Goal: Task Accomplishment & Management: Manage account settings

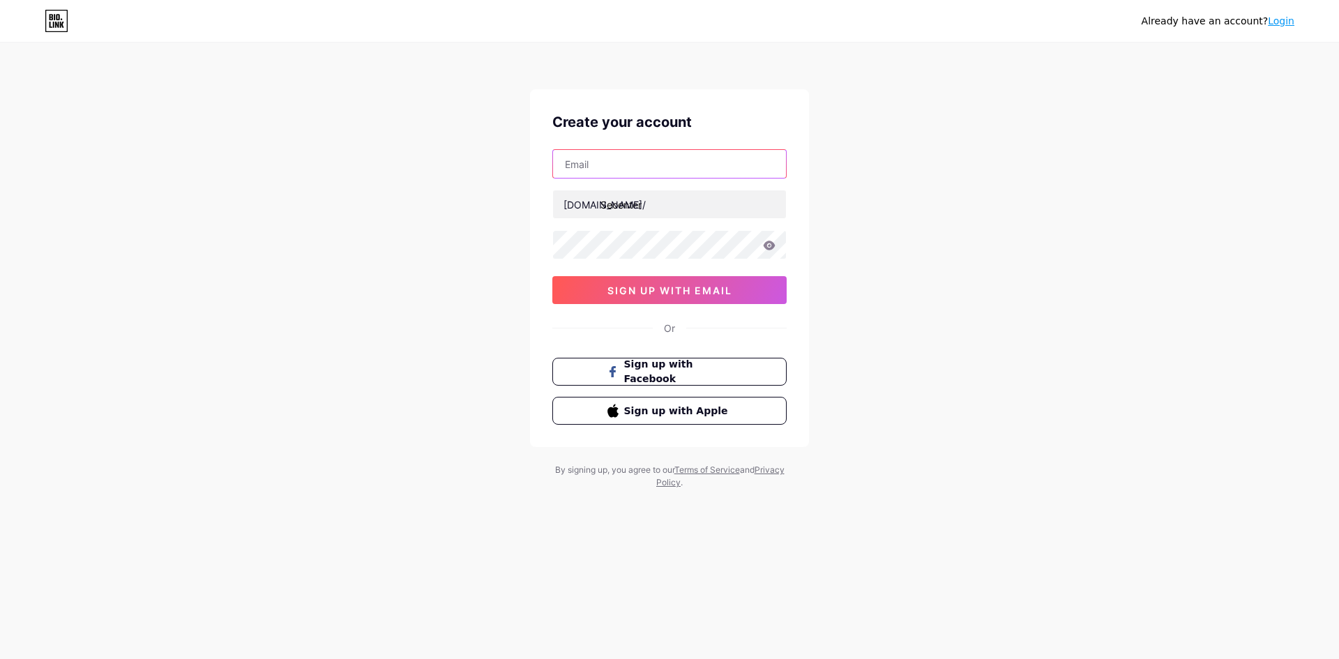
click at [616, 157] on input "text" at bounding box center [669, 164] width 233 height 28
type input "[EMAIL_ADDRESS][DOMAIN_NAME]"
click at [654, 207] on input "Seoenter" at bounding box center [669, 204] width 233 height 28
click at [630, 228] on div "[EMAIL_ADDRESS][DOMAIN_NAME] [DOMAIN_NAME]/ Seoenter 03AFcWeA6QEe8zJBtMGd3Sng6z…" at bounding box center [669, 226] width 234 height 155
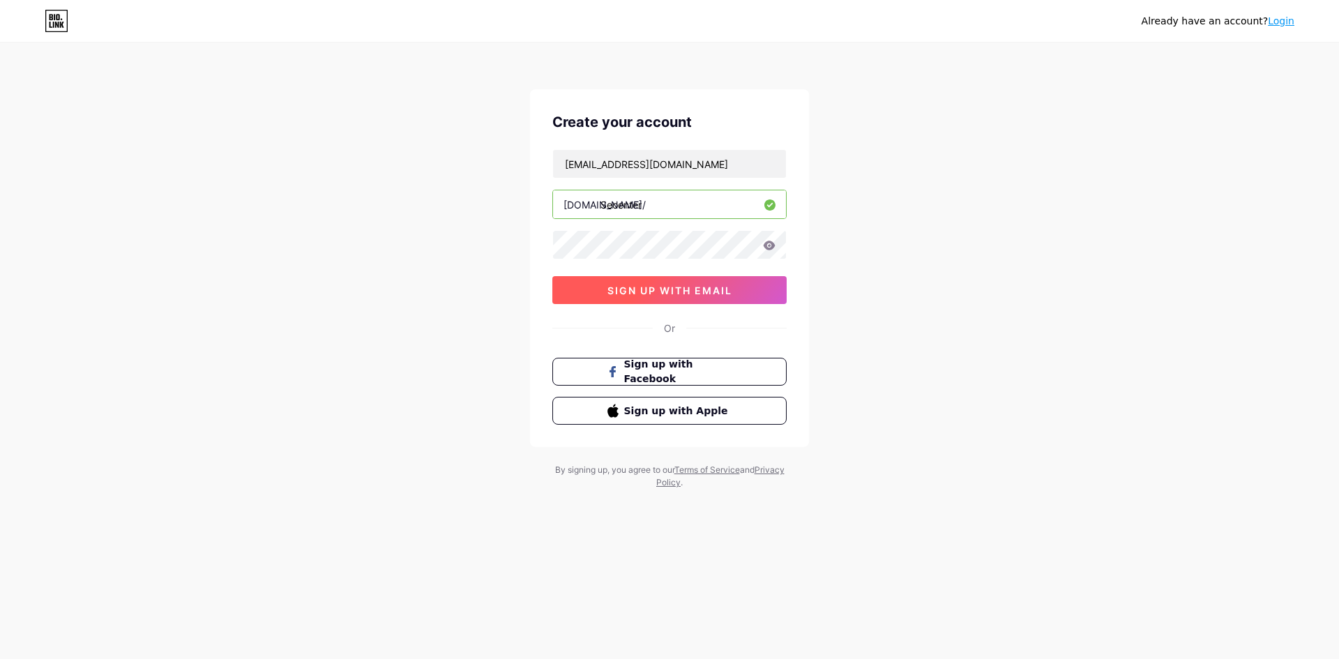
click at [688, 296] on button "sign up with email" at bounding box center [669, 290] width 234 height 28
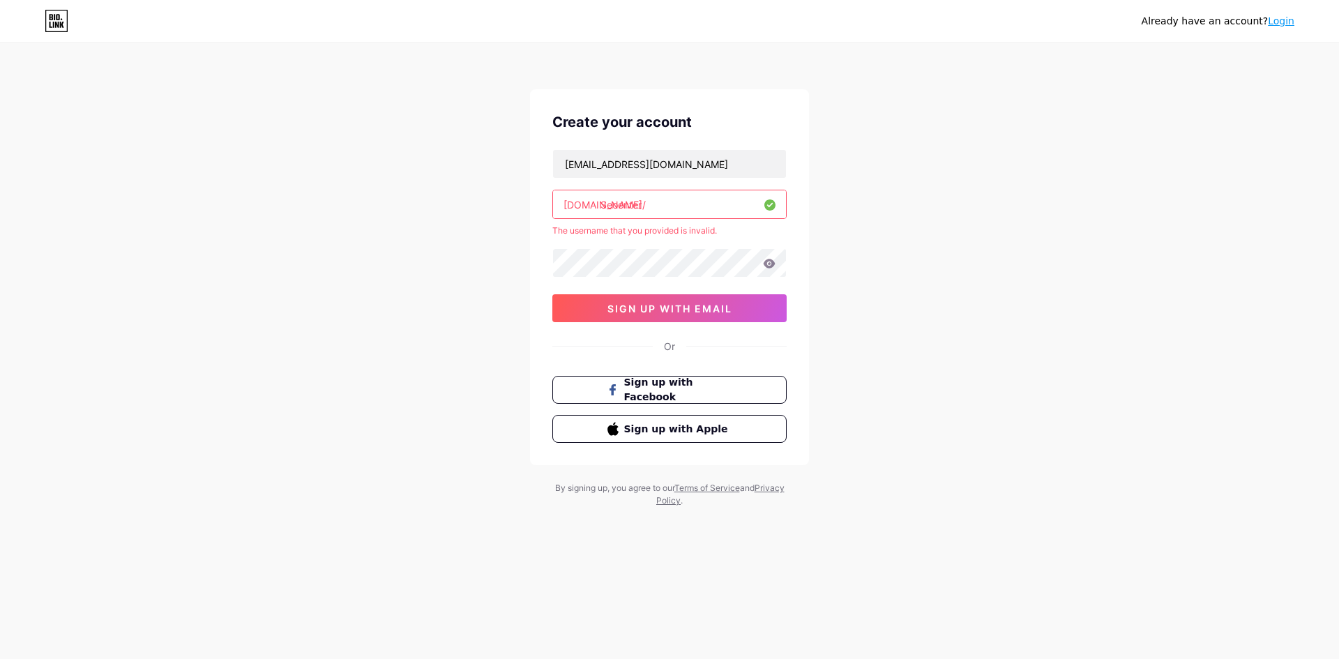
click at [666, 206] on input "Seoenter" at bounding box center [669, 204] width 233 height 28
click at [605, 211] on input "Seoenter" at bounding box center [669, 204] width 233 height 28
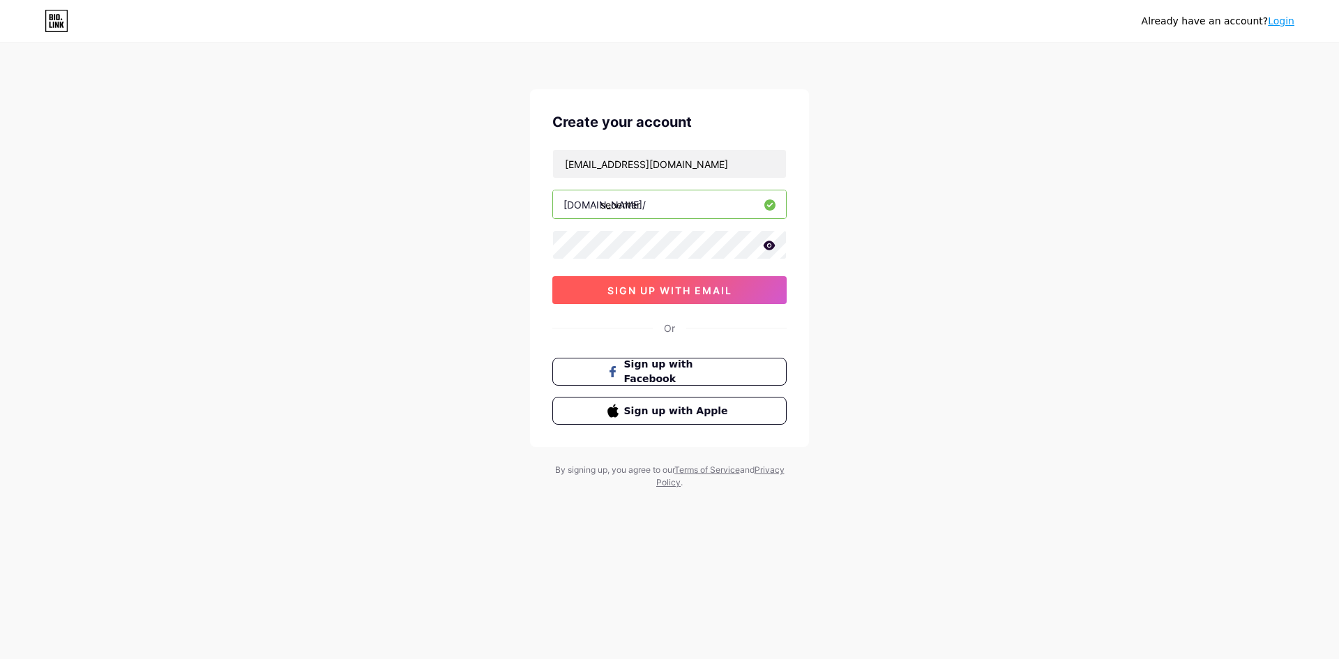
type input "seoenter"
click at [655, 287] on span "sign up with email" at bounding box center [669, 290] width 125 height 12
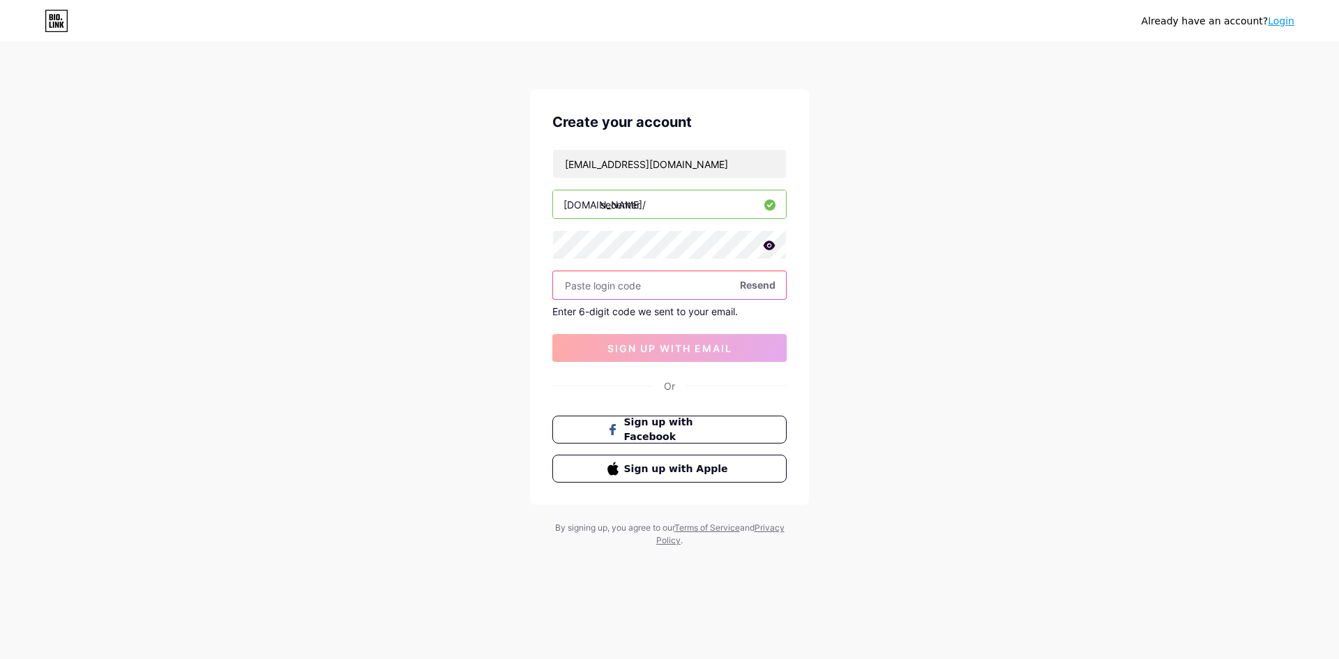
click at [626, 291] on input "text" at bounding box center [669, 285] width 233 height 28
type input "722093"
click at [657, 334] on button "sign up with email" at bounding box center [669, 348] width 234 height 28
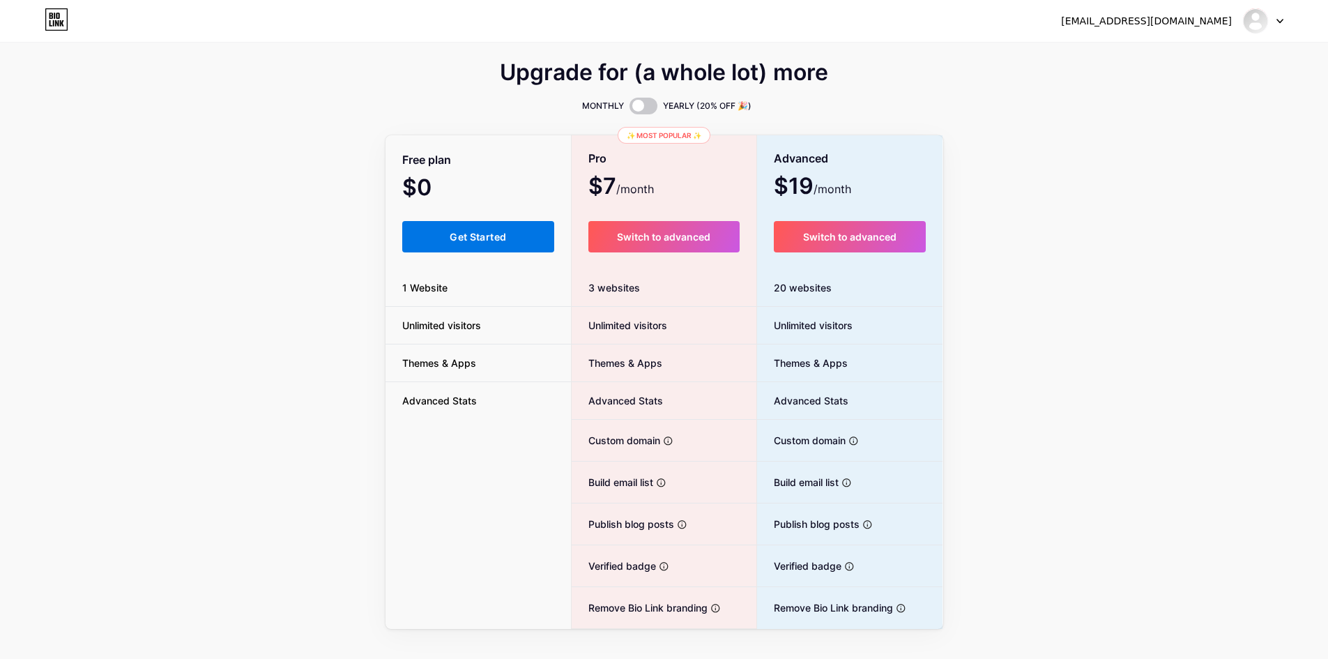
click at [469, 242] on span "Get Started" at bounding box center [478, 237] width 56 height 12
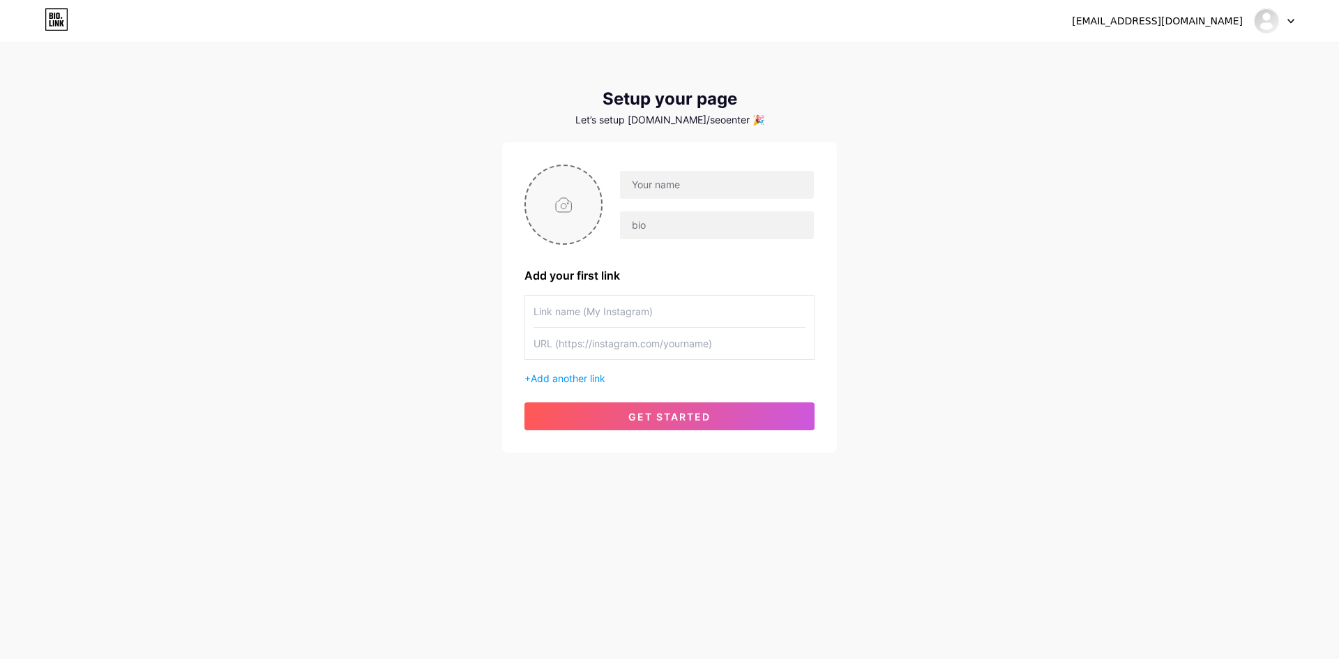
click at [601, 203] on div at bounding box center [563, 205] width 78 height 80
click at [562, 199] on input "file" at bounding box center [563, 204] width 75 height 77
type input "C:\fakepath\SEOEnter (300x300).png"
click at [670, 201] on div at bounding box center [708, 205] width 212 height 70
click at [685, 185] on input "text" at bounding box center [717, 185] width 194 height 28
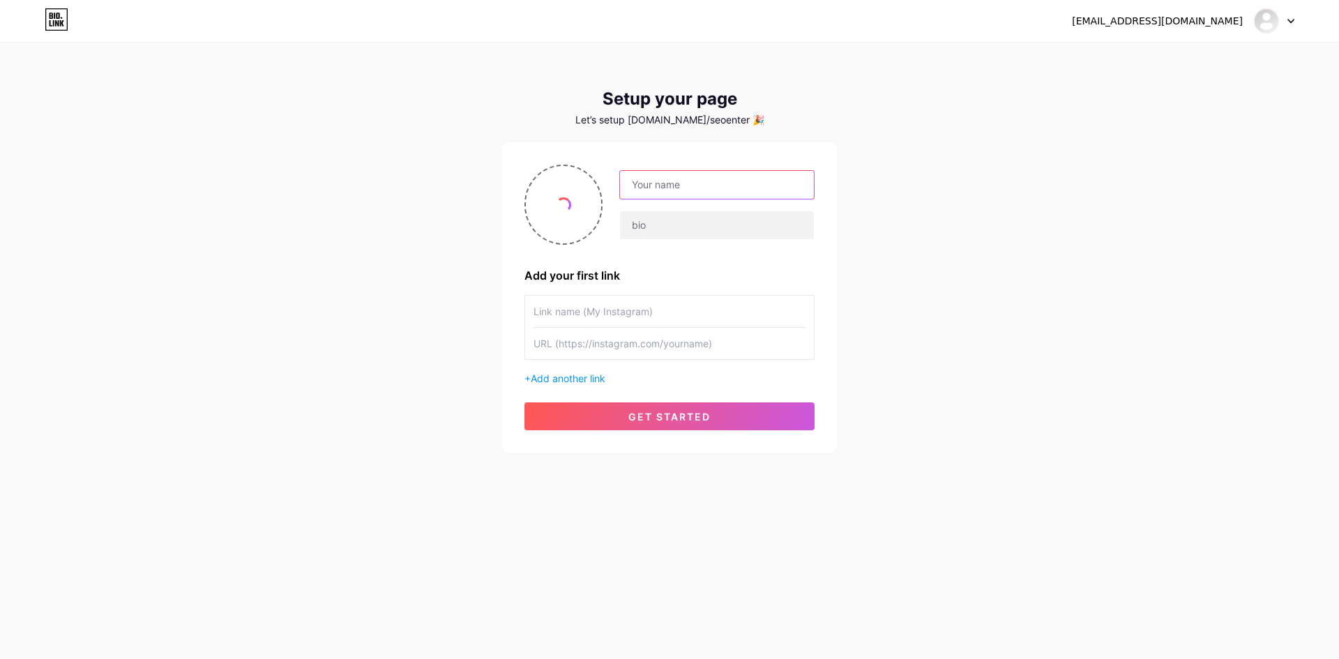
type input "[EMAIL_ADDRESS][DOMAIN_NAME]"
click at [729, 185] on input "[EMAIL_ADDRESS][DOMAIN_NAME]" at bounding box center [717, 185] width 194 height 28
click at [680, 188] on input "text" at bounding box center [717, 185] width 194 height 28
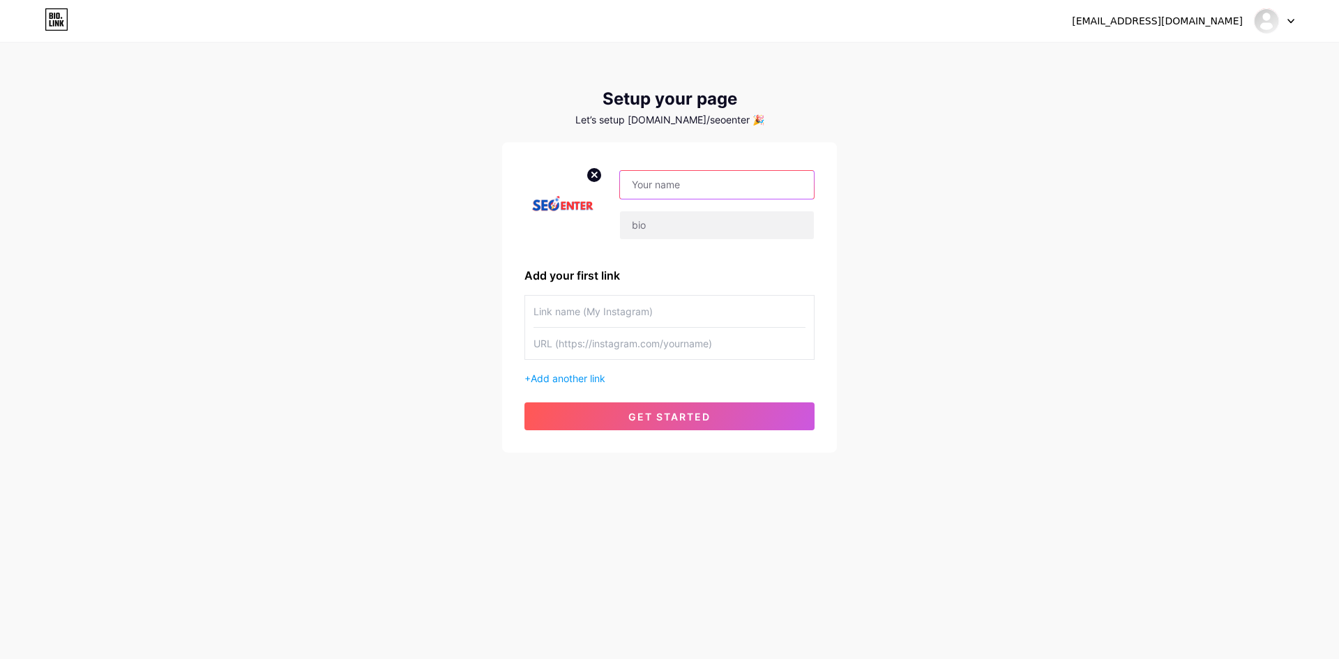
paste input "SEO Enter"
type input "SEO Enter"
click at [654, 229] on input "text" at bounding box center [717, 225] width 194 height 28
paste input "SEO Enter is a global SEO & digital marketing agency delivering technical SEO, …"
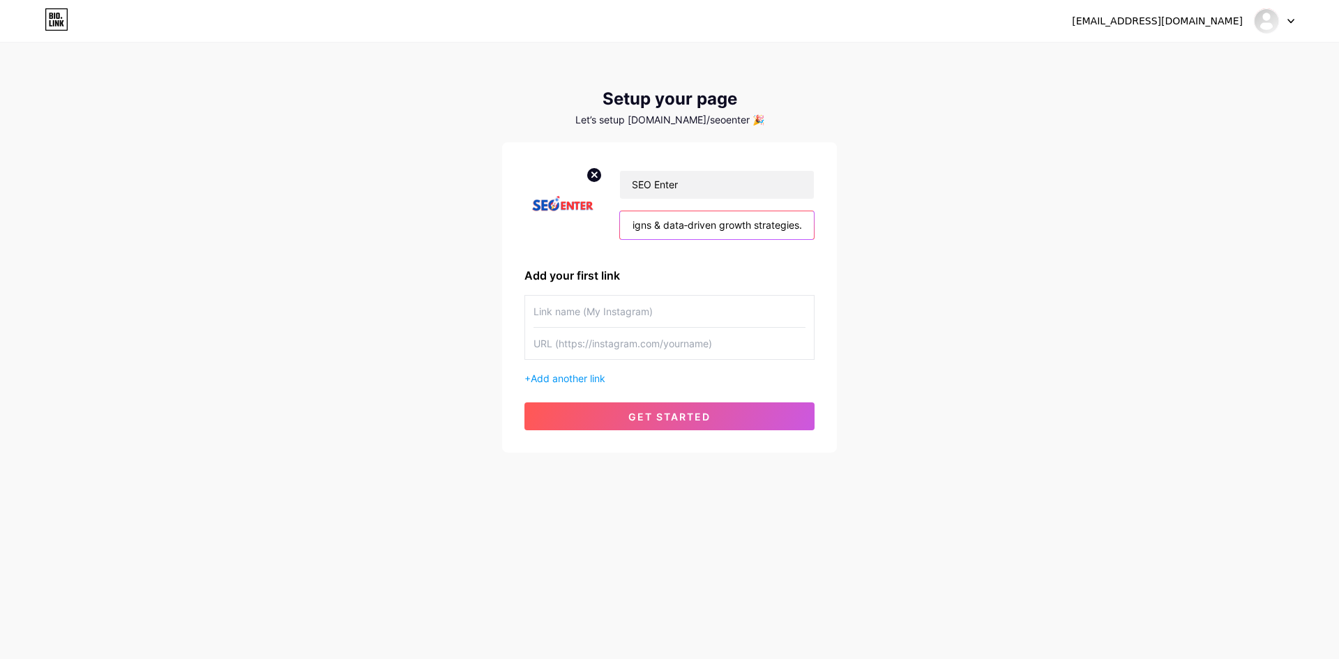
type input "SEO Enter is a global SEO & digital marketing agency delivering technical SEO, …"
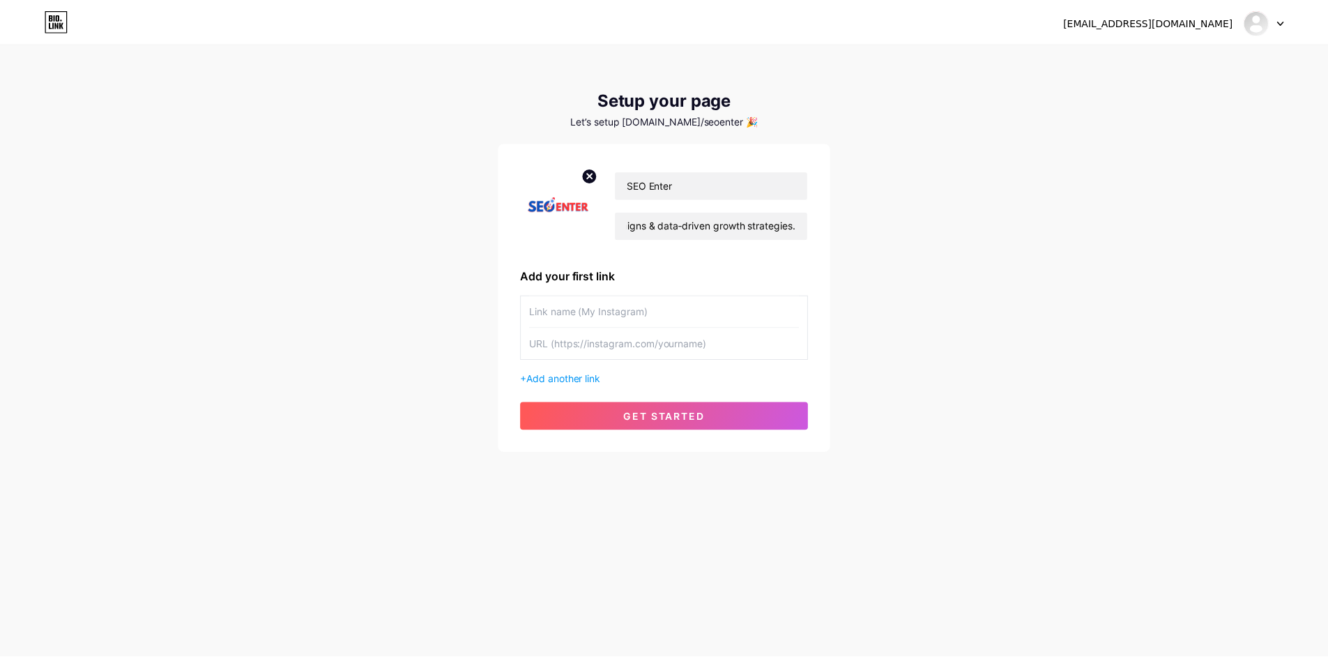
scroll to position [0, 0]
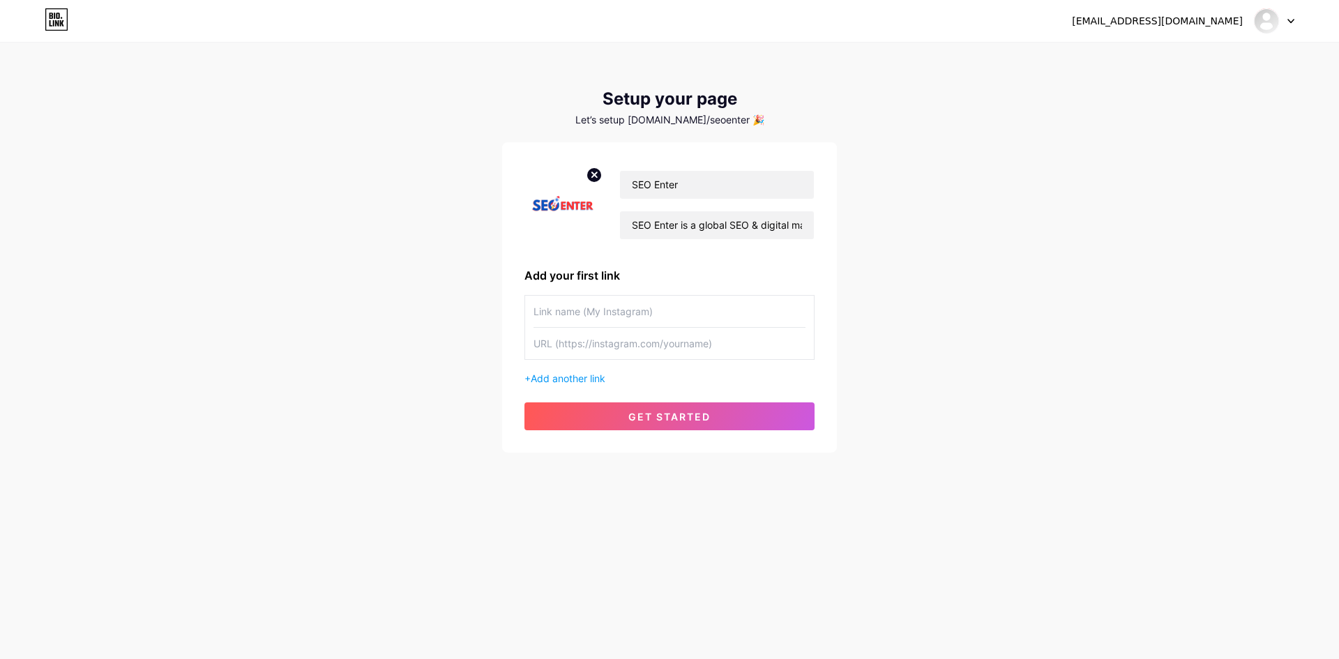
click at [573, 305] on input "text" at bounding box center [669, 311] width 272 height 31
click at [581, 345] on input "text" at bounding box center [669, 343] width 272 height 31
paste input "[URL][DOMAIN_NAME]"
click at [696, 345] on input "[URL][DOMAIN_NAME]" at bounding box center [669, 343] width 272 height 31
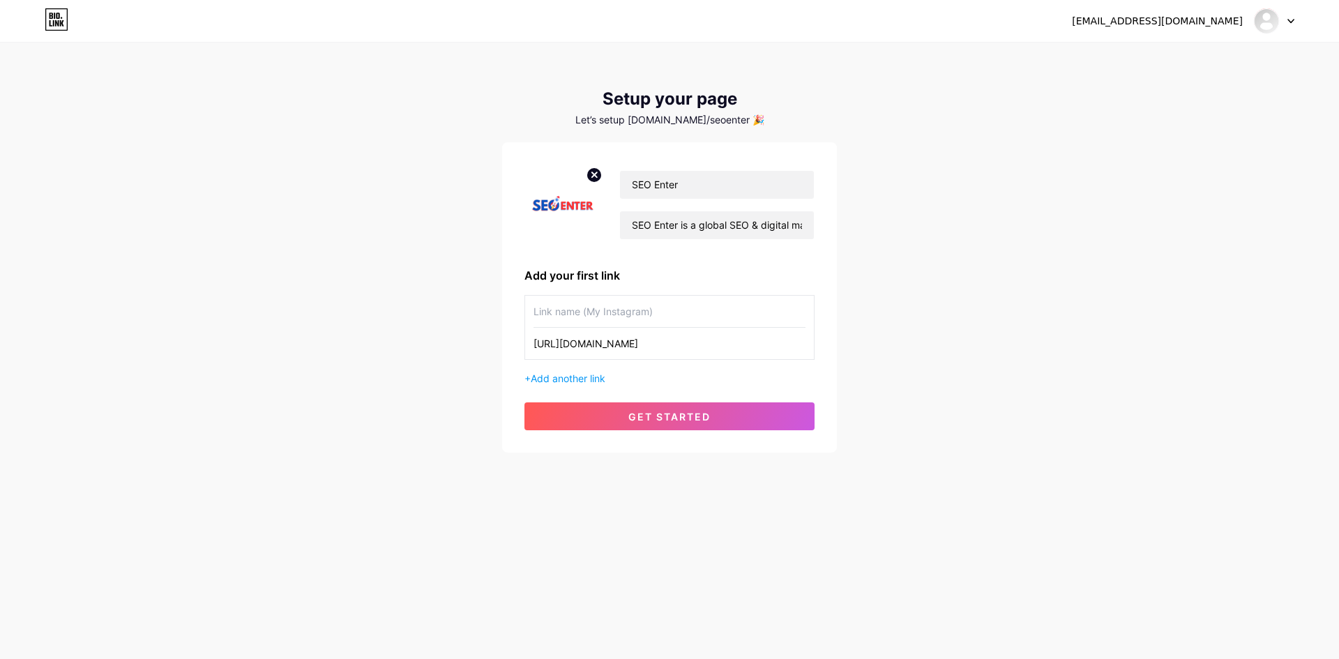
type input "[URL][DOMAIN_NAME]"
click at [575, 298] on input "text" at bounding box center [669, 311] width 272 height 31
paste input "seoenterindia"
type input "seoenterindia"
click at [578, 377] on span "Add another link" at bounding box center [568, 378] width 75 height 12
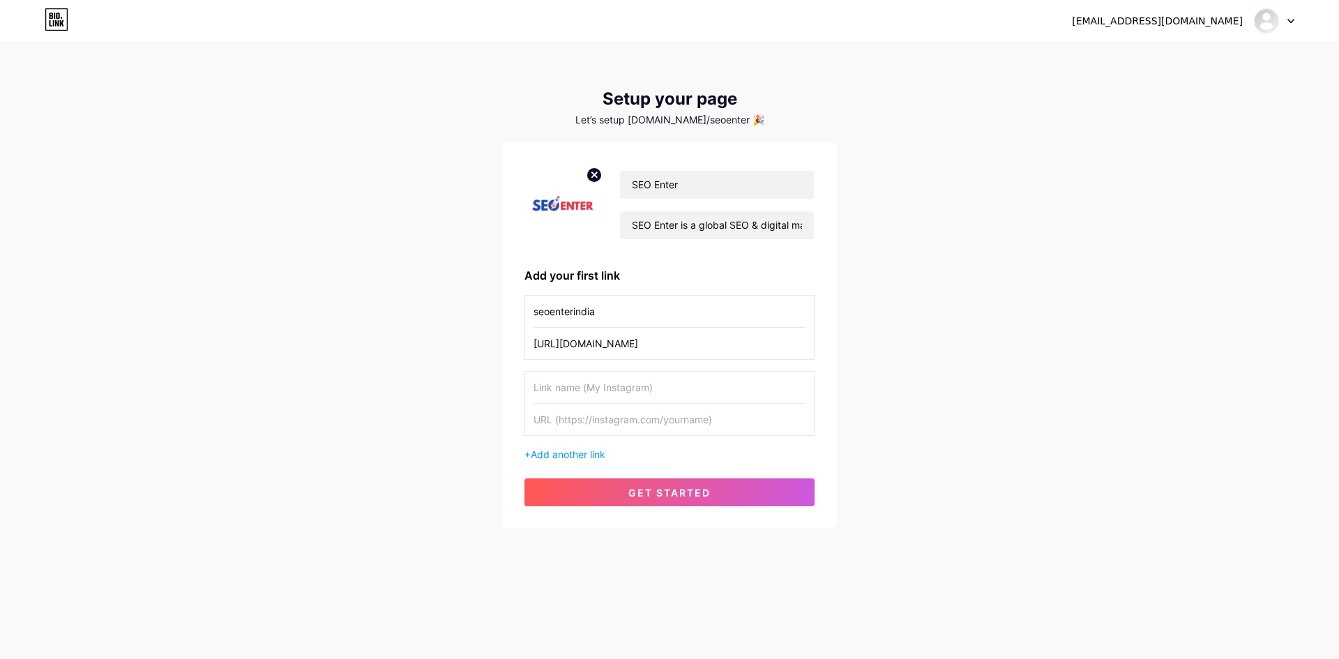
click at [596, 385] on input "text" at bounding box center [669, 387] width 272 height 31
click at [575, 421] on input "text" at bounding box center [669, 419] width 272 height 31
paste input "[URL][DOMAIN_NAME]"
type input "[URL][DOMAIN_NAME]"
drag, startPoint x: 549, startPoint y: 377, endPoint x: 561, endPoint y: 391, distance: 17.9
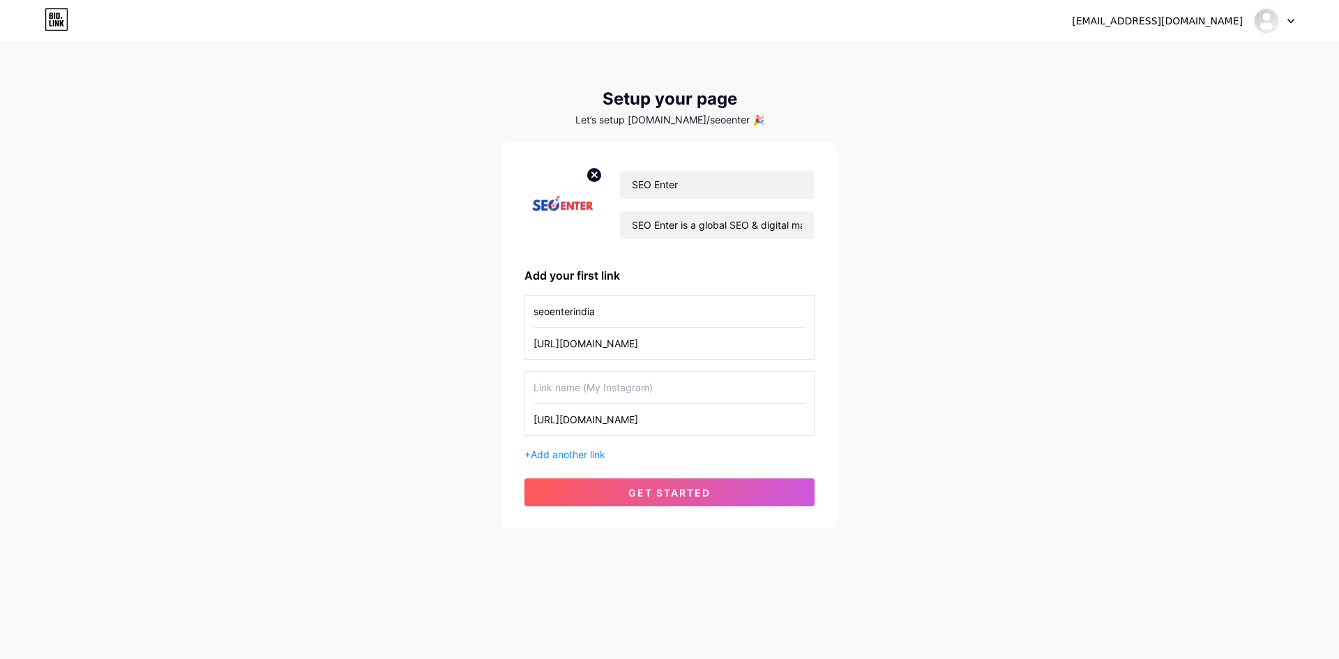
click at [551, 381] on input "text" at bounding box center [669, 387] width 272 height 31
type input "SEO Enter Website"
click at [701, 487] on span "get started" at bounding box center [669, 493] width 82 height 12
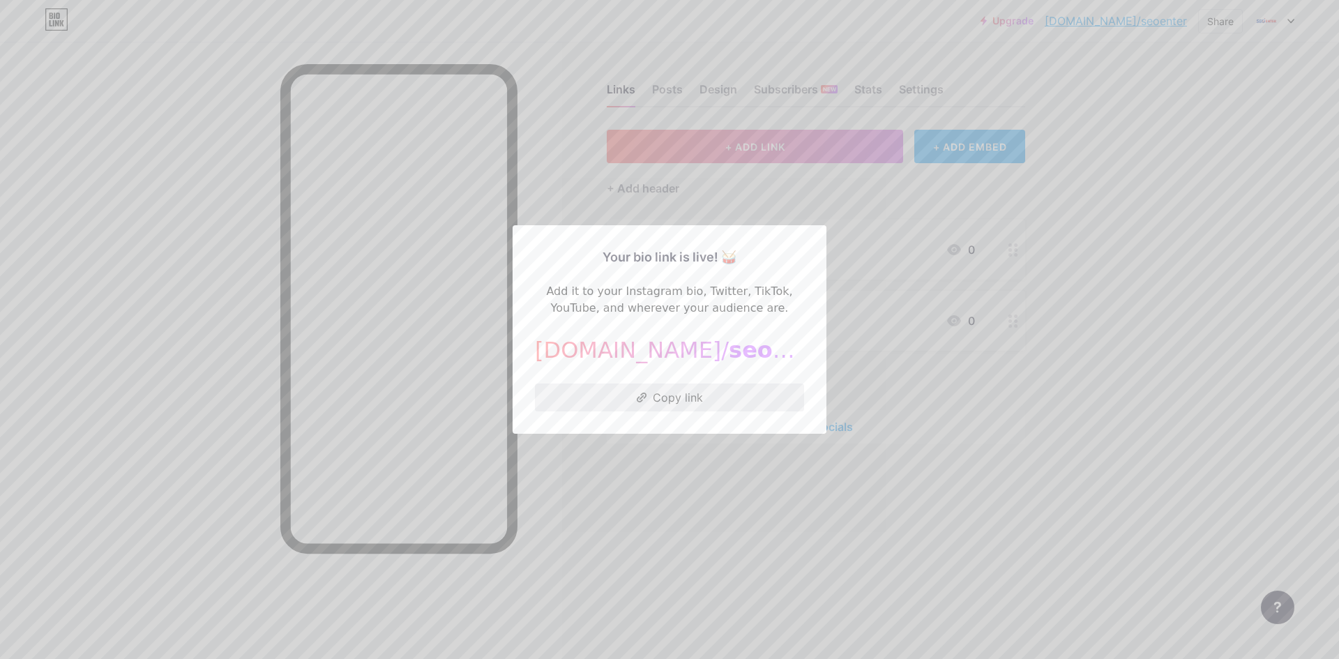
click at [665, 388] on button "Copy link" at bounding box center [669, 397] width 269 height 28
click at [676, 149] on div at bounding box center [669, 329] width 1339 height 659
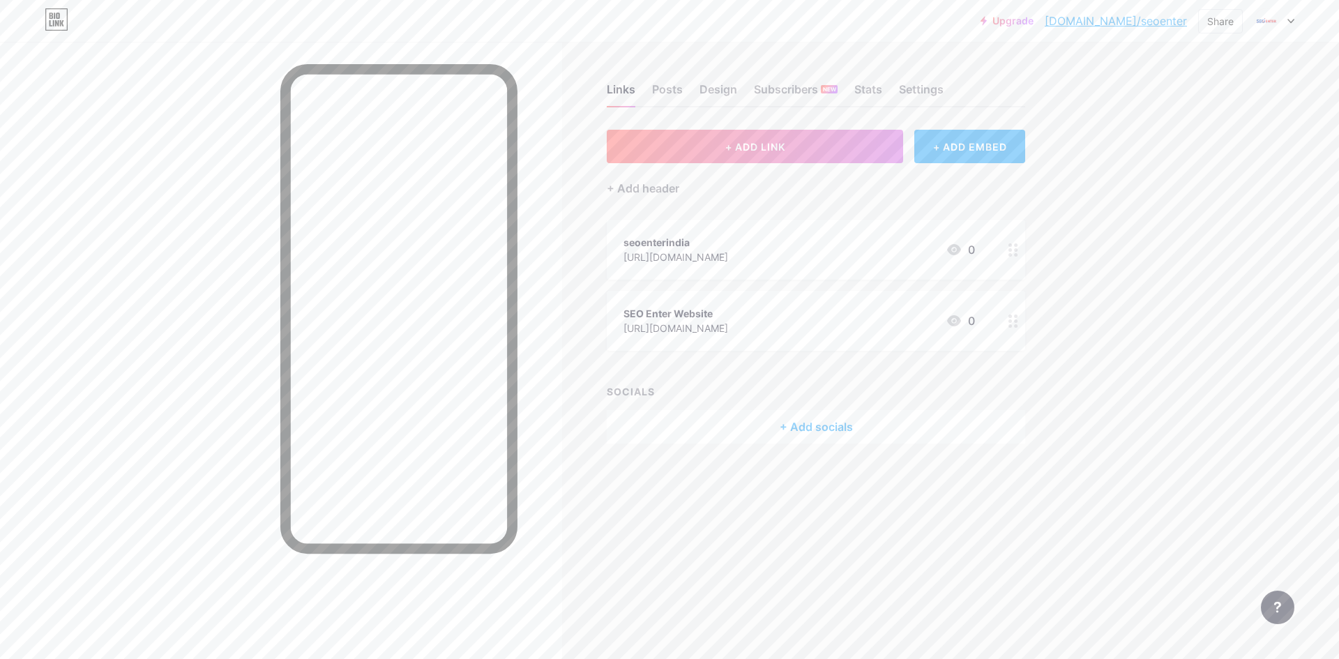
click at [685, 91] on div "Links Posts Design Subscribers NEW Stats Settings" at bounding box center [816, 83] width 418 height 49
click at [666, 87] on div "Posts" at bounding box center [667, 93] width 31 height 25
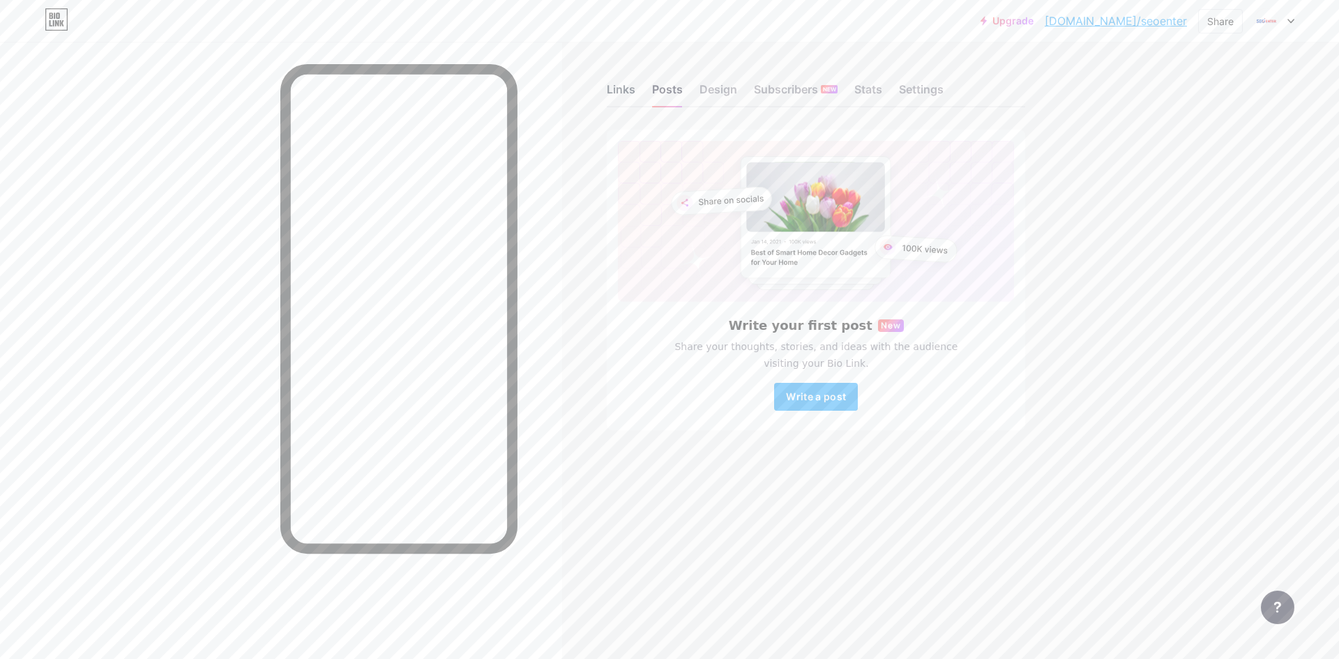
click at [615, 89] on div "Links" at bounding box center [621, 93] width 29 height 25
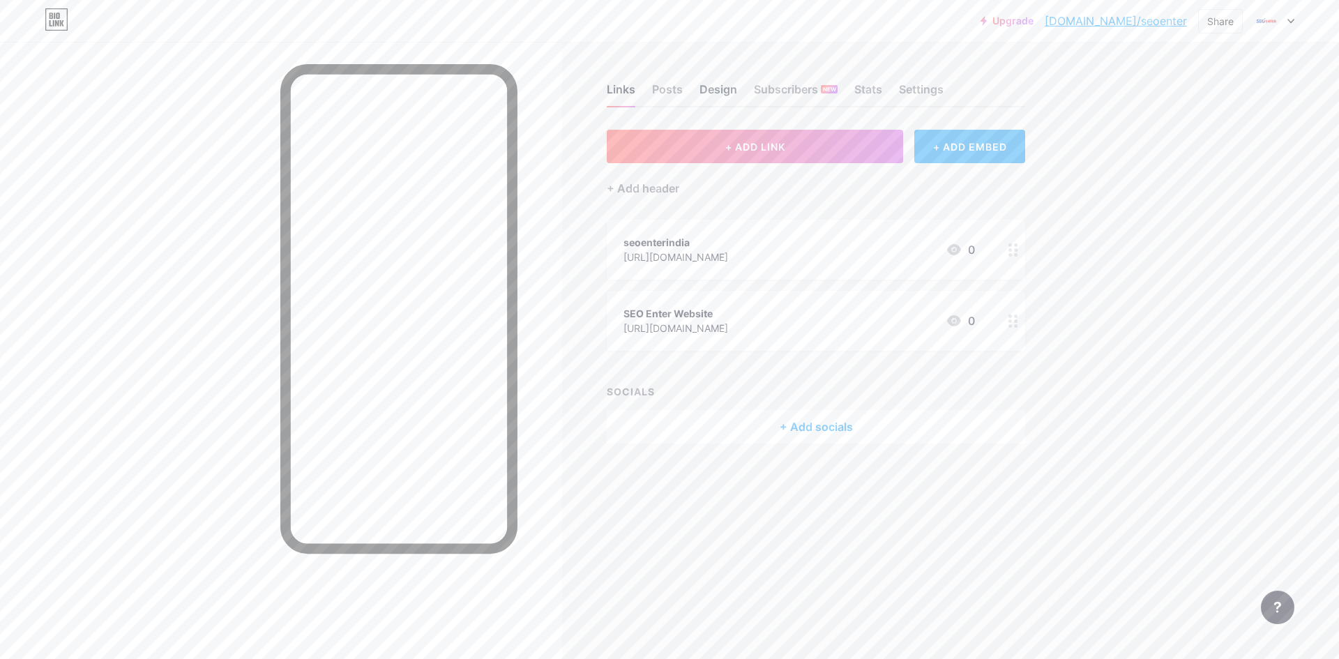
click at [703, 89] on div "Design" at bounding box center [718, 93] width 38 height 25
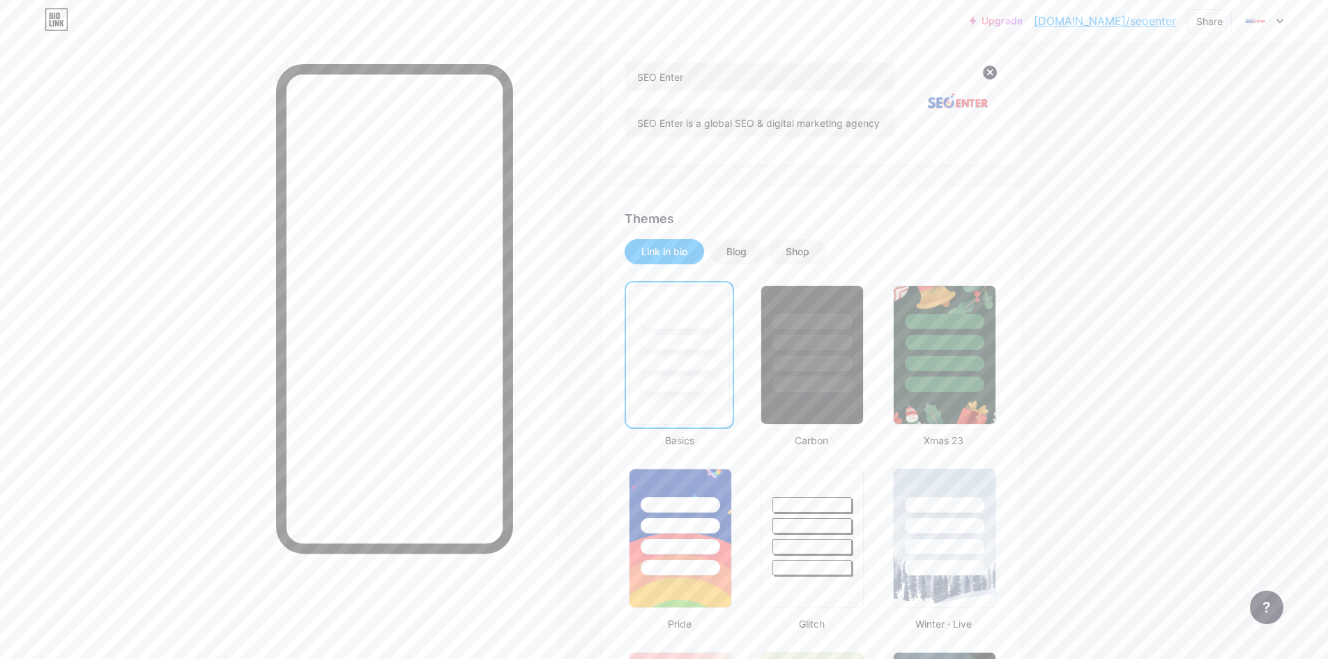
scroll to position [162, 0]
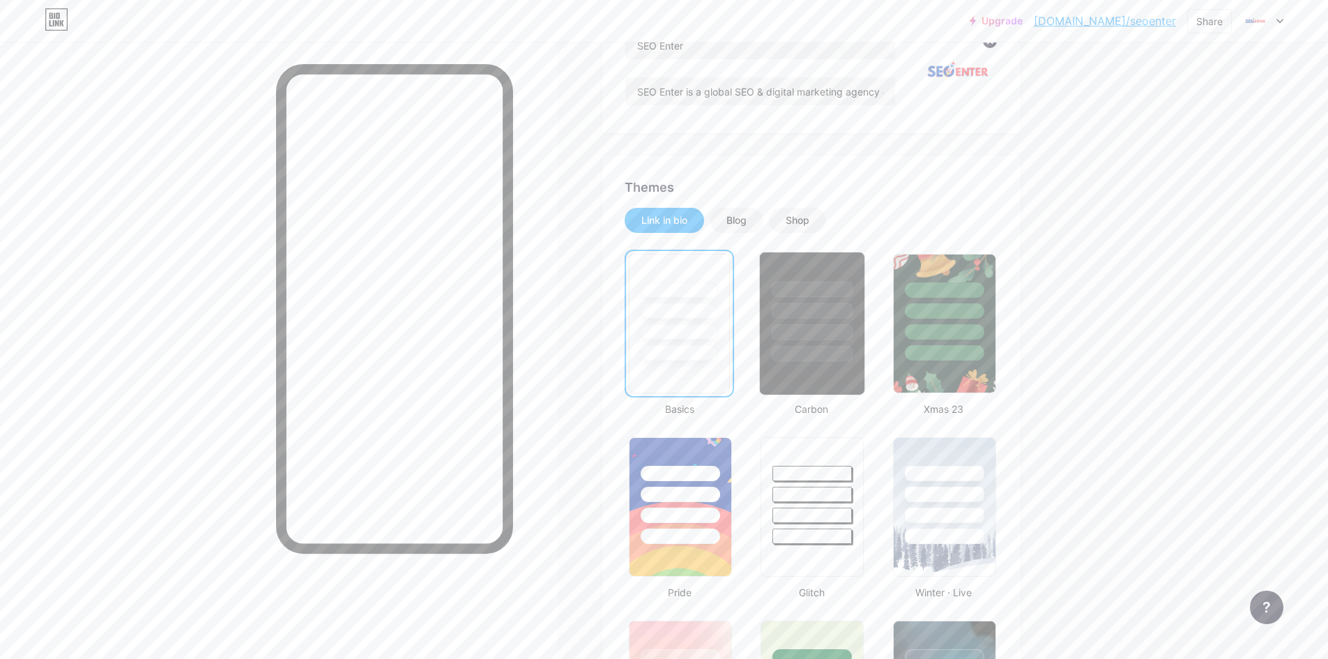
click at [821, 379] on div at bounding box center [812, 324] width 106 height 144
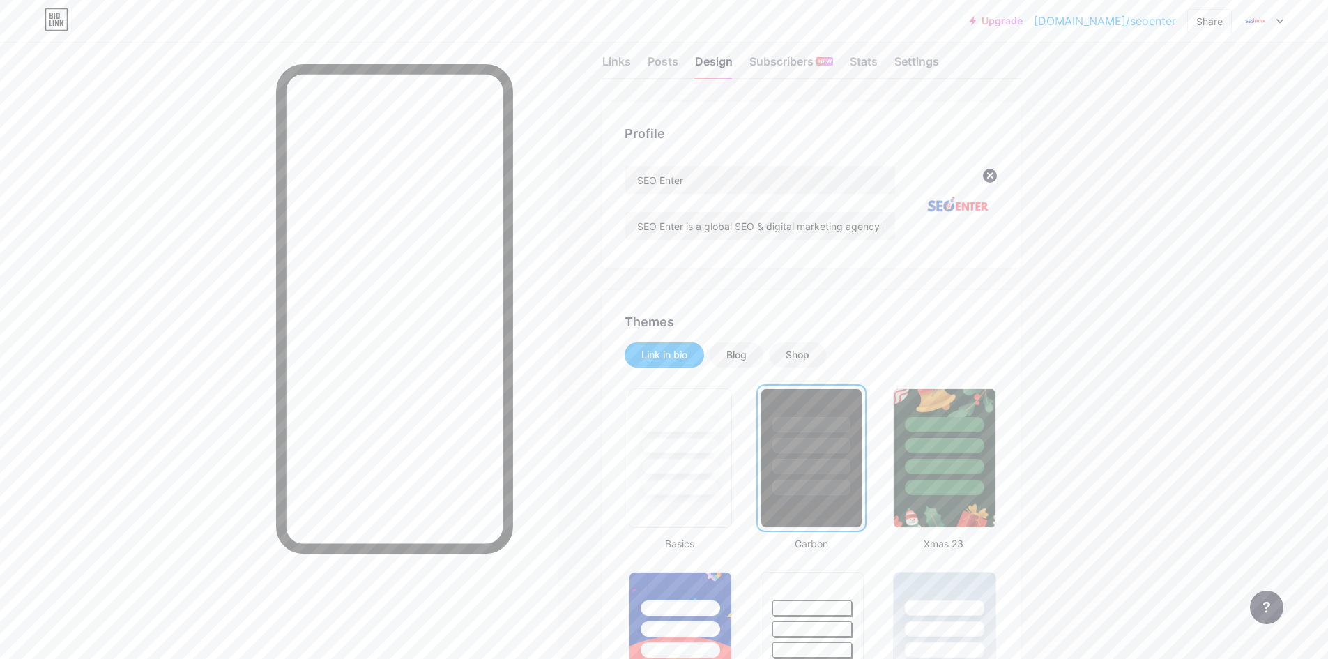
scroll to position [0, 0]
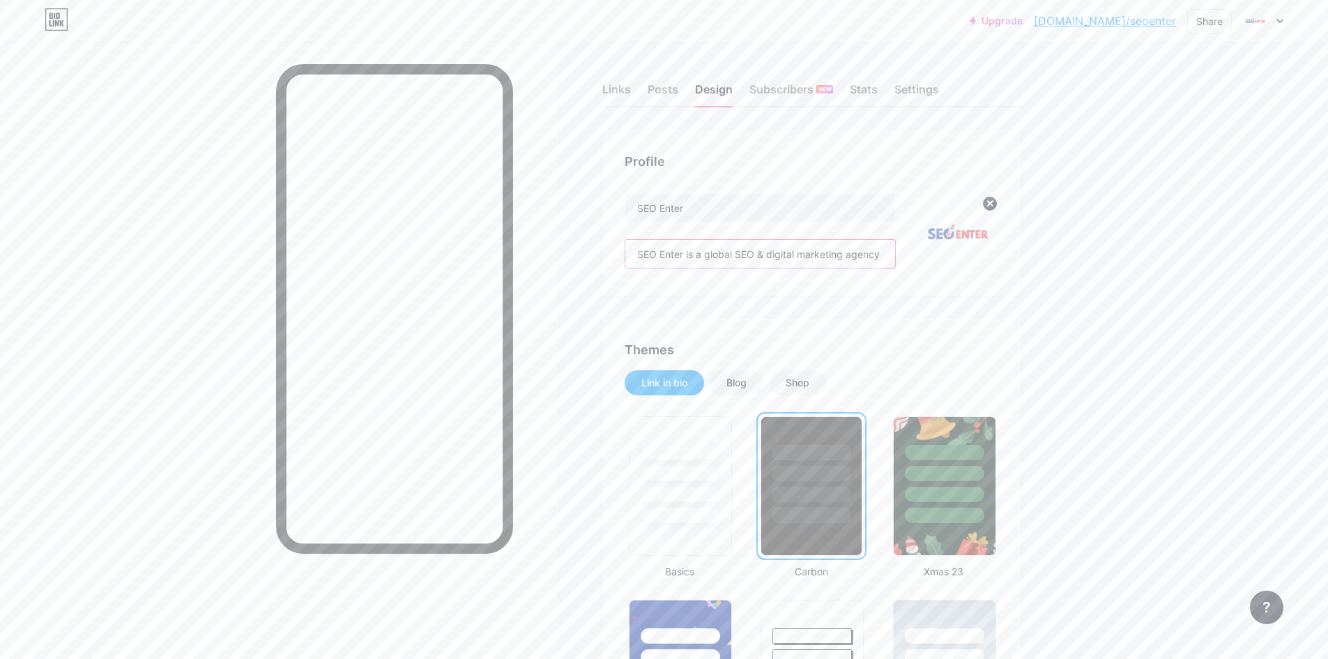
click at [811, 255] on input "SEO Enter is a global SEO & digital marketing agency delivering technical SEO, …" at bounding box center [760, 254] width 270 height 28
paste input "dynamic digital marketing and SEO agency offering a comprehensive suite of serv…"
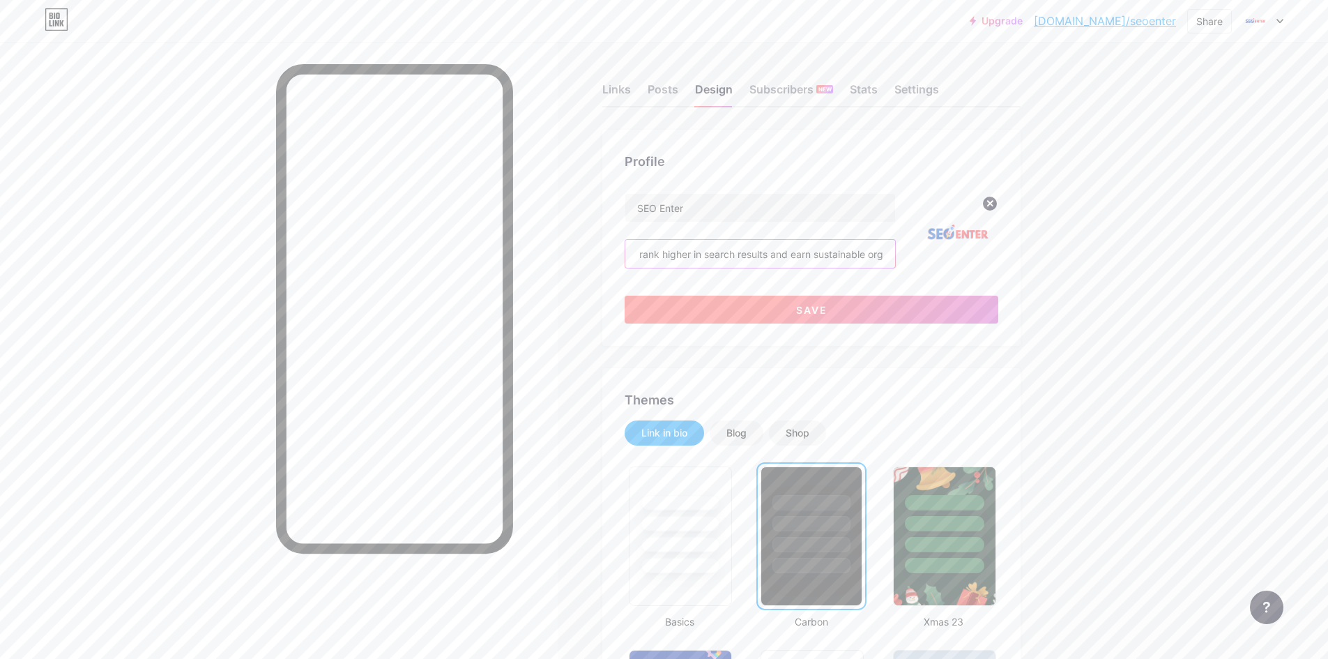
type input "SEO Enter is a dynamic digital marketing and SEO agency offering a comprehensiv…"
click at [818, 306] on span "Save" at bounding box center [811, 310] width 31 height 12
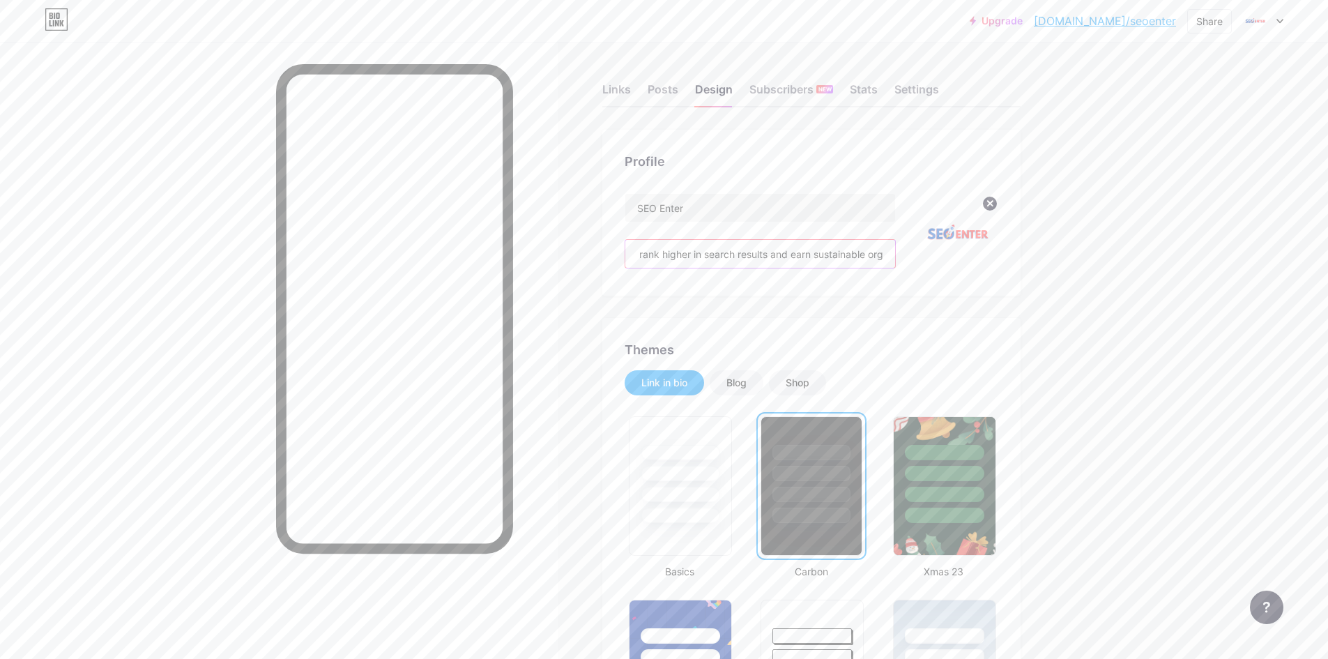
drag, startPoint x: 816, startPoint y: 263, endPoint x: 966, endPoint y: 261, distance: 149.9
click at [966, 261] on div "SEO Enter SEO Enter is a dynamic digital marketing and SEO agency offering a co…" at bounding box center [812, 233] width 374 height 80
click at [731, 268] on div "SEO Enter SEO Enter is a dynamic digital marketing and SEO agency offering a co…" at bounding box center [760, 233] width 271 height 80
click at [744, 259] on input "SEO Enter is a dynamic digital marketing and SEO agency offering a comprehensiv…" at bounding box center [760, 254] width 270 height 28
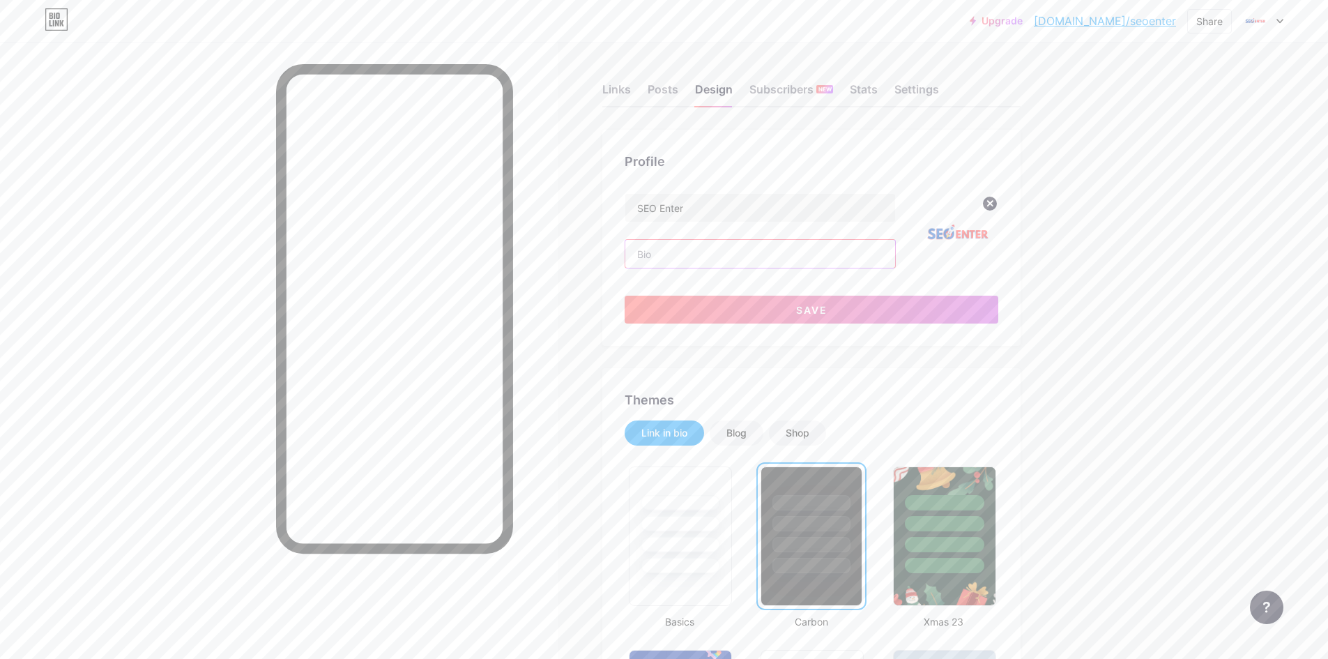
click at [673, 255] on input "text" at bounding box center [760, 254] width 270 height 28
paste input "SEO Enter is a dynamic digital marketing and SEO agency offering a comprehensiv…"
click at [708, 248] on input "SEO Enter is a dynamic digital marketing and SEO agency offering a comprehensiv…" at bounding box center [760, 254] width 270 height 28
paste input "globally trusted digital marketing agency offering expert SEO, web development,…"
click at [873, 259] on input "SEO Enter is a globally trusted digital marketing agency offering expert SEO, w…" at bounding box center [760, 254] width 270 height 28
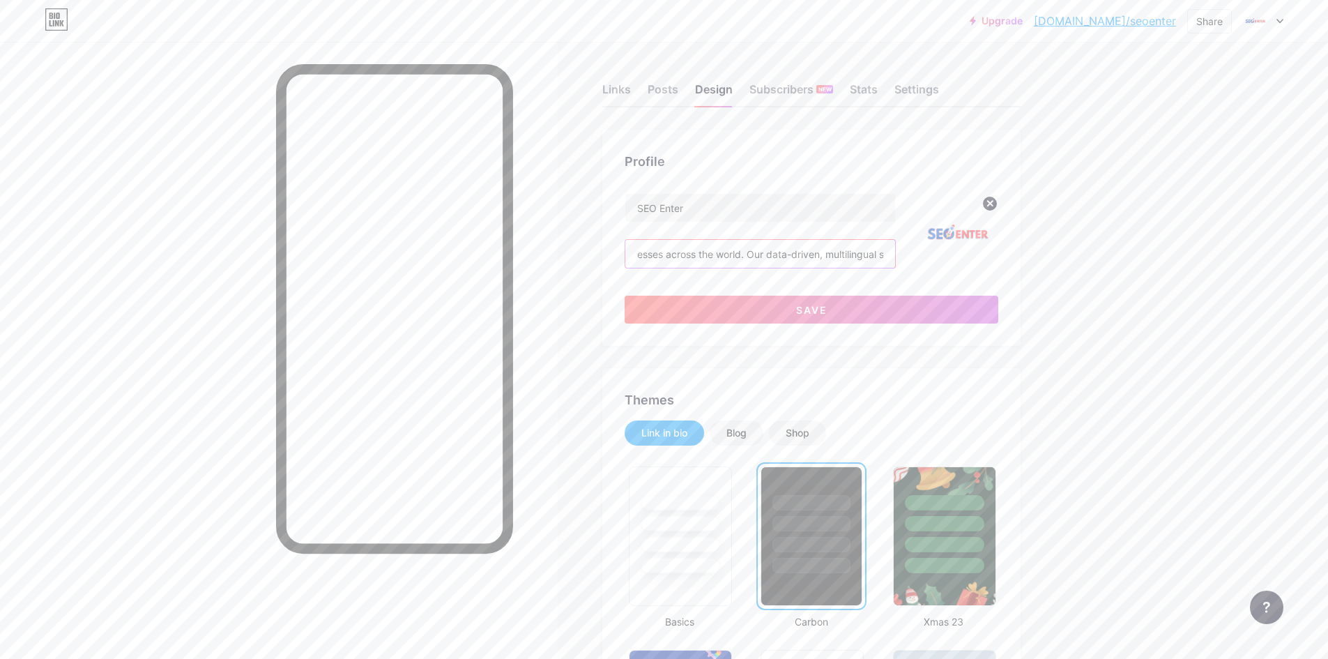
scroll to position [0, 1212]
drag, startPoint x: 874, startPoint y: 259, endPoint x: 950, endPoint y: 258, distance: 75.3
click at [950, 258] on div "SEO Enter SEO Enter is a globally trusted digital marketing agency offering exp…" at bounding box center [812, 233] width 374 height 80
click at [871, 263] on input "SEO Enter is a globally trusted digital marketing agency offering expert SEO, w…" at bounding box center [760, 254] width 270 height 28
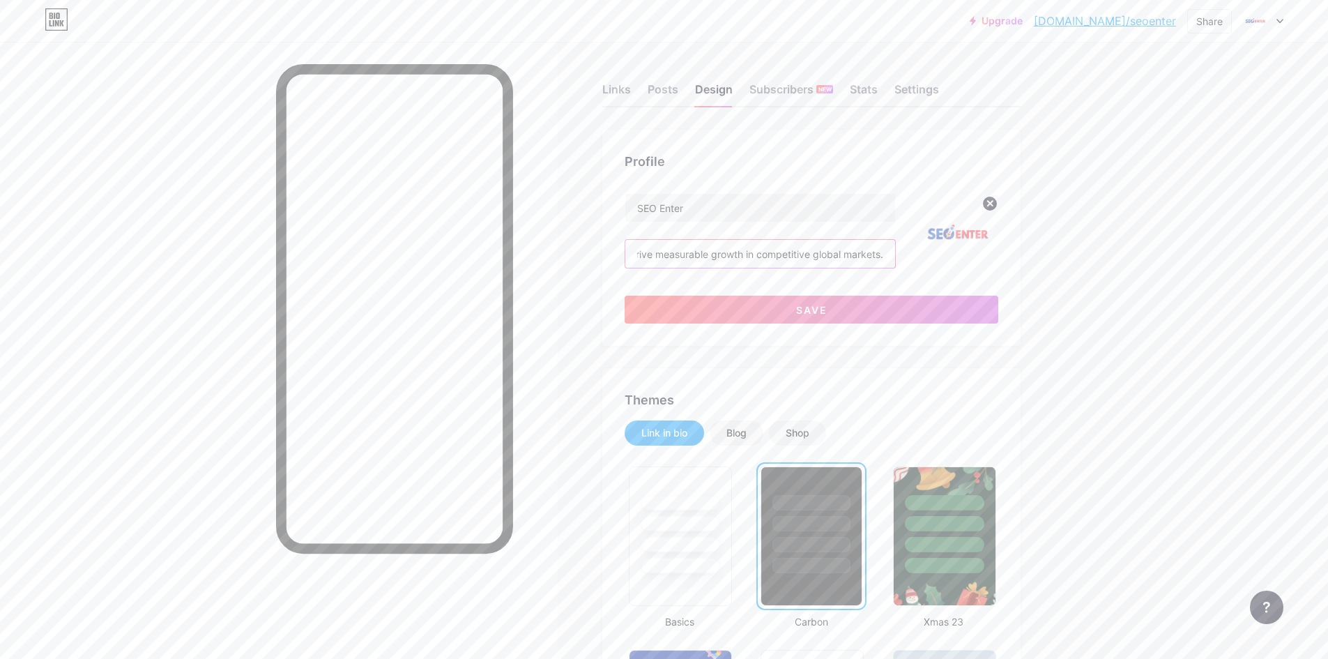
drag, startPoint x: 876, startPoint y: 259, endPoint x: 946, endPoint y: 261, distance: 70.5
click at [946, 261] on div "SEO Enter SEO Enter is a globally trusted digital marketing agency offering exp…" at bounding box center [812, 233] width 374 height 80
paste input "Our Services: Search Engine Optimization (SEO) Website Design & Development Pai…"
type input "SEO Enter is a globally trusted digital marketing agency offering expert SEO, w…"
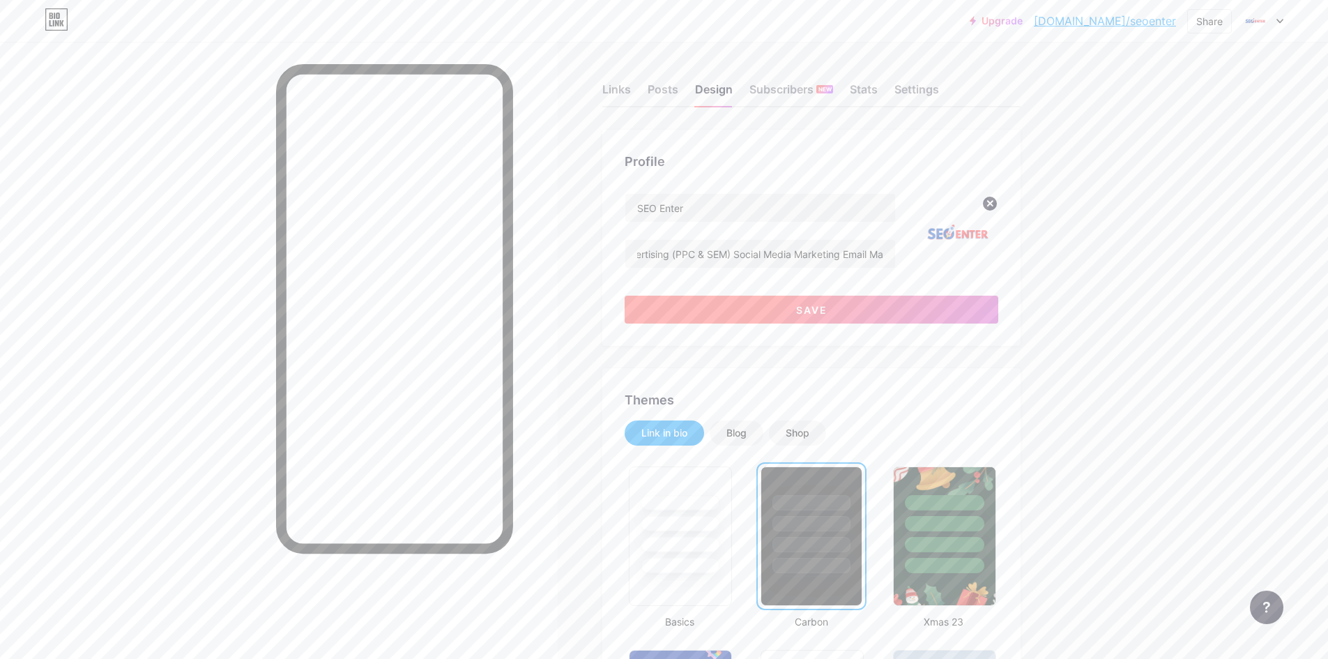
click at [815, 316] on button "Save" at bounding box center [812, 310] width 374 height 28
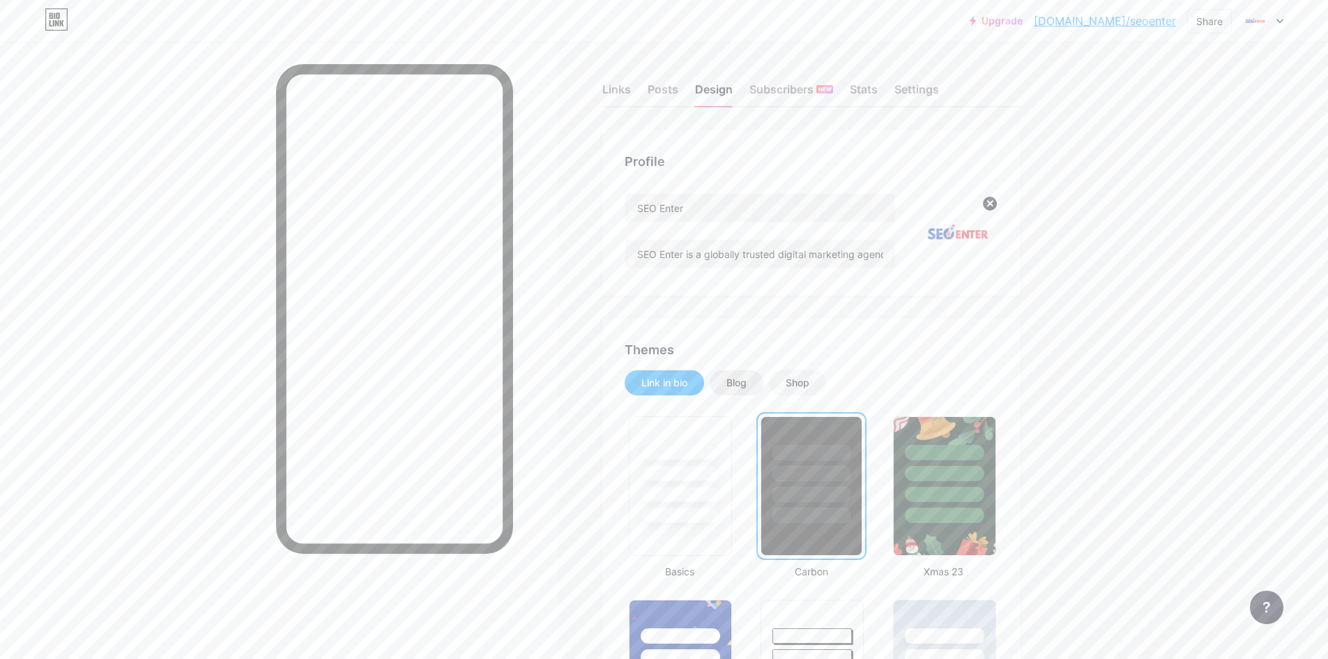
click at [745, 388] on div "Blog" at bounding box center [736, 383] width 20 height 14
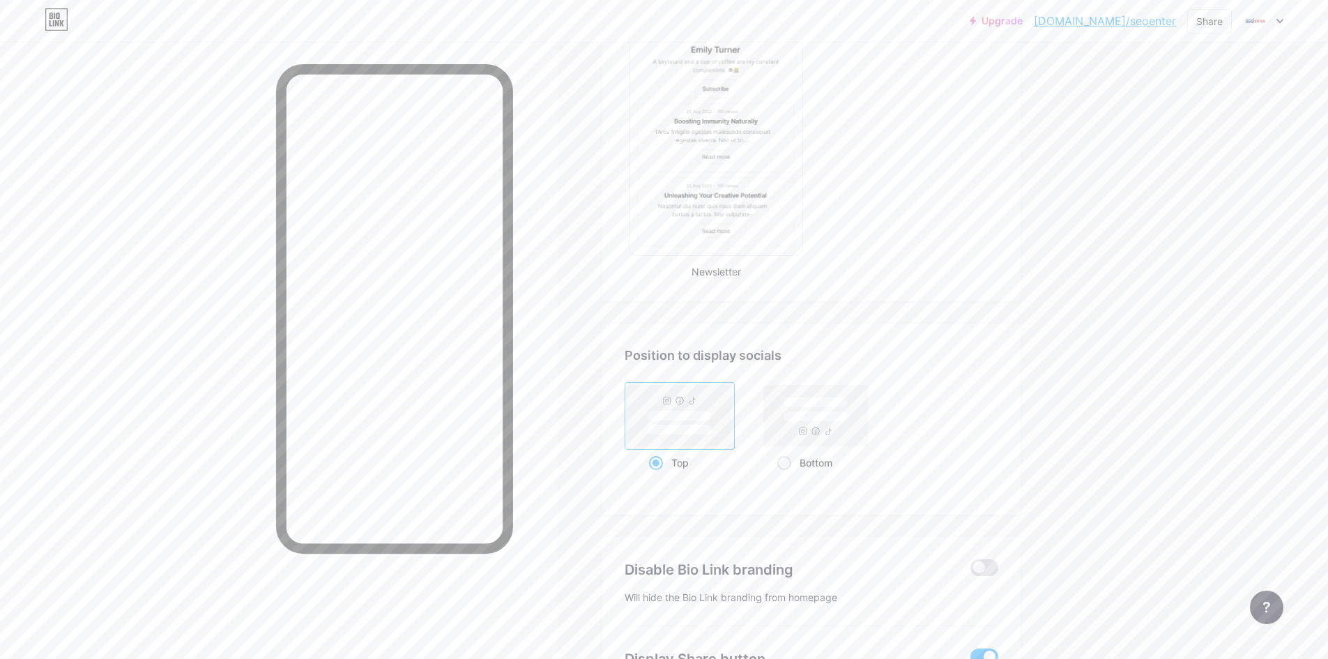
scroll to position [814, 0]
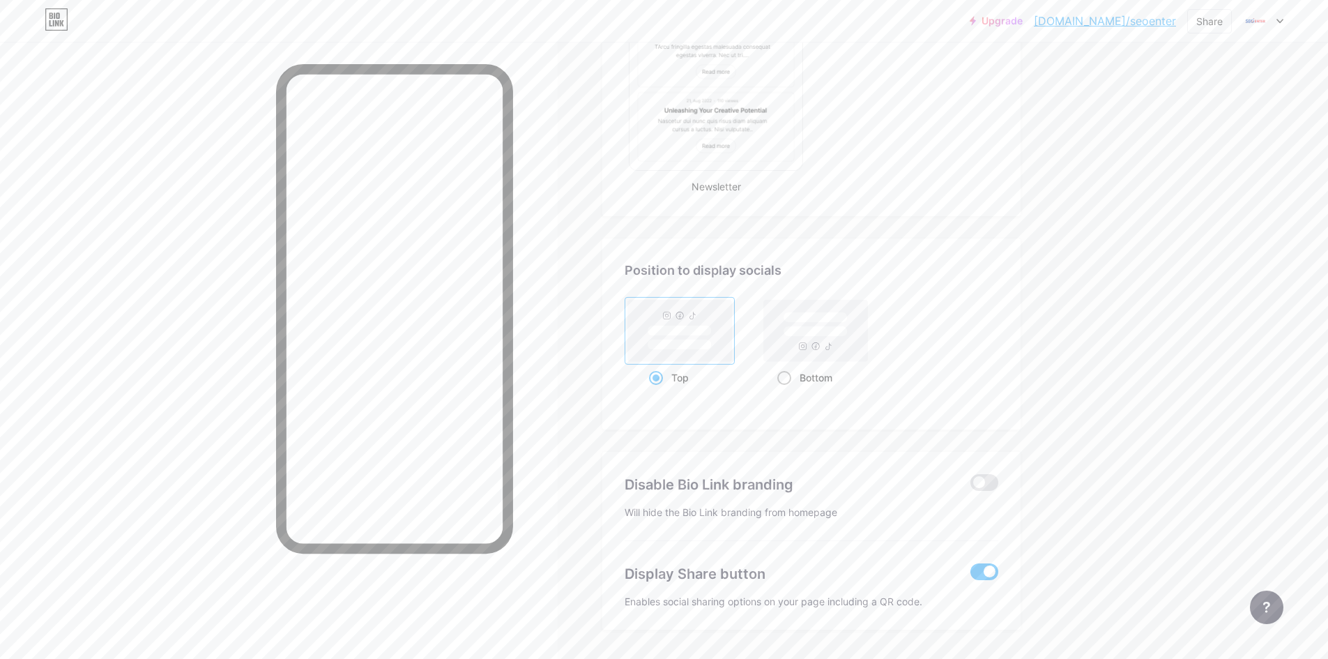
click at [796, 377] on div "Bottom" at bounding box center [815, 378] width 77 height 26
click at [786, 390] on input "Bottom" at bounding box center [781, 394] width 9 height 9
radio input "true"
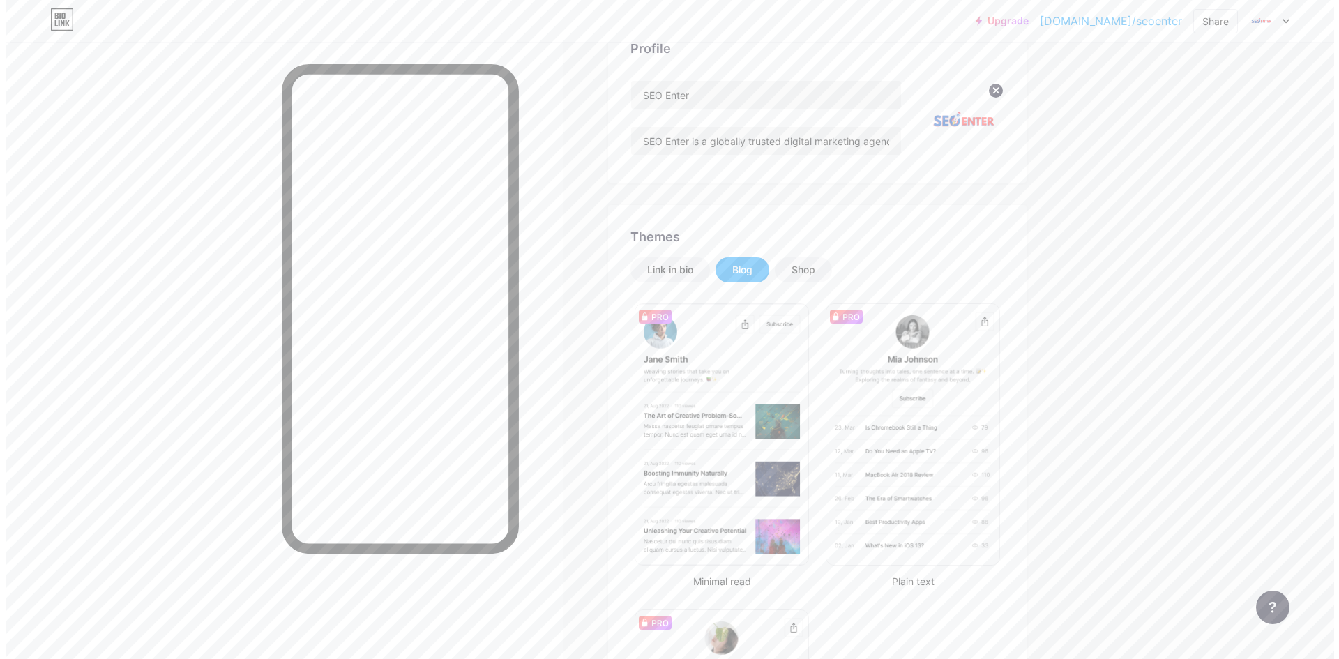
scroll to position [0, 0]
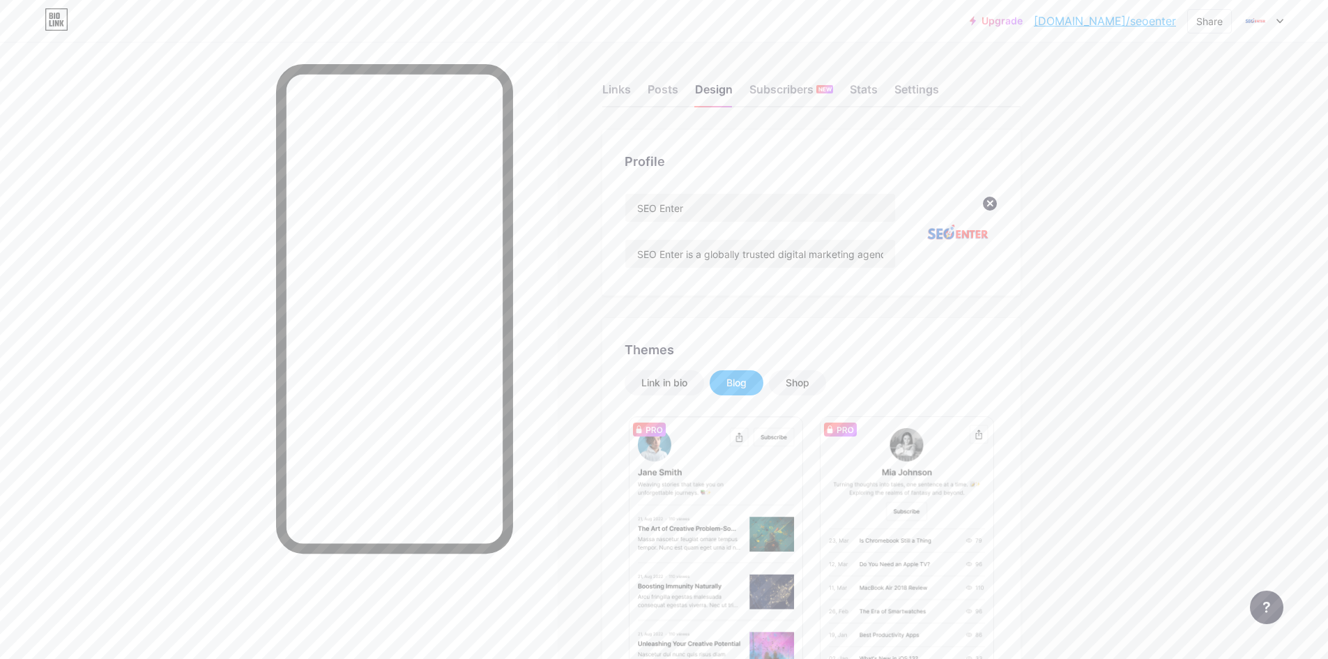
click at [627, 72] on div "Links Posts Design Subscribers NEW Stats Settings" at bounding box center [811, 83] width 418 height 49
click at [625, 98] on div "Links" at bounding box center [616, 93] width 29 height 25
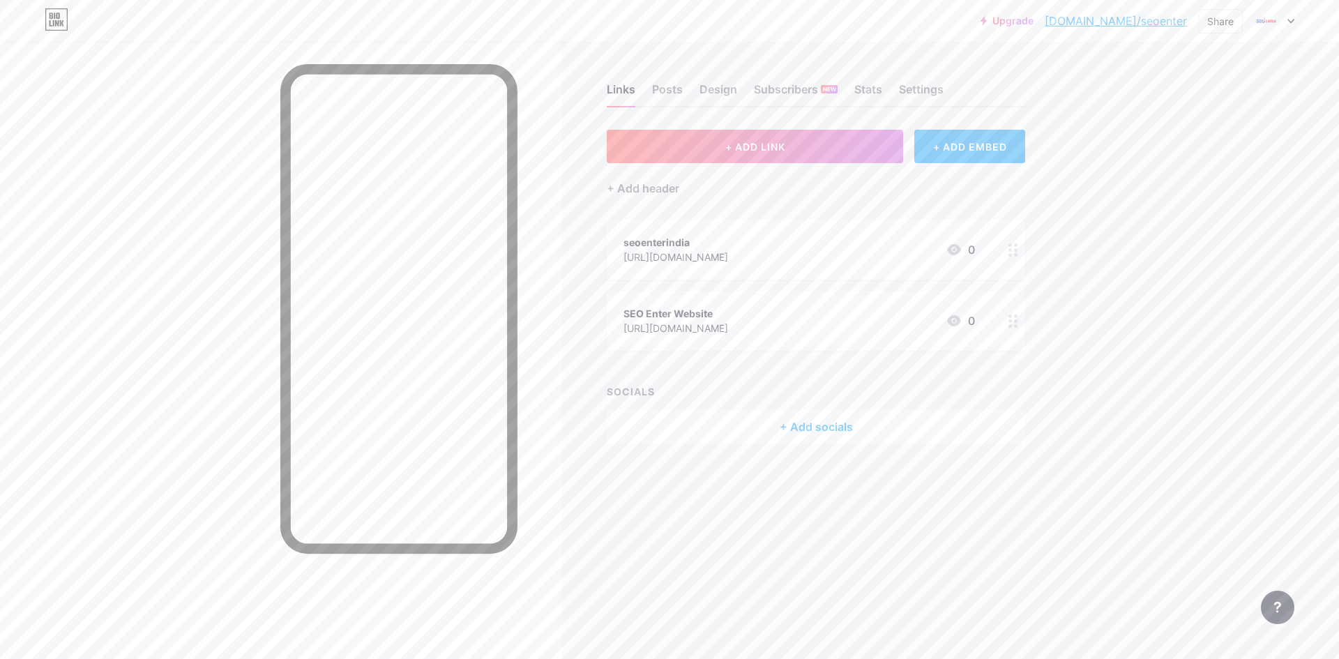
click at [791, 432] on div "+ Add socials" at bounding box center [816, 426] width 418 height 33
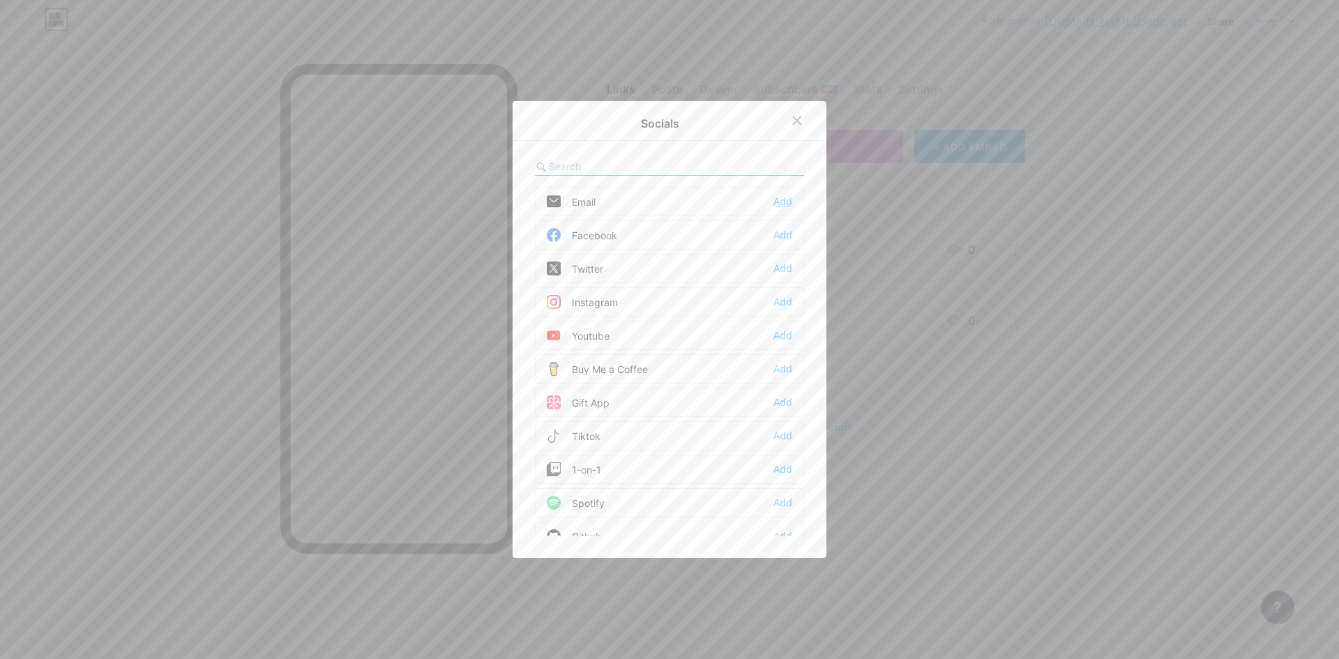
click at [773, 199] on div "Add" at bounding box center [782, 202] width 19 height 14
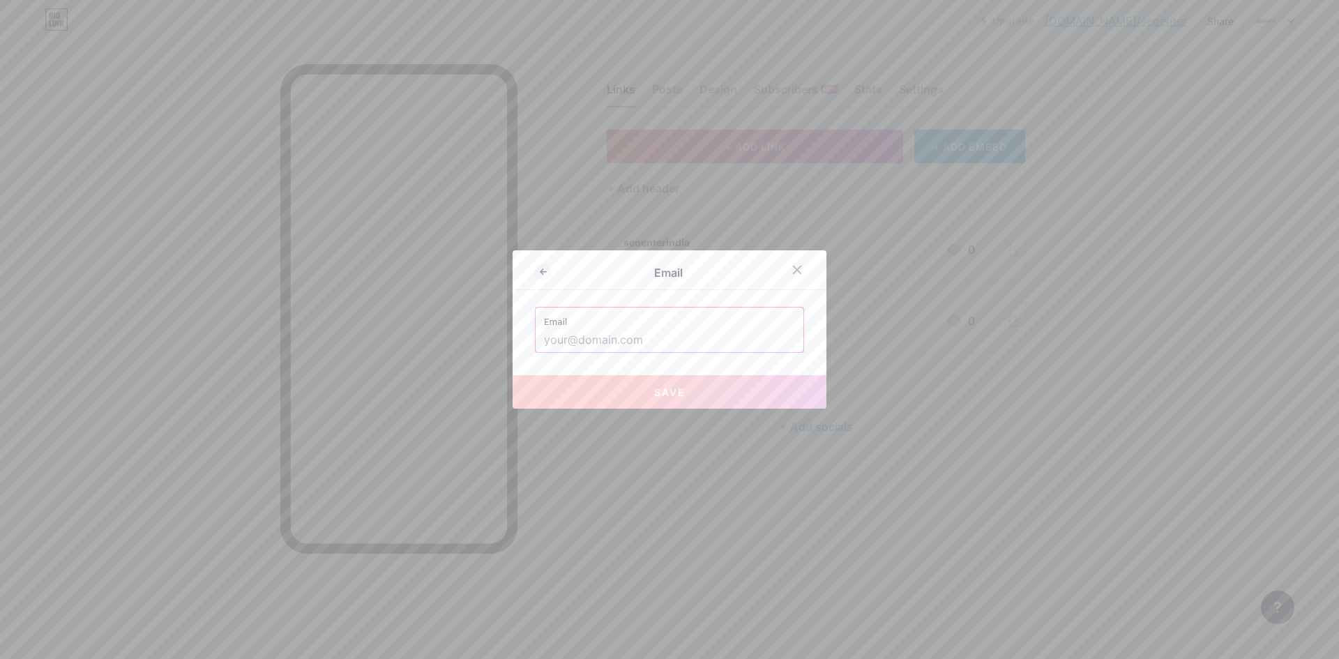
drag, startPoint x: 635, startPoint y: 318, endPoint x: 608, endPoint y: 335, distance: 32.3
click at [632, 321] on label "Email" at bounding box center [669, 317] width 251 height 21
click at [608, 336] on input "text" at bounding box center [669, 340] width 251 height 24
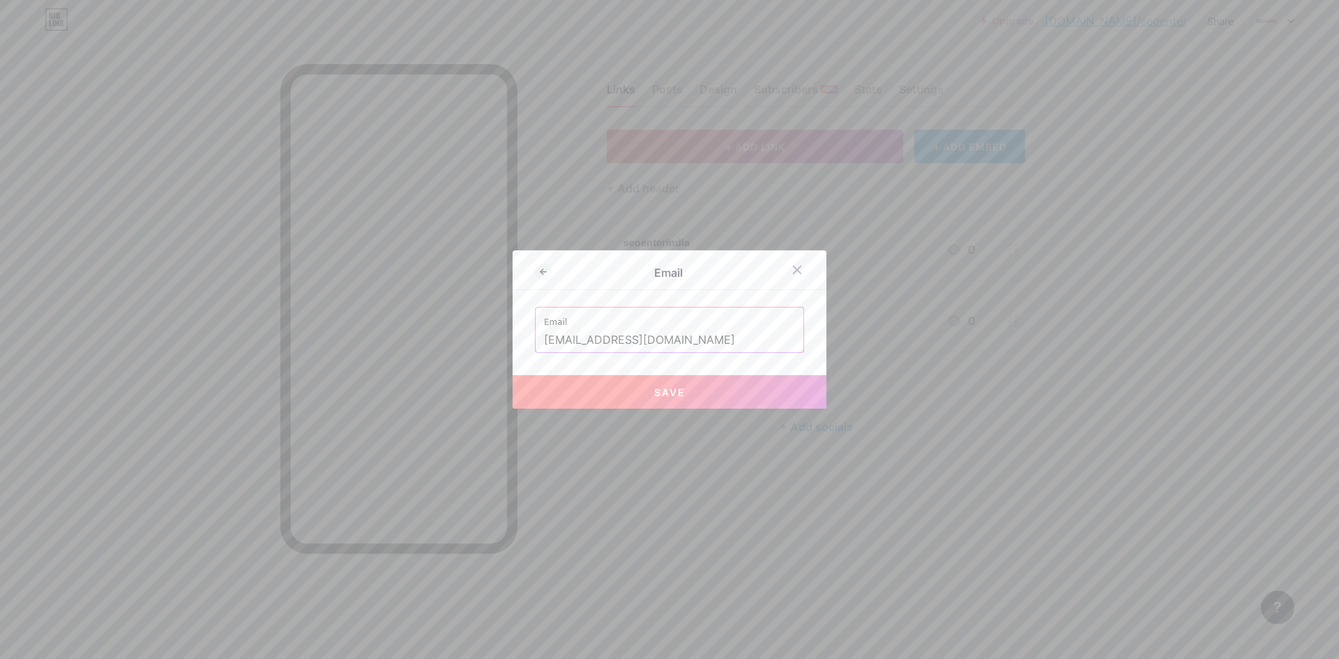
click at [658, 384] on button "Save" at bounding box center [669, 391] width 314 height 33
type input "mailto:[EMAIL_ADDRESS][DOMAIN_NAME]"
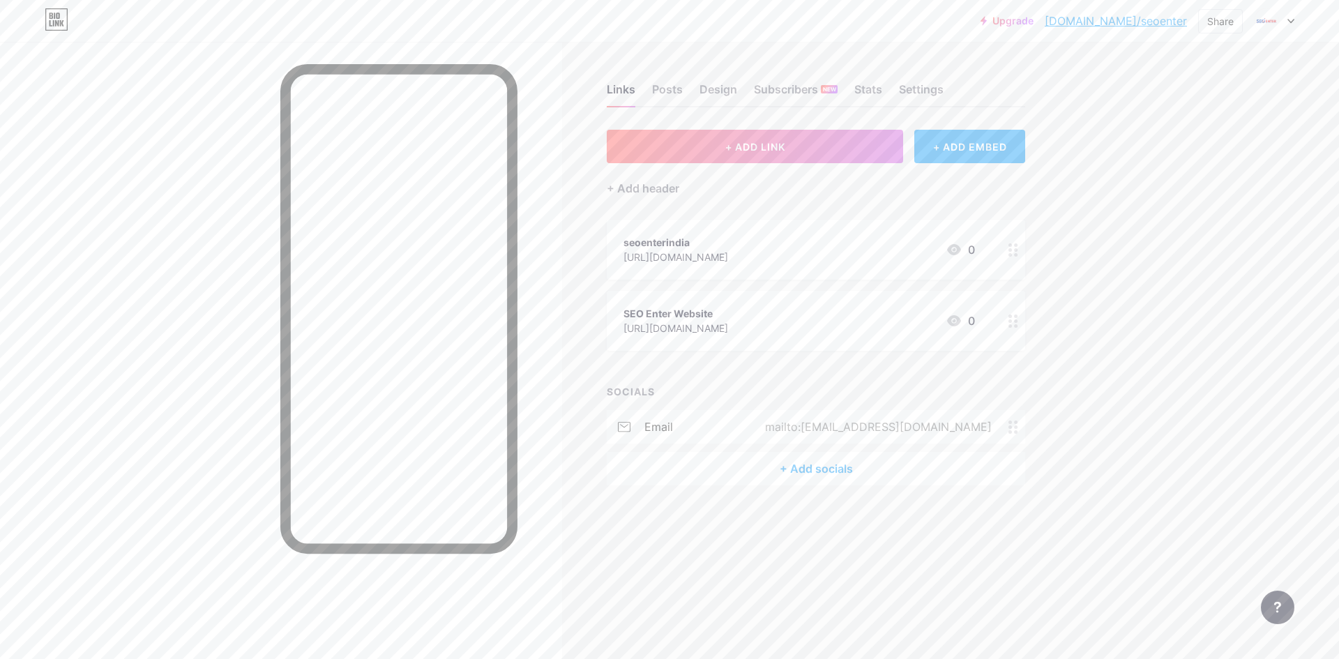
click at [824, 475] on div "+ Add socials" at bounding box center [816, 468] width 418 height 33
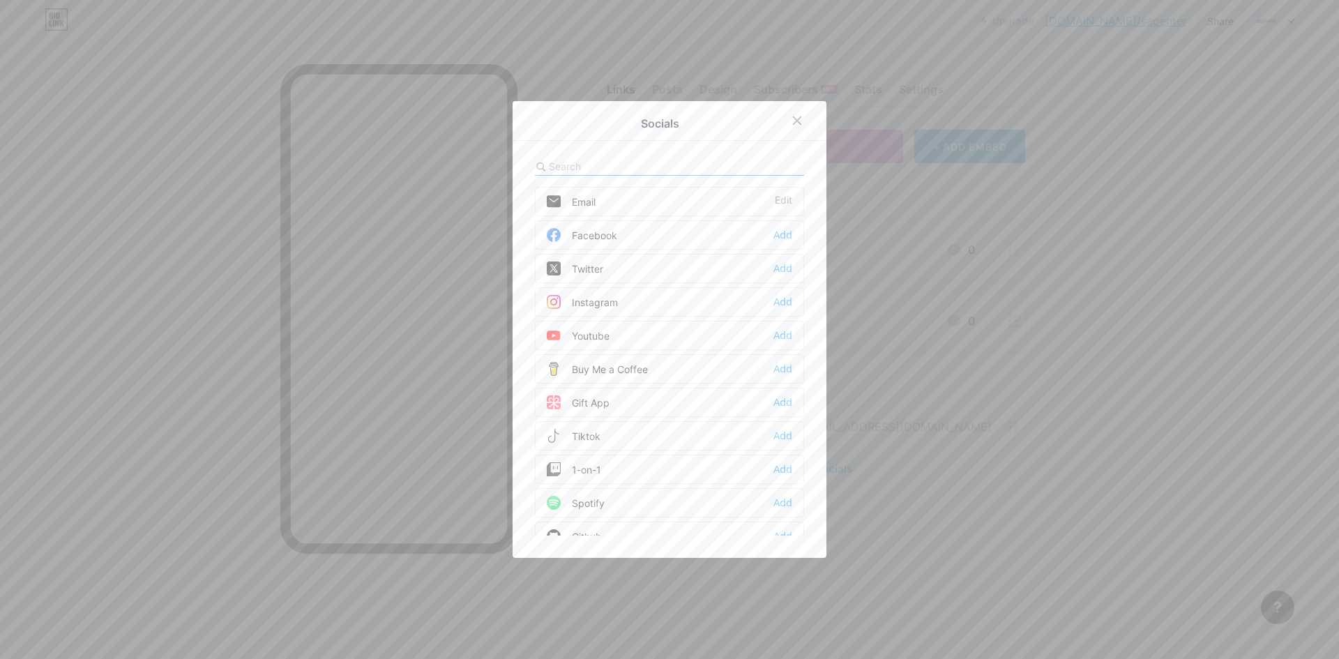
click at [786, 225] on div "Facebook Add" at bounding box center [669, 234] width 269 height 29
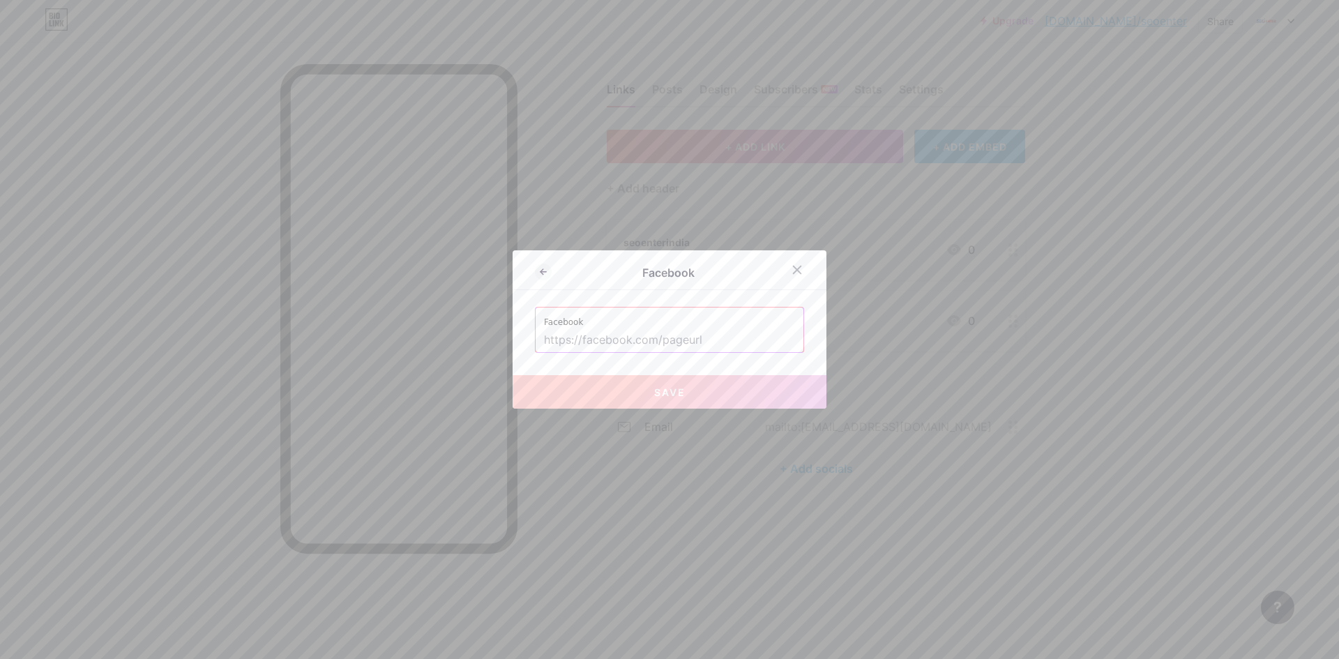
click at [641, 345] on input "text" at bounding box center [669, 340] width 251 height 24
paste input "[URL][DOMAIN_NAME]"
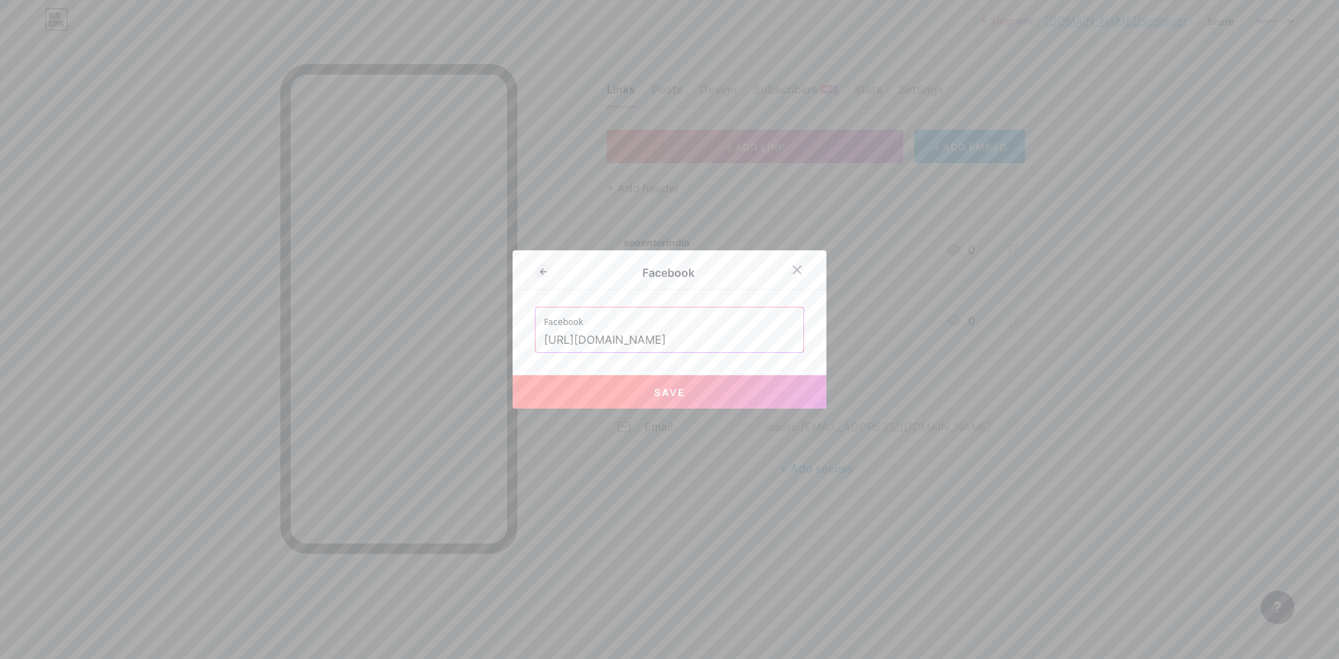
type input "[URL][DOMAIN_NAME]"
click at [691, 408] on button "Save" at bounding box center [669, 391] width 314 height 33
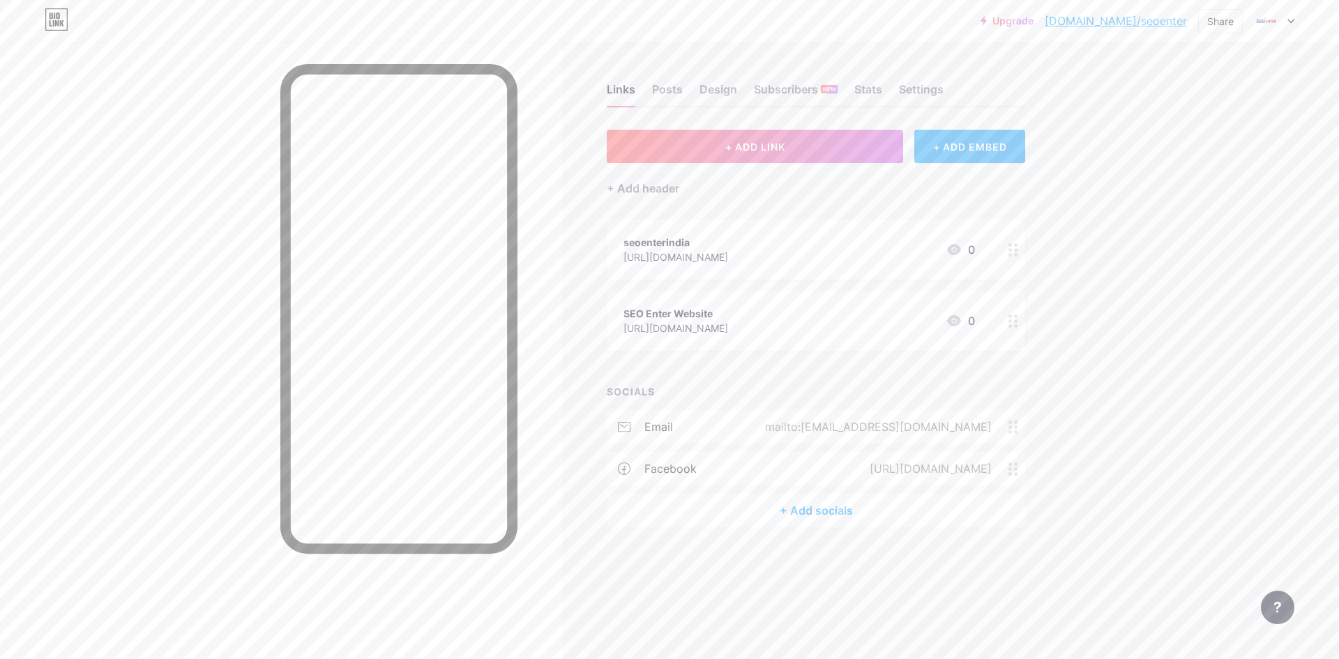
click at [814, 510] on div "+ Add socials" at bounding box center [816, 510] width 418 height 33
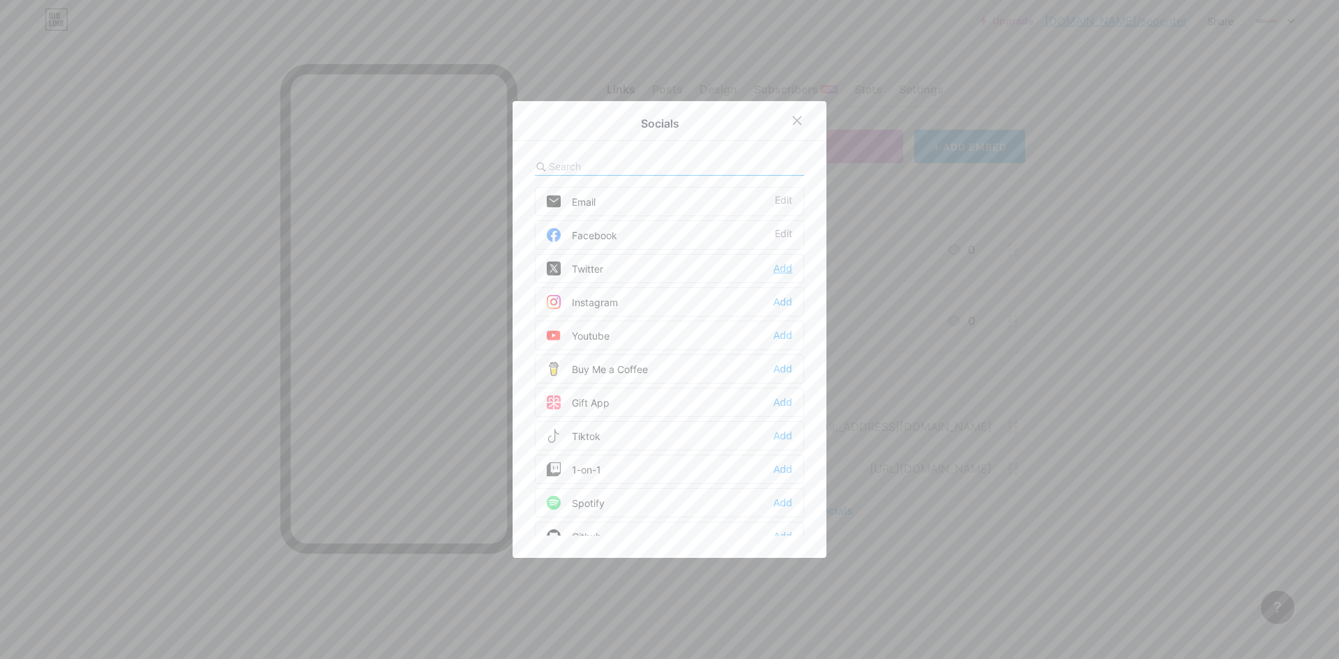
click at [777, 266] on div "Add" at bounding box center [782, 268] width 19 height 14
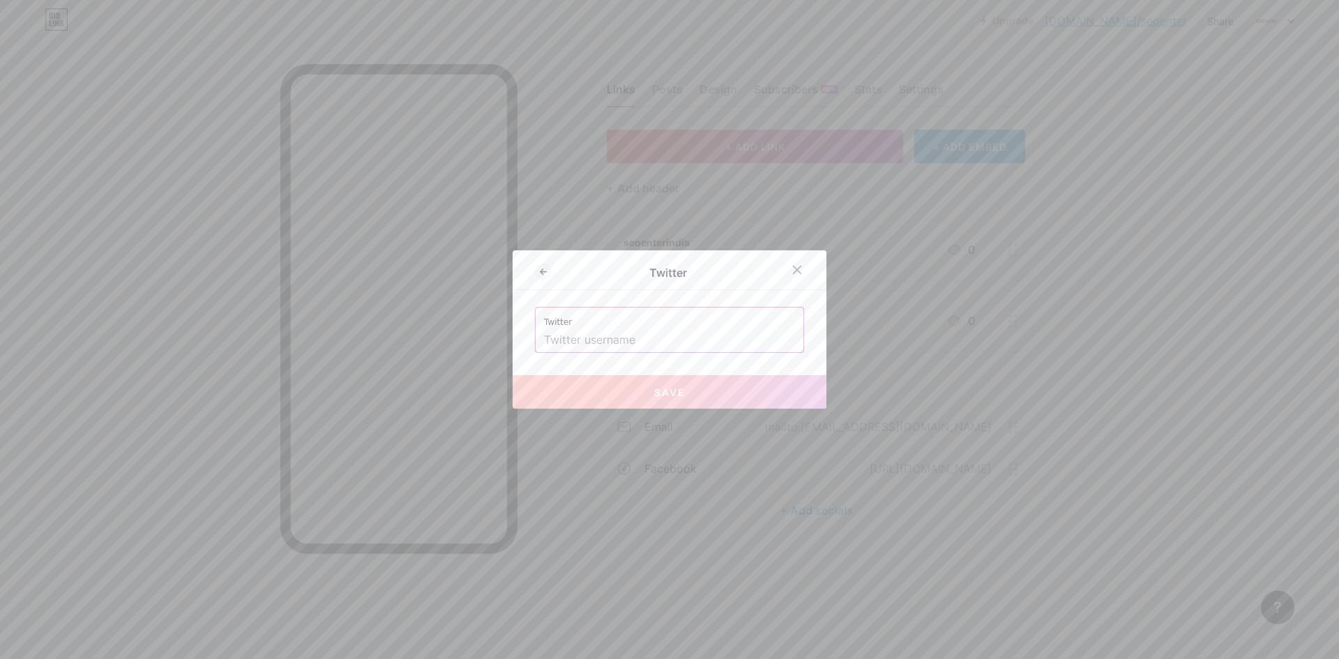
click at [646, 341] on input "text" at bounding box center [669, 340] width 251 height 24
paste input "[URL][DOMAIN_NAME]"
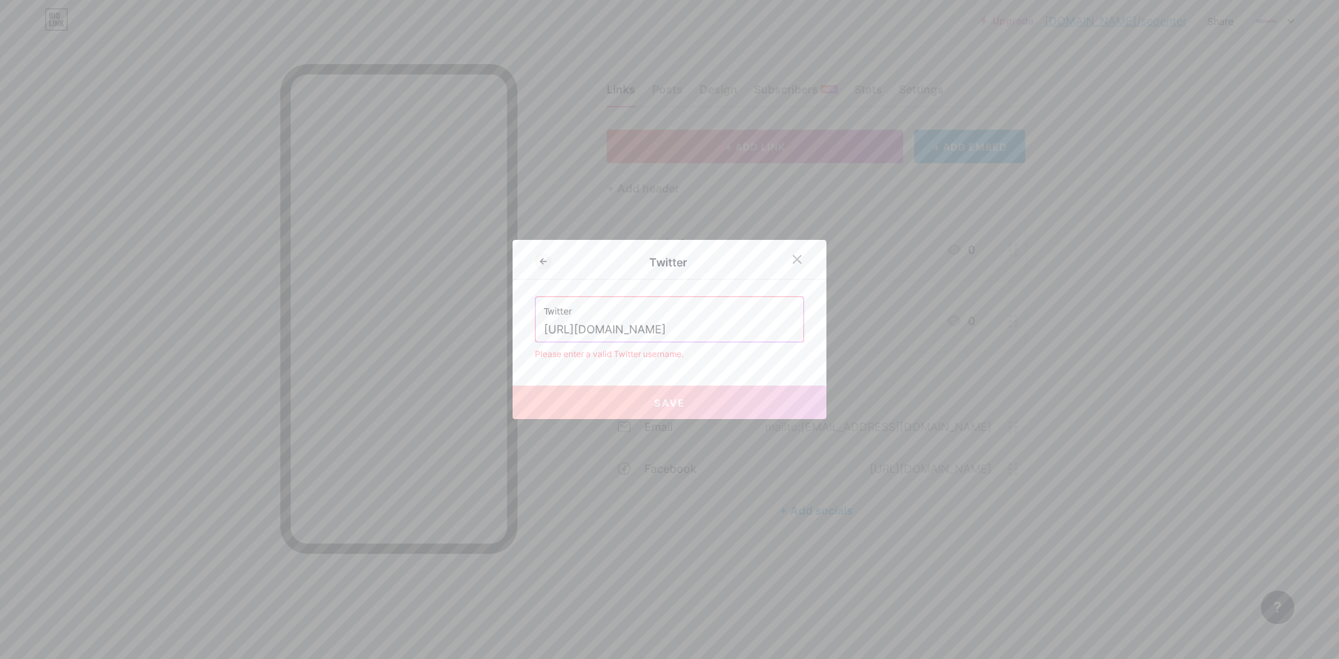
click at [707, 397] on button "Save" at bounding box center [669, 402] width 314 height 33
click at [582, 330] on input "[URL][DOMAIN_NAME]" at bounding box center [669, 330] width 251 height 24
type input "[URL][DOMAIN_NAME]"
click at [686, 407] on button "Save" at bounding box center [669, 402] width 314 height 33
click at [664, 448] on div at bounding box center [669, 329] width 1339 height 659
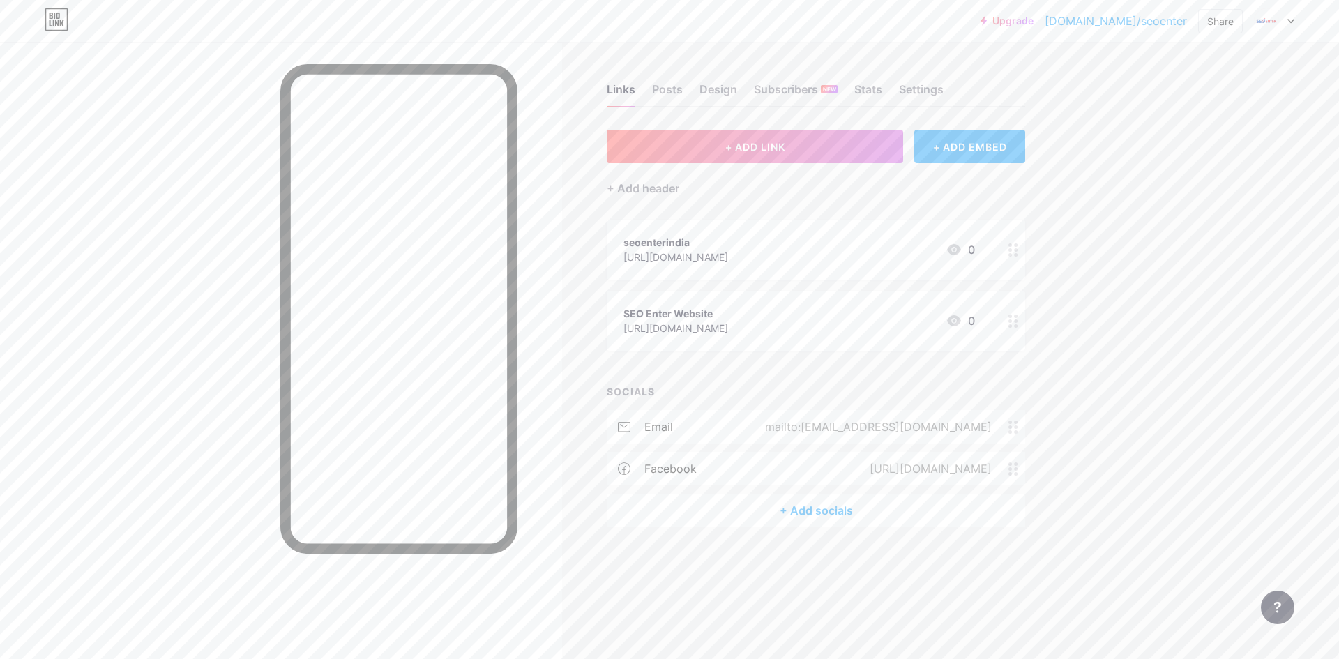
click at [811, 509] on div "+ Add socials" at bounding box center [816, 510] width 418 height 33
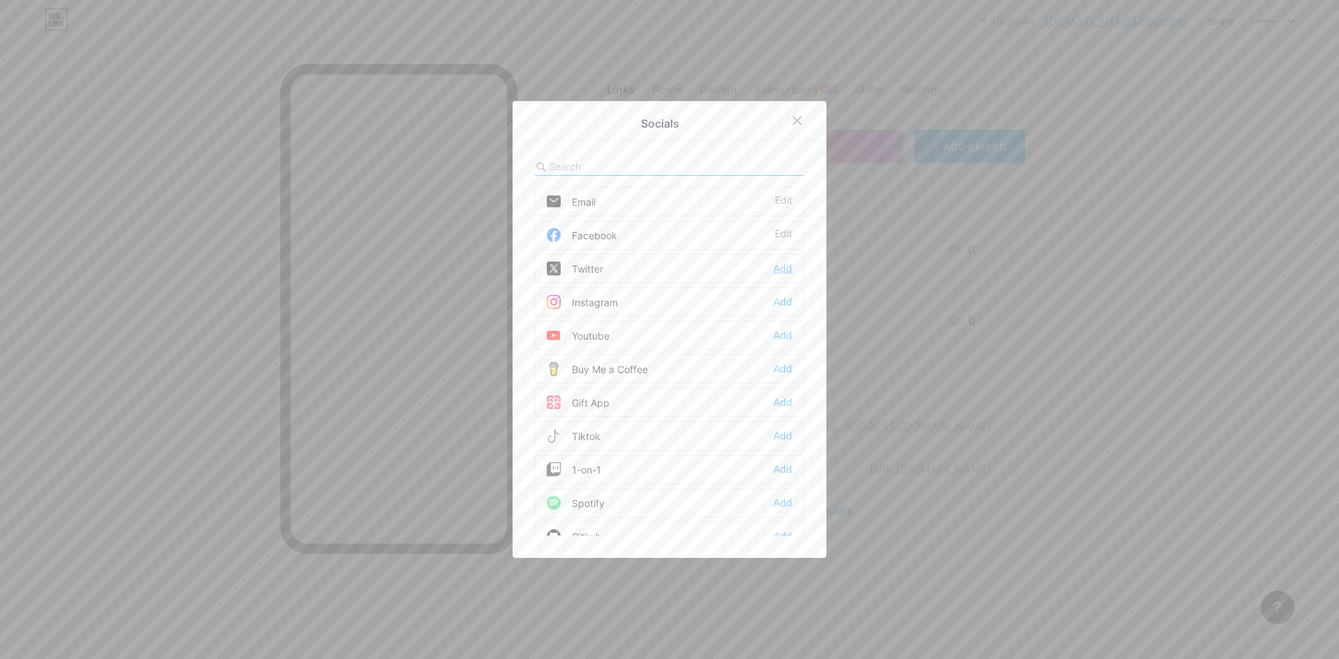
click at [782, 266] on div "Add" at bounding box center [782, 268] width 19 height 14
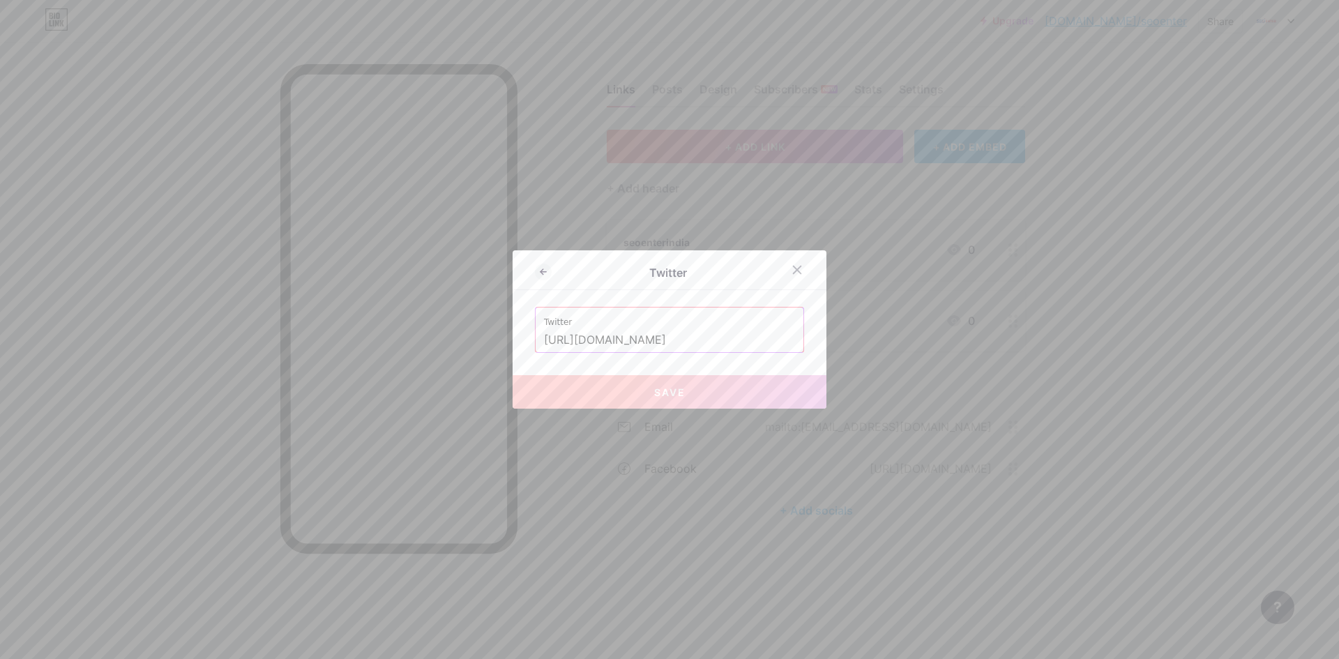
click at [718, 340] on input "[URL][DOMAIN_NAME]" at bounding box center [669, 340] width 251 height 24
click at [637, 383] on button "Save" at bounding box center [669, 391] width 314 height 33
click at [660, 396] on span "Save" at bounding box center [669, 392] width 31 height 12
click at [639, 339] on input "[URL][DOMAIN_NAME]" at bounding box center [669, 340] width 251 height 24
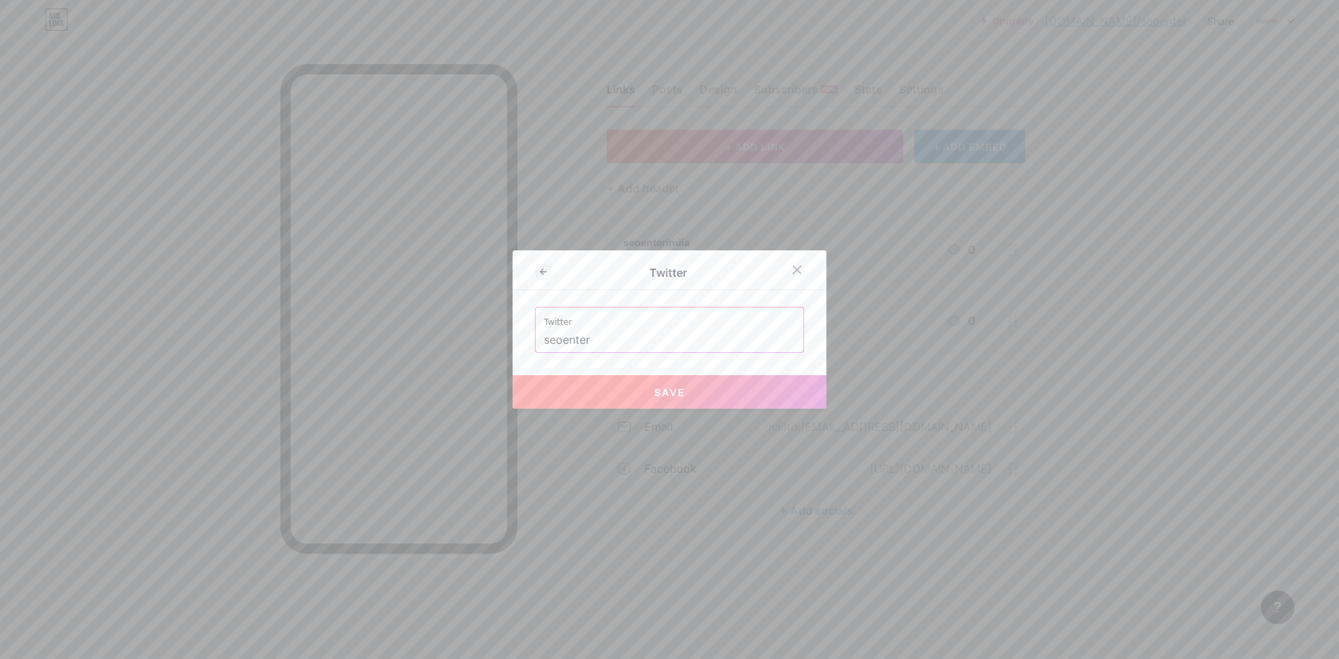
click at [667, 382] on button "Save" at bounding box center [669, 391] width 314 height 33
type input "[URL][DOMAIN_NAME]"
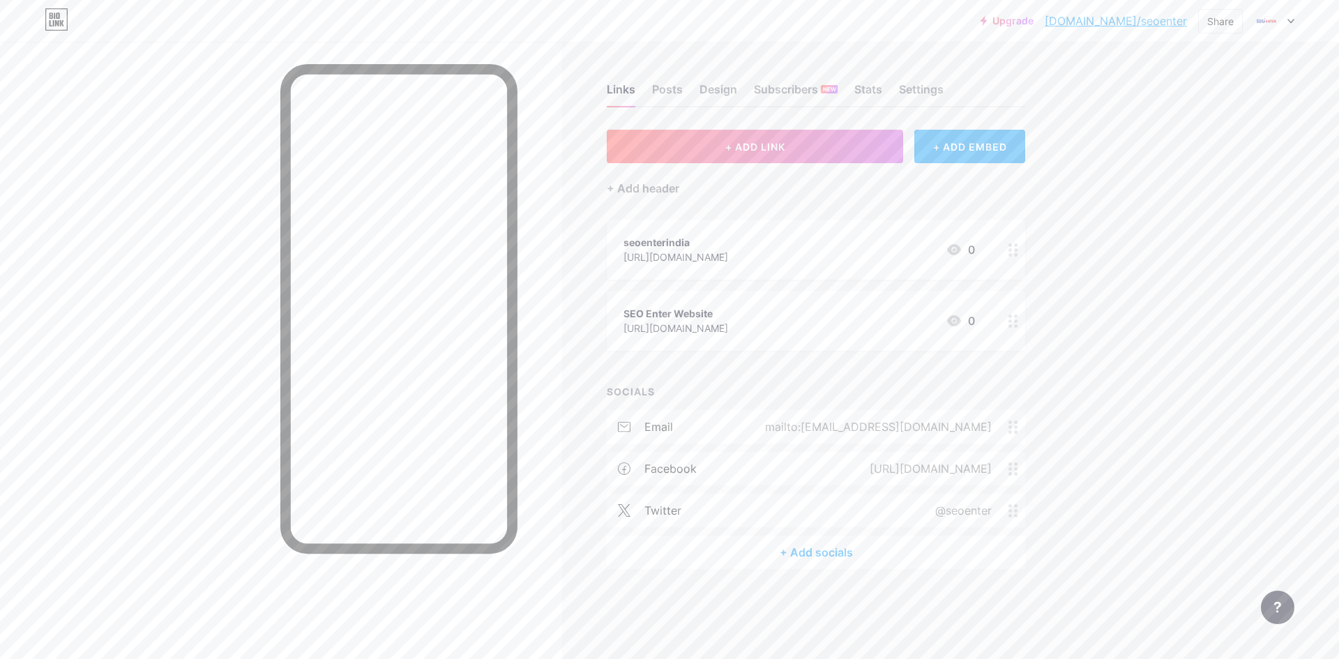
click at [826, 541] on div "+ Add socials" at bounding box center [816, 551] width 418 height 33
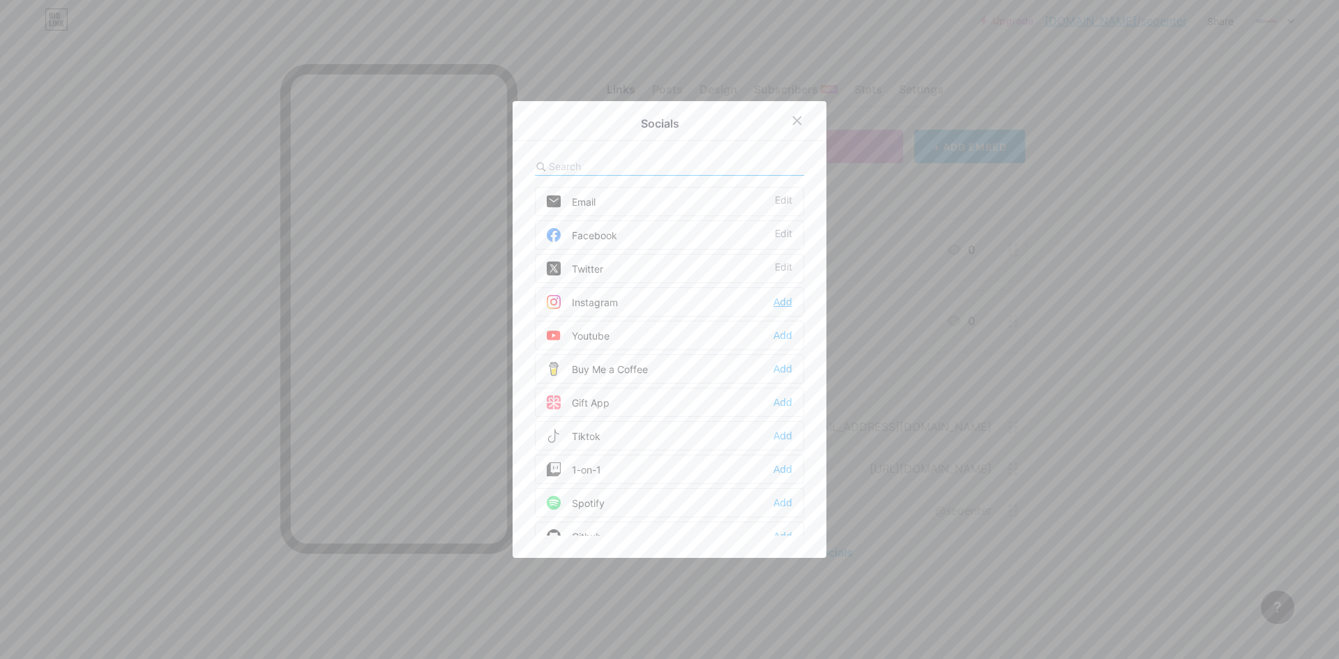
click at [777, 298] on div "Add" at bounding box center [782, 302] width 19 height 14
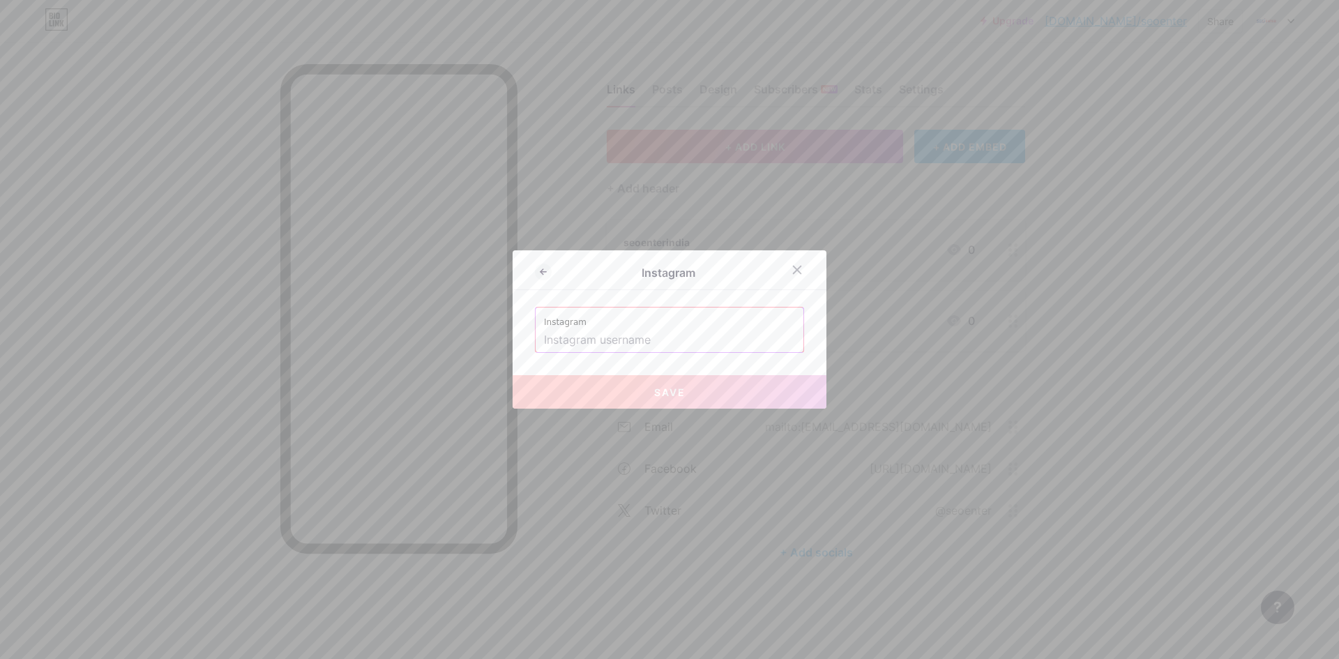
click at [633, 346] on input "text" at bounding box center [669, 340] width 251 height 24
paste input "[URL][DOMAIN_NAME]"
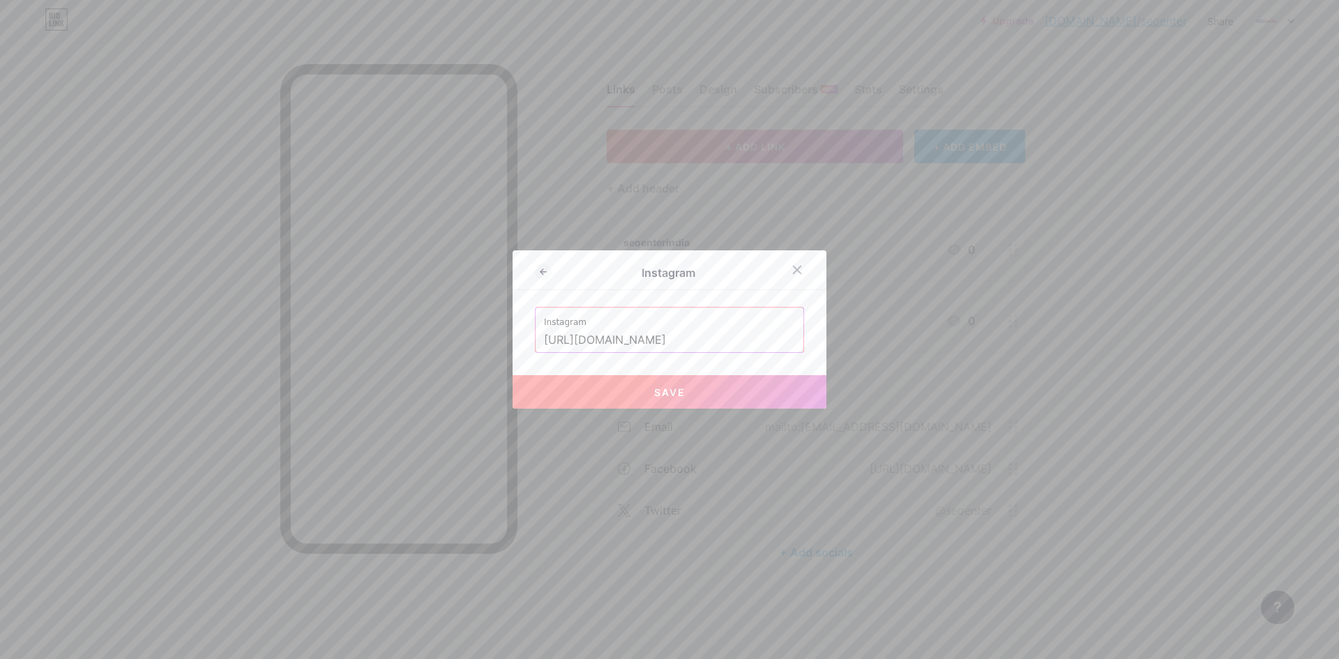
click at [685, 386] on button "Save" at bounding box center [669, 391] width 314 height 33
type input "[URL][DOMAIN_NAME][DOMAIN_NAME]"
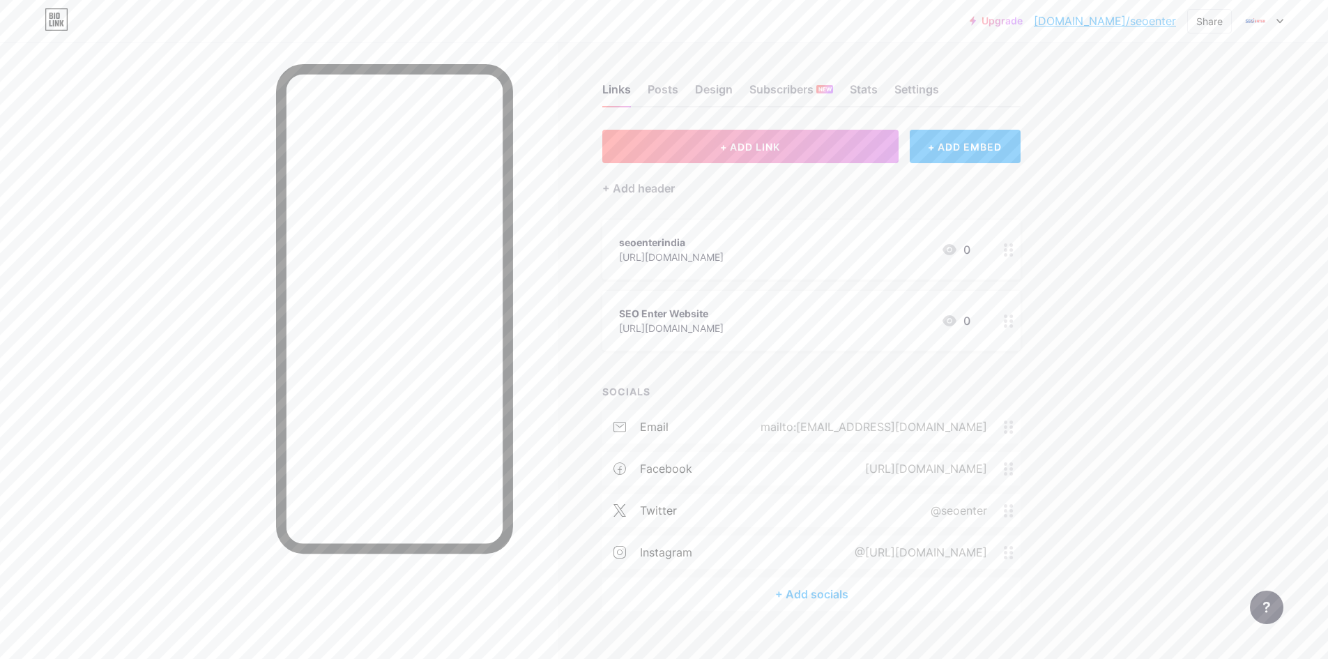
click at [814, 591] on div "+ Add socials" at bounding box center [811, 593] width 418 height 33
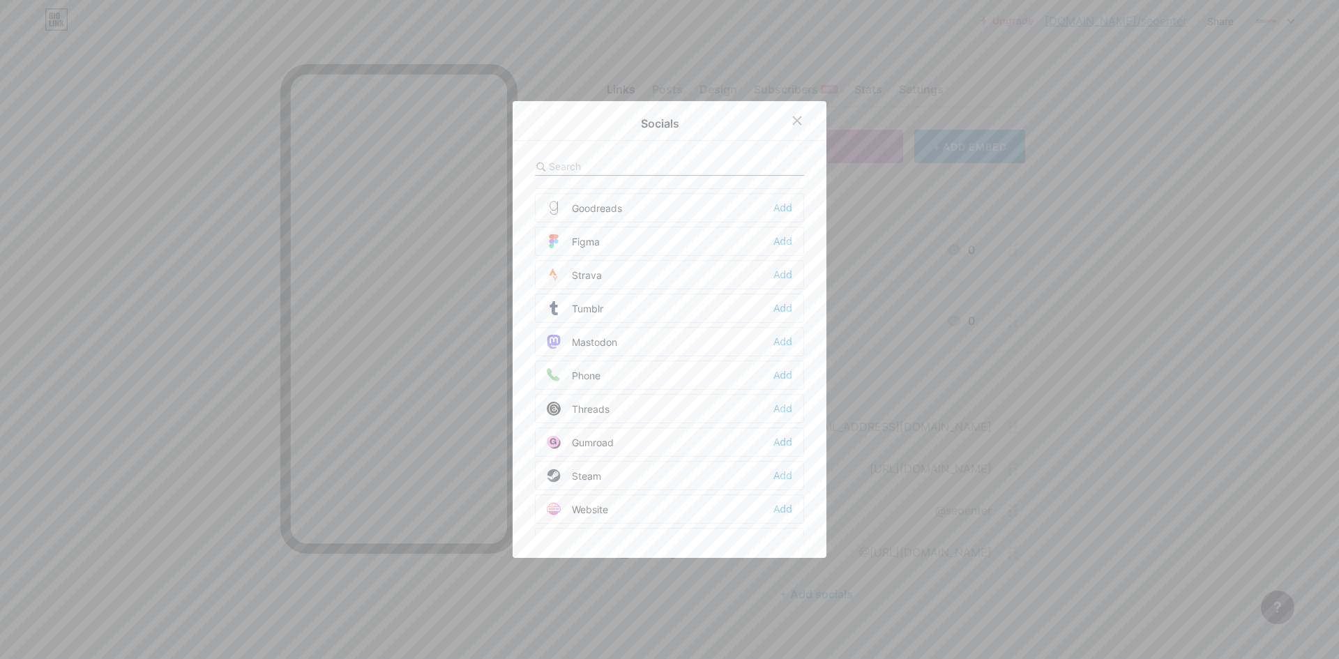
scroll to position [1258, 0]
click at [776, 476] on div "Add" at bounding box center [782, 483] width 19 height 14
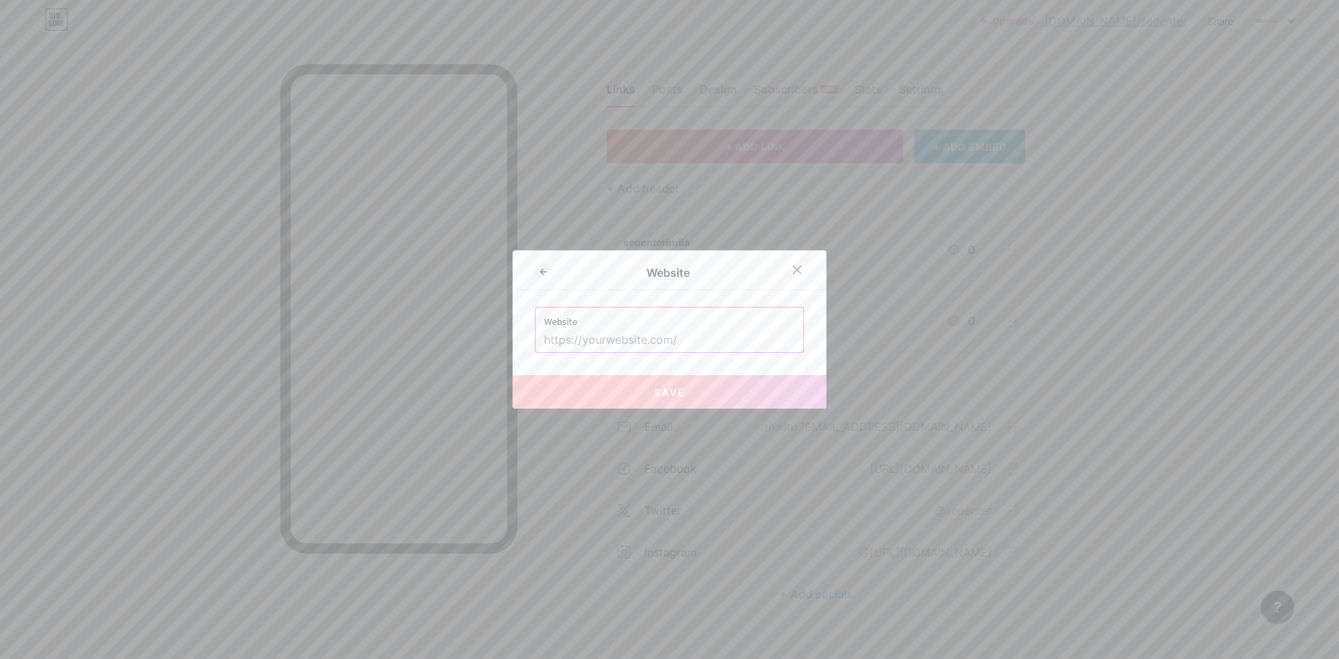
drag, startPoint x: 609, startPoint y: 344, endPoint x: 602, endPoint y: 334, distance: 12.0
click at [609, 344] on input "text" at bounding box center [669, 340] width 251 height 24
paste input "[URL][DOMAIN_NAME]"
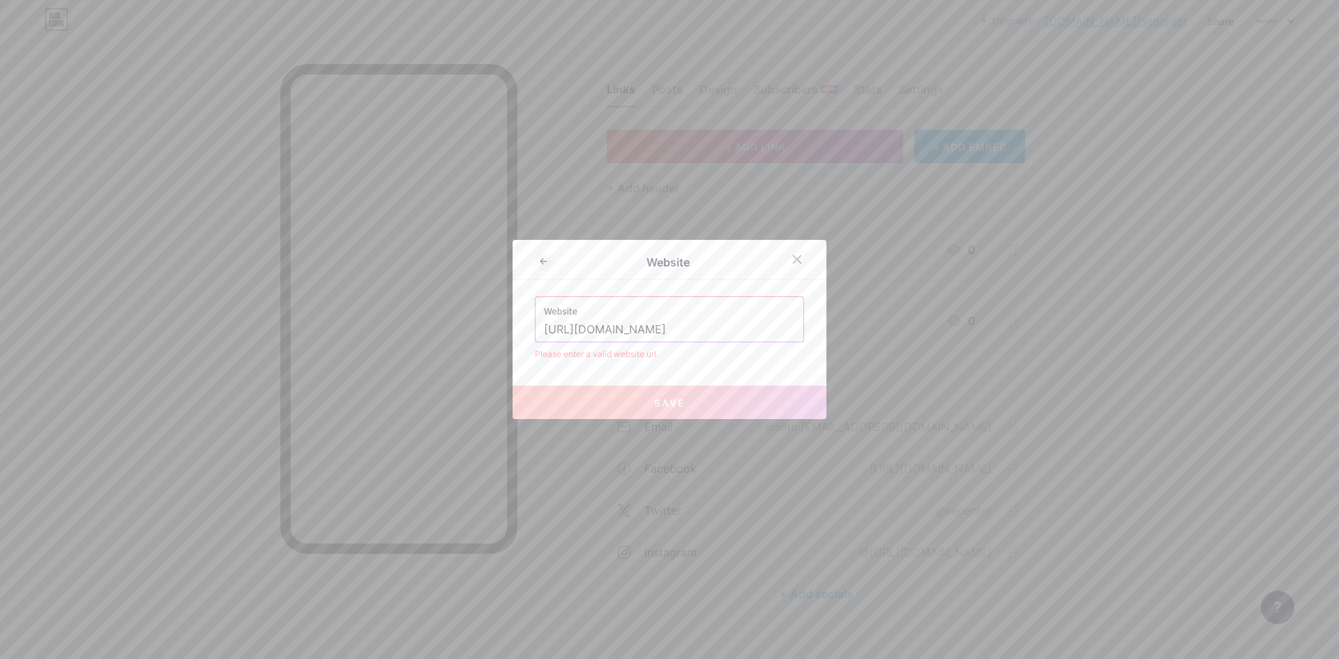
click at [659, 408] on span "Save" at bounding box center [669, 403] width 31 height 12
click at [575, 327] on input "[URL][DOMAIN_NAME]" at bounding box center [669, 330] width 251 height 24
click at [678, 397] on span "Save" at bounding box center [669, 403] width 31 height 12
click at [657, 319] on input "[DOMAIN_NAME][URL]" at bounding box center [669, 330] width 251 height 24
type input "s"
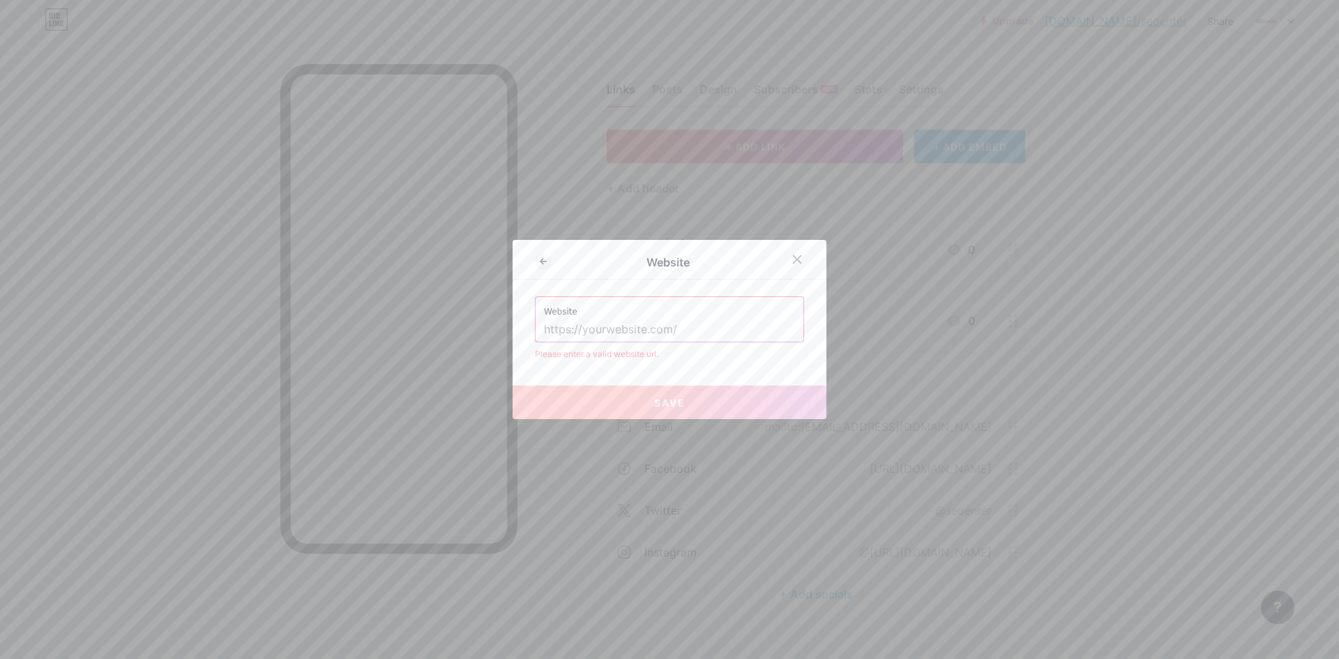
click at [584, 325] on input "text" at bounding box center [669, 330] width 251 height 24
paste input "[URL][DOMAIN_NAME]"
click at [667, 408] on span "Save" at bounding box center [669, 403] width 31 height 12
click at [663, 331] on input "[URL][DOMAIN_NAME]" at bounding box center [669, 330] width 251 height 24
type input "h"
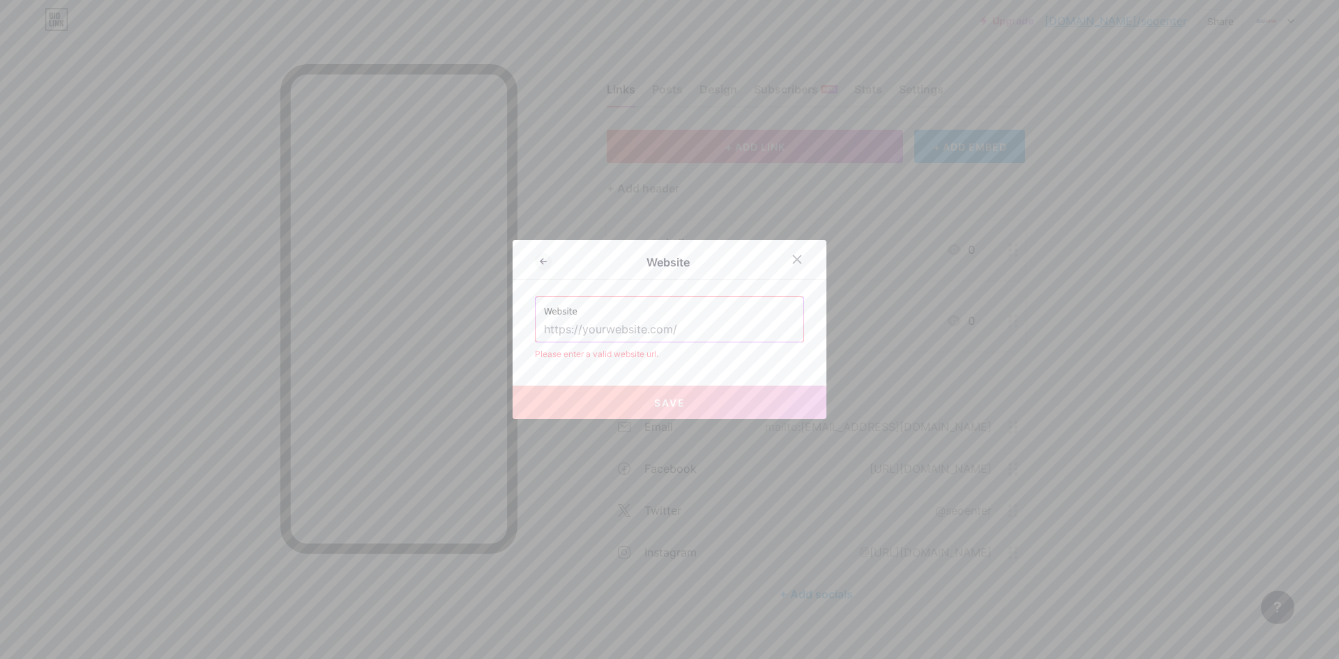
paste input "[URL][DOMAIN_NAME]"
click at [697, 402] on button "Save" at bounding box center [669, 402] width 314 height 33
click at [697, 403] on button "Save" at bounding box center [669, 402] width 314 height 33
click at [670, 339] on input "[URL][DOMAIN_NAME]" at bounding box center [669, 330] width 251 height 24
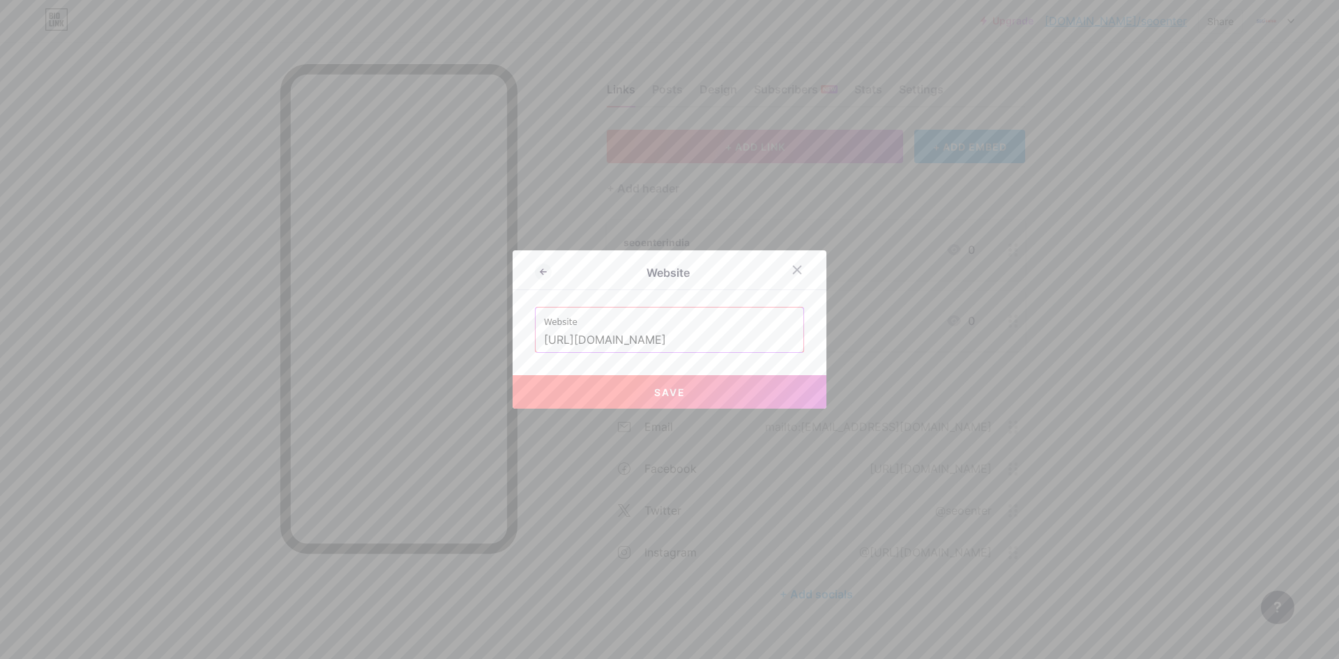
type input "[URL][DOMAIN_NAME]"
click at [663, 386] on span "Save" at bounding box center [669, 392] width 31 height 12
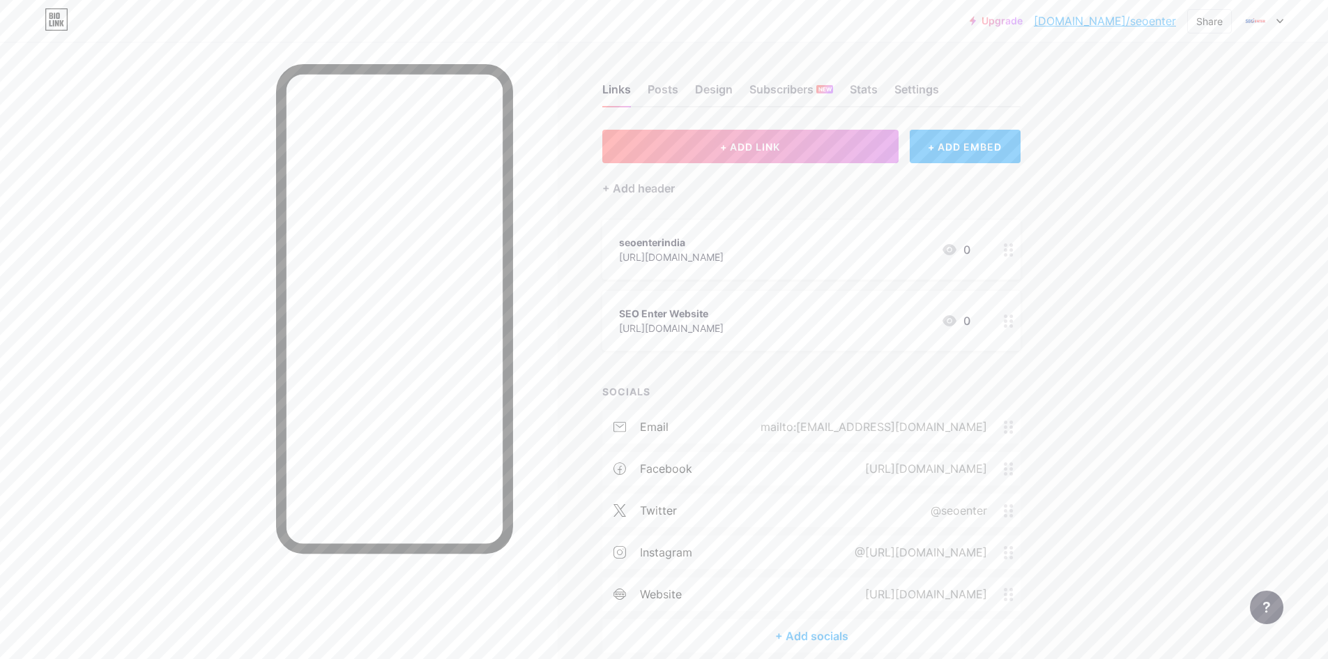
click at [1017, 257] on div at bounding box center [1009, 250] width 24 height 60
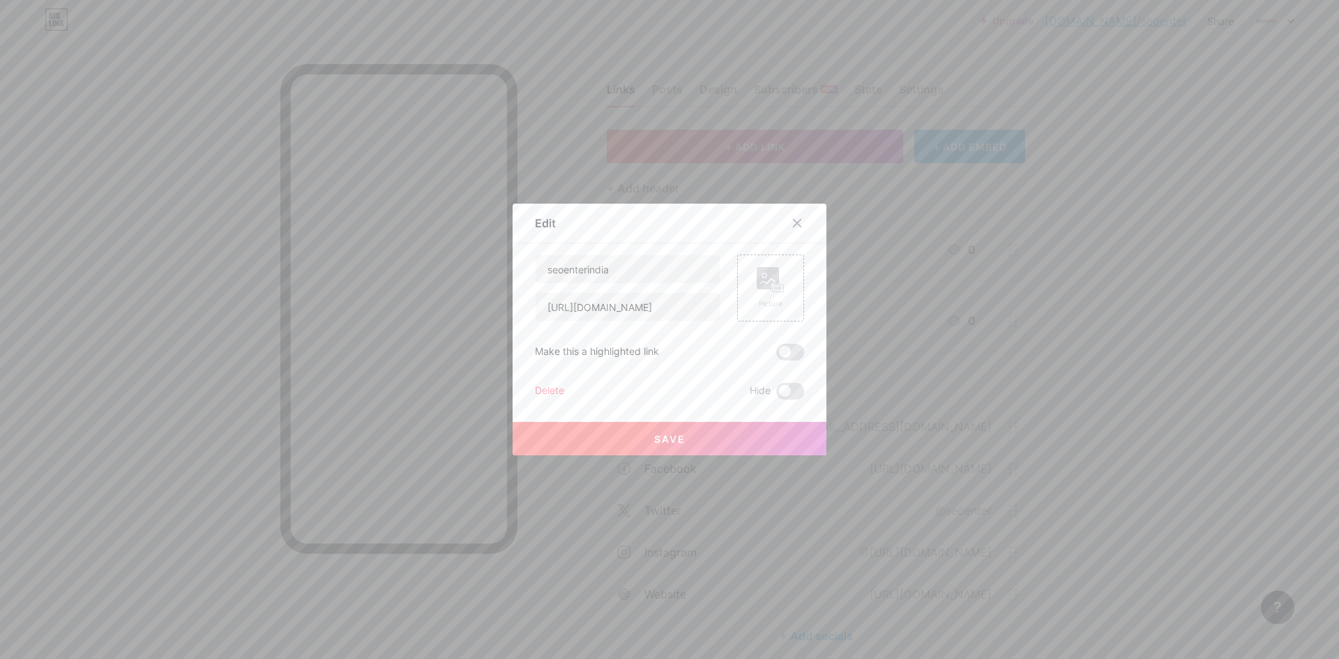
click at [548, 386] on div "Delete" at bounding box center [549, 391] width 29 height 17
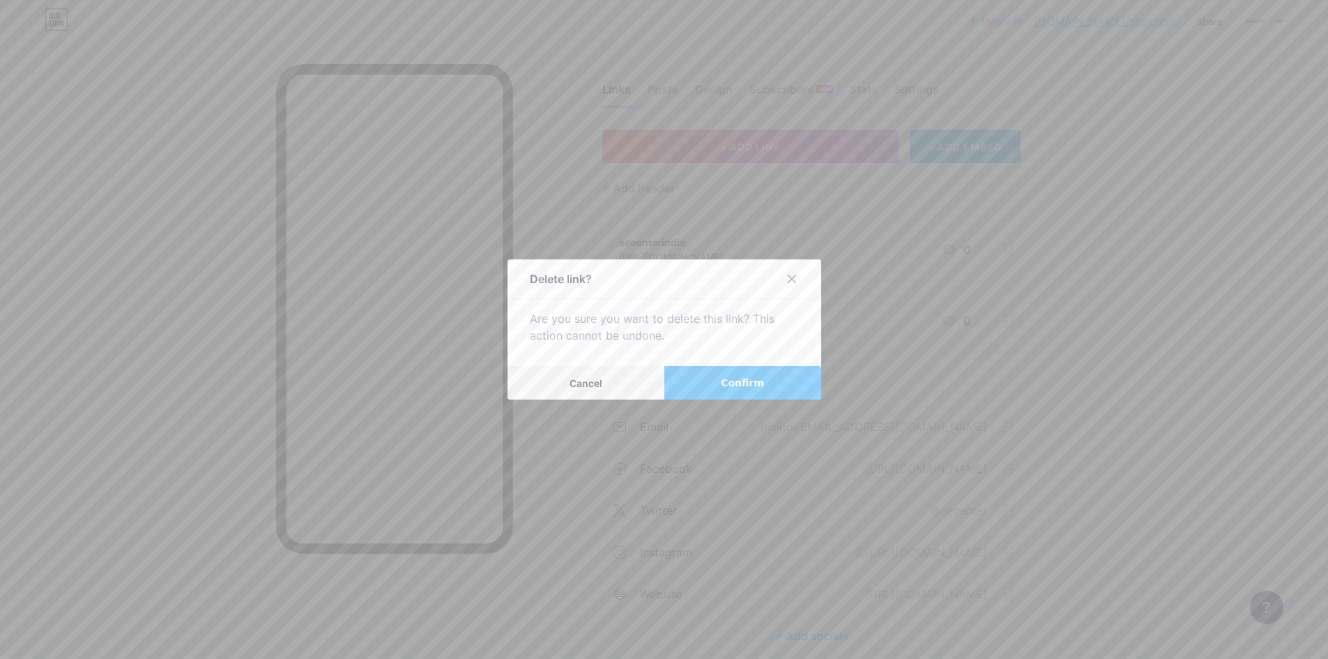
click at [746, 390] on button "Confirm" at bounding box center [742, 382] width 157 height 33
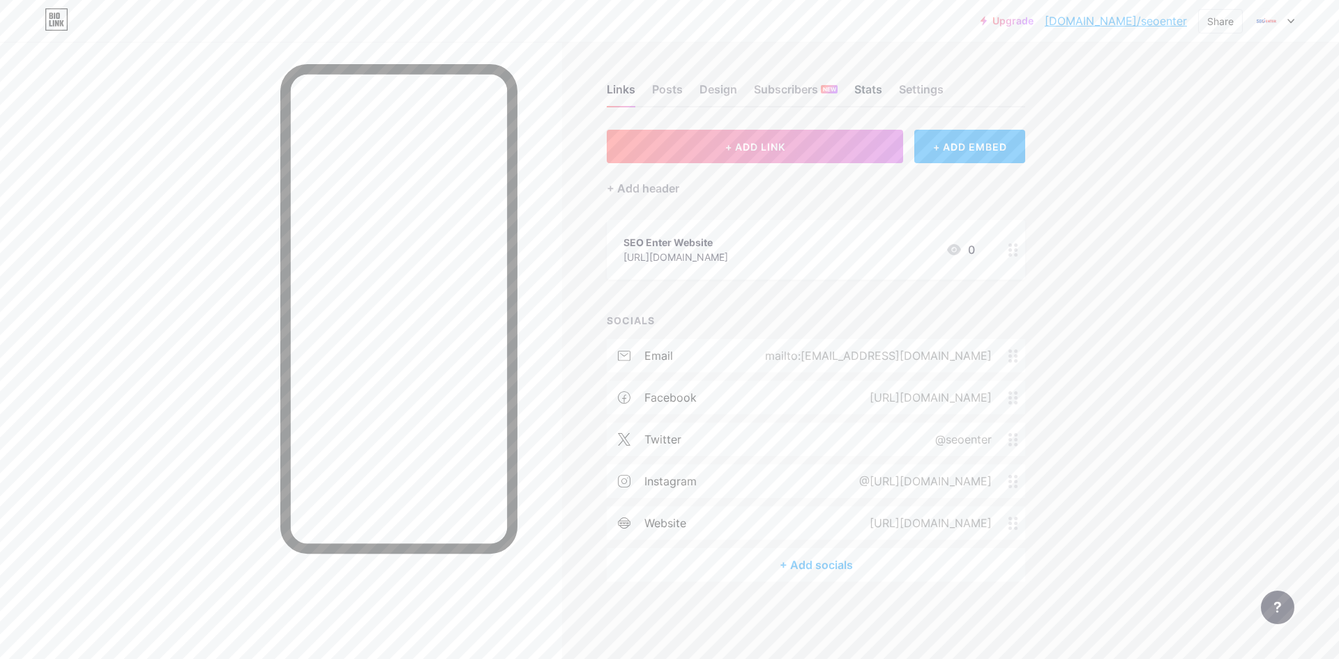
click at [871, 95] on div "Stats" at bounding box center [868, 93] width 28 height 25
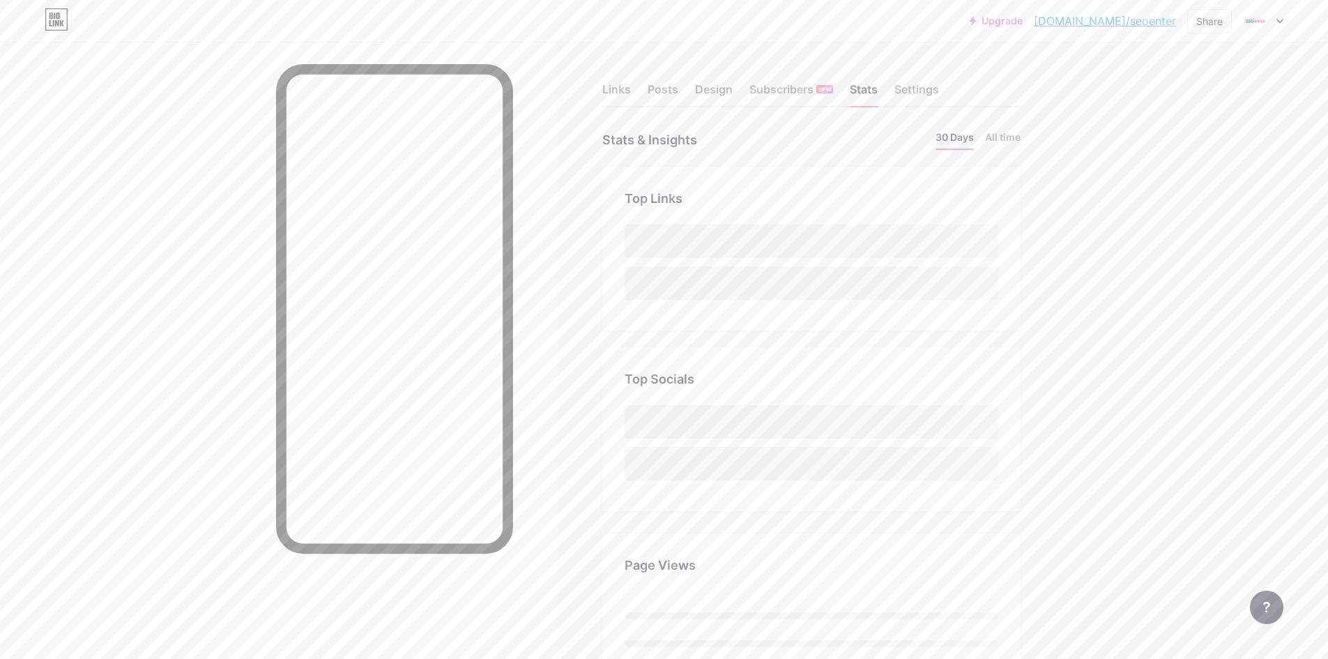
click at [642, 91] on div "Links Posts Design Subscribers NEW Stats Settings" at bounding box center [811, 83] width 418 height 49
click at [664, 99] on div "Posts" at bounding box center [663, 93] width 31 height 25
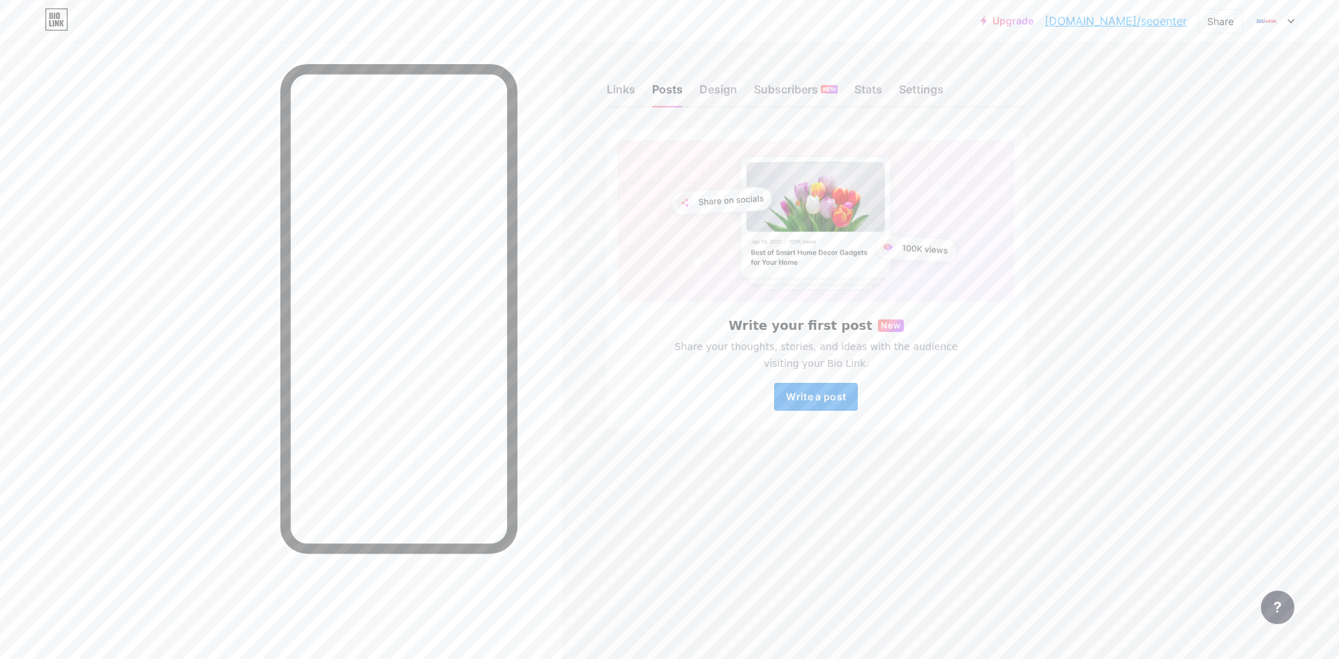
click at [792, 404] on button "Write a post" at bounding box center [816, 397] width 84 height 28
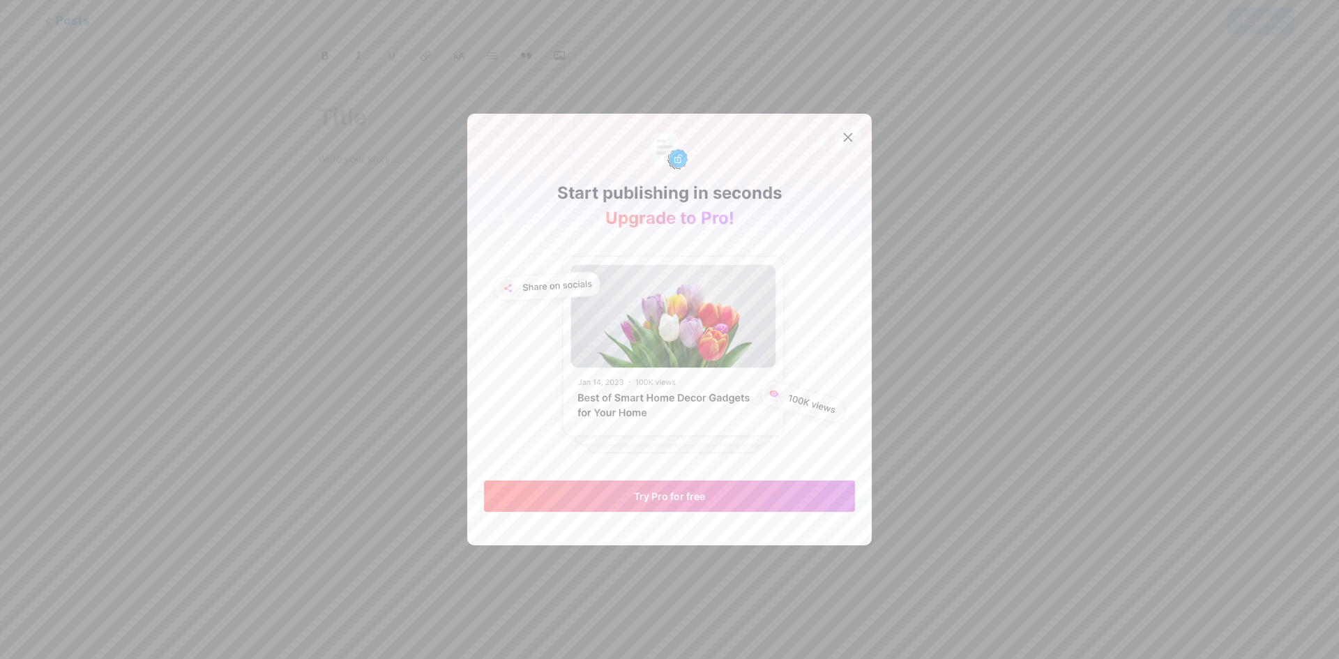
click at [846, 137] on icon at bounding box center [847, 137] width 11 height 11
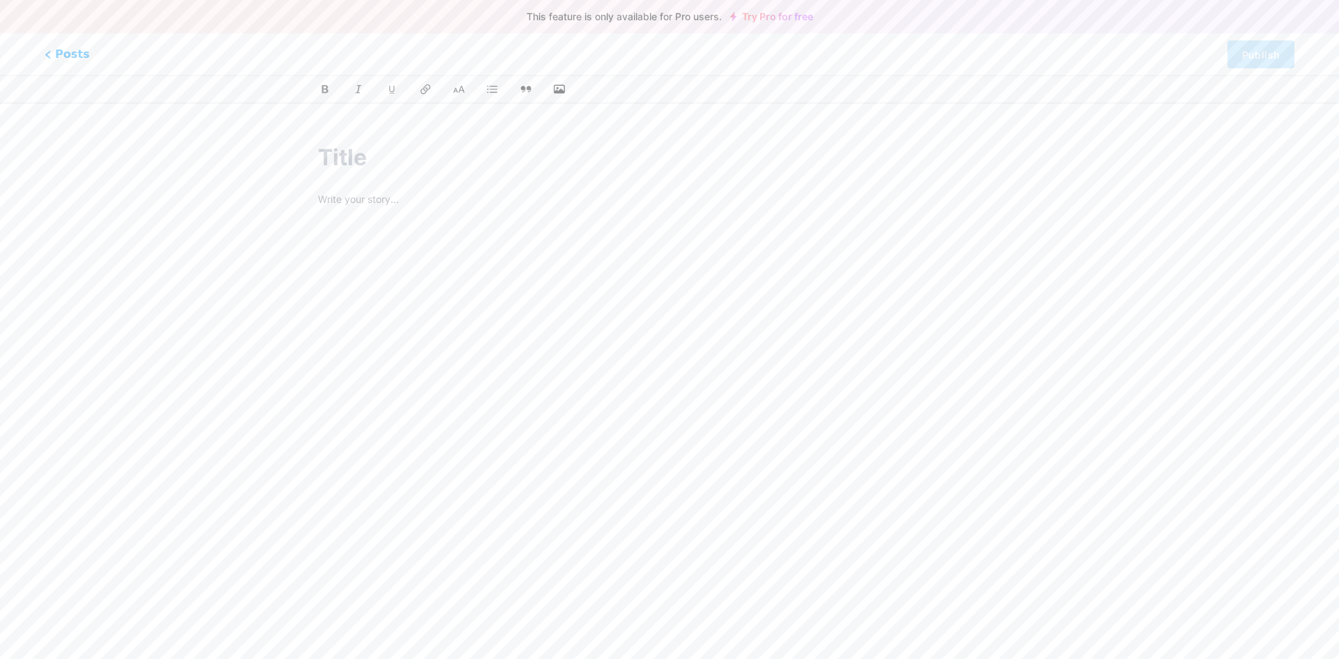
click at [360, 142] on input "text" at bounding box center [669, 157] width 703 height 33
paste input "SEO Enter | Expert Digital Marketing & SEO Agency in [GEOGRAPHIC_DATA]"
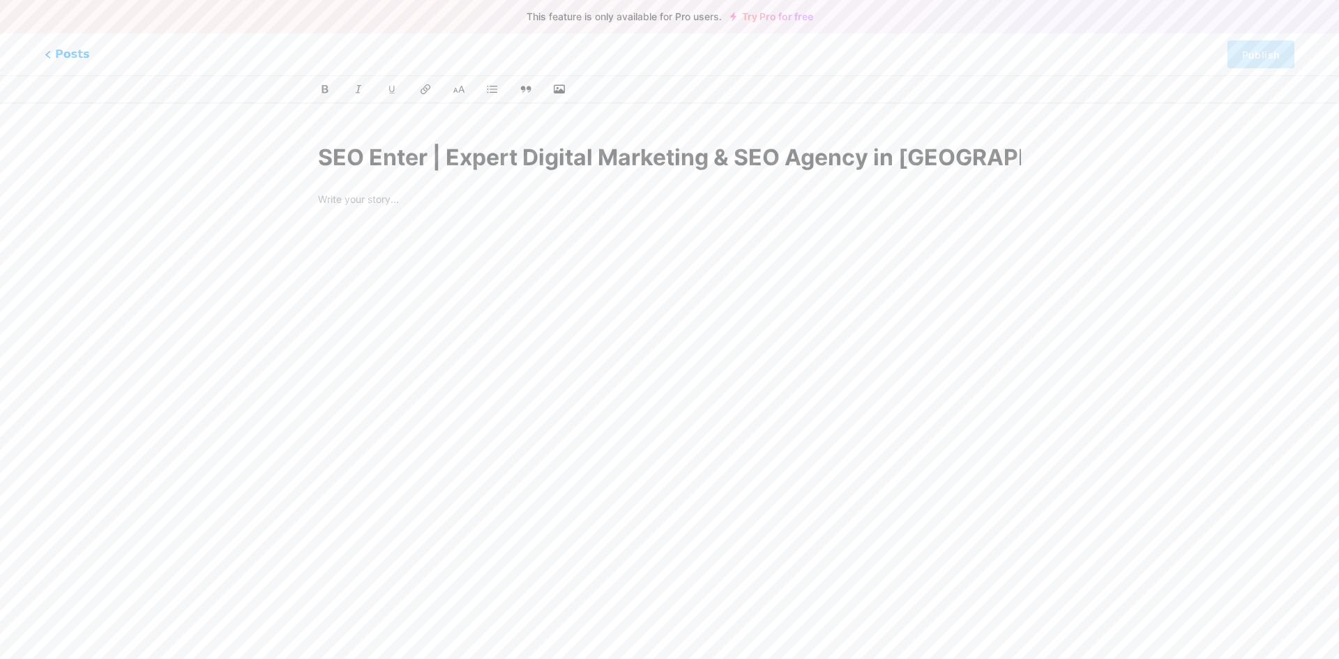
scroll to position [0, 12]
type input "SEO Enter | Expert Digital Marketing & SEO Agency in [GEOGRAPHIC_DATA]"
click at [363, 199] on div "z [DOMAIN_NAME]/seoenter/p/" at bounding box center [402, 195] width 153 height 15
click at [370, 246] on div at bounding box center [669, 400] width 703 height 349
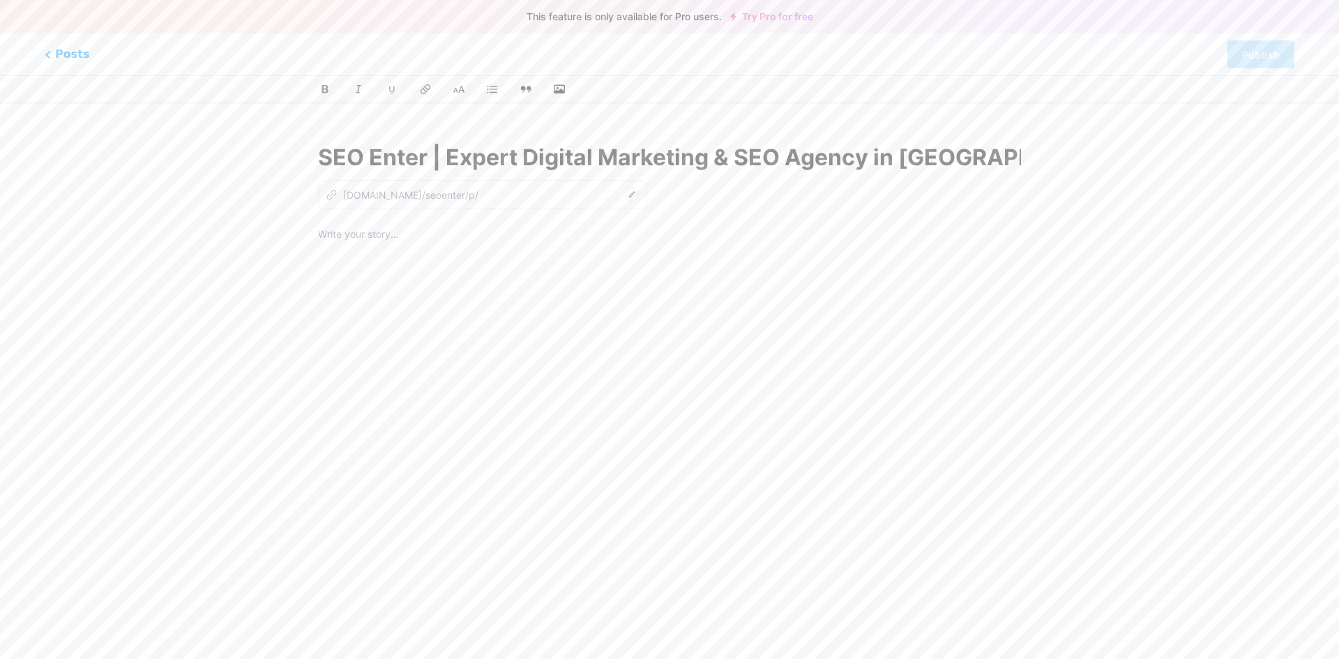
type input "seo-enter-expert-digital-marketing-seo-agency-in-[GEOGRAPHIC_DATA]"
click at [374, 220] on div "SEO Enter | Expert Digital Marketing & SEO Agency in [GEOGRAPHIC_DATA] z [DOMAI…" at bounding box center [669, 360] width 742 height 473
click at [376, 250] on div at bounding box center [669, 400] width 703 height 349
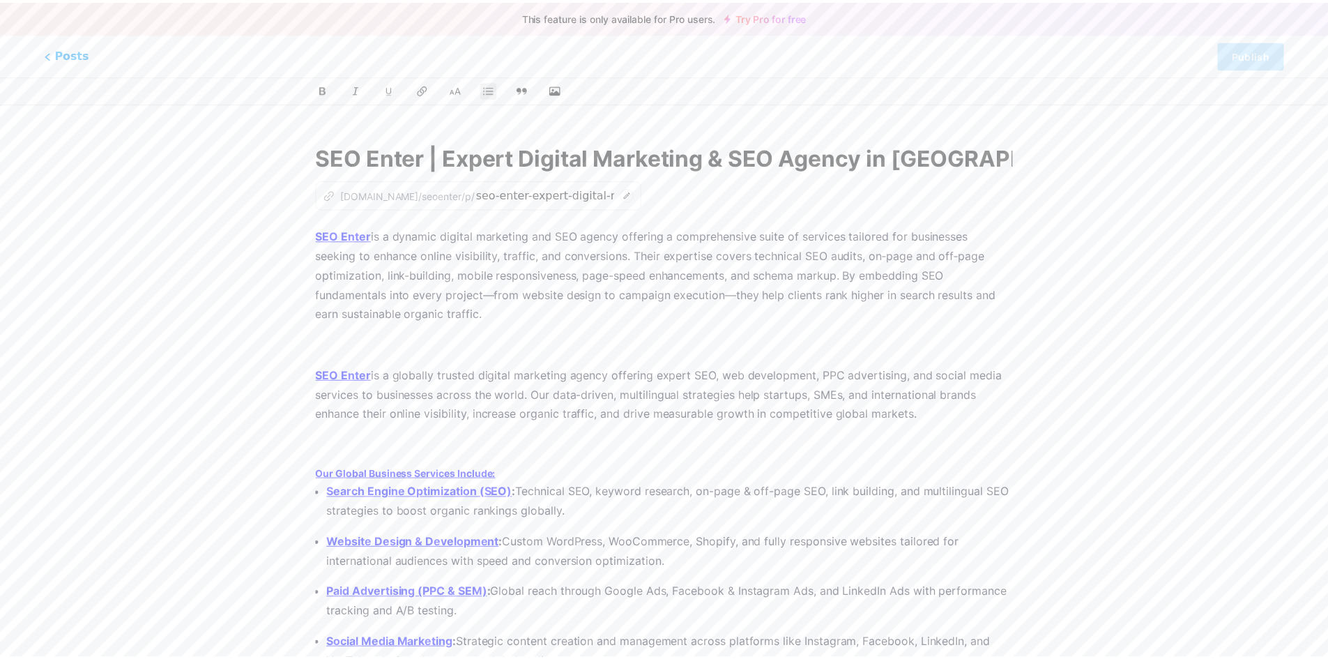
scroll to position [410, 0]
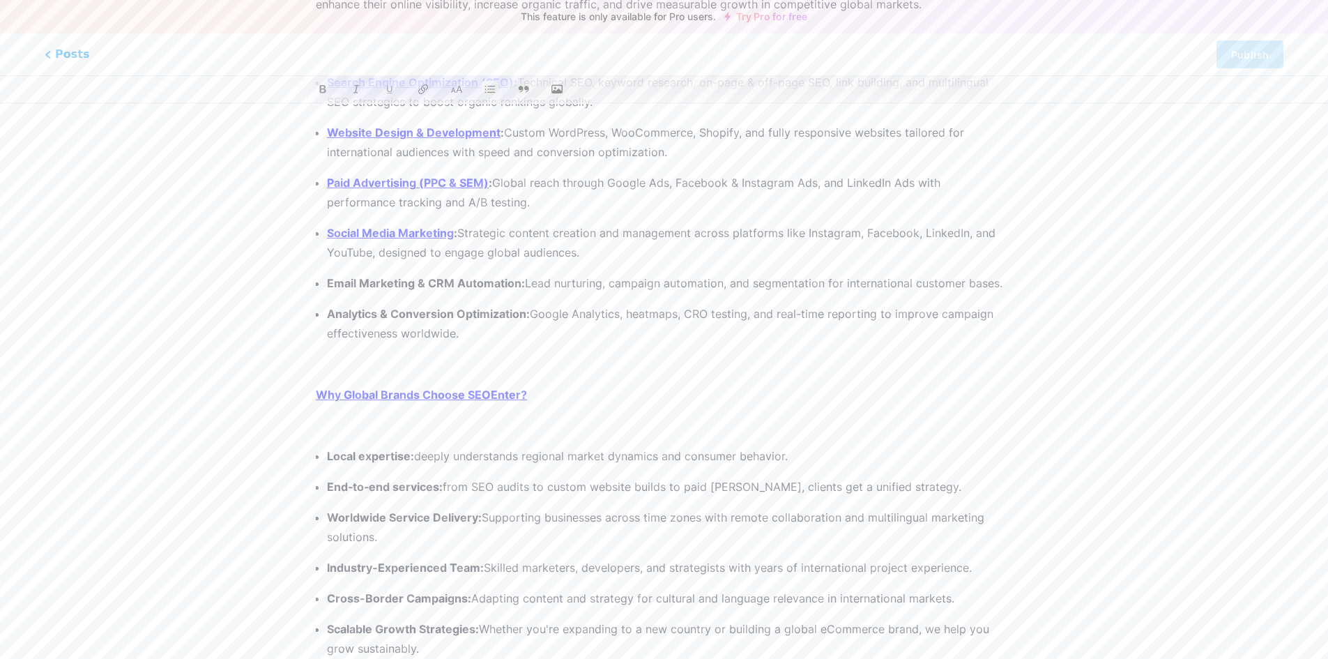
click at [385, 365] on p at bounding box center [664, 364] width 697 height 20
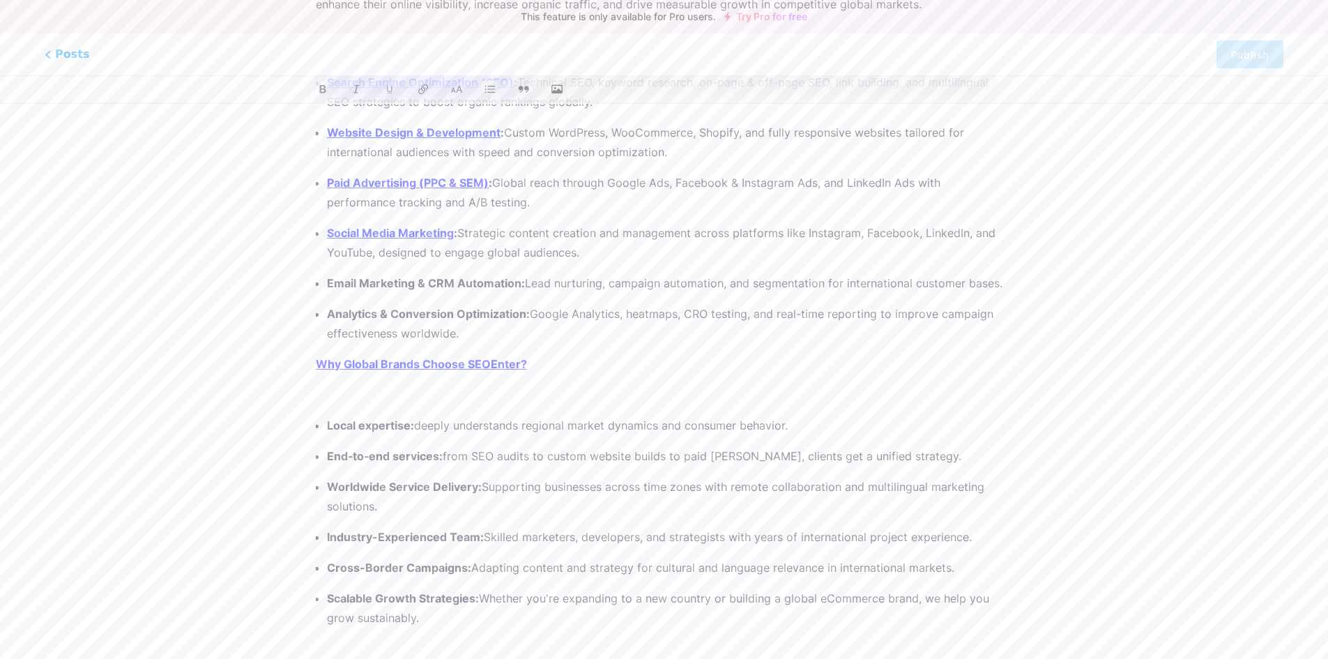
click at [376, 391] on p at bounding box center [664, 395] width 697 height 20
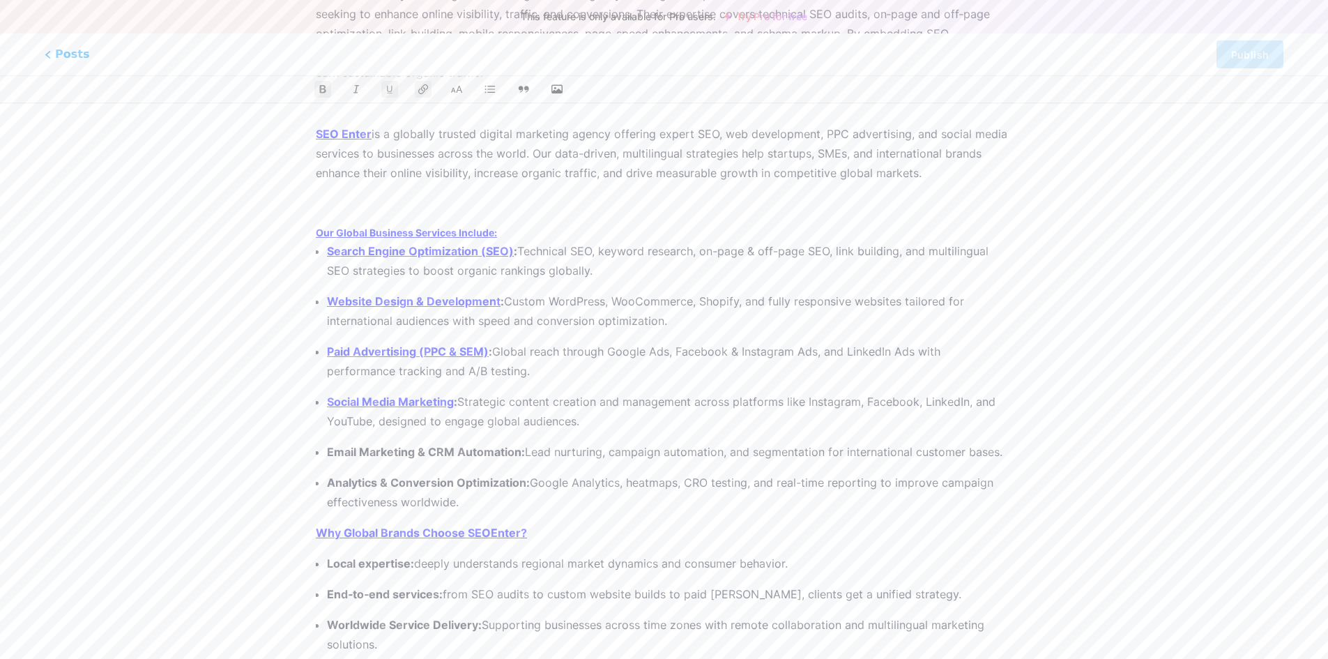
scroll to position [78, 0]
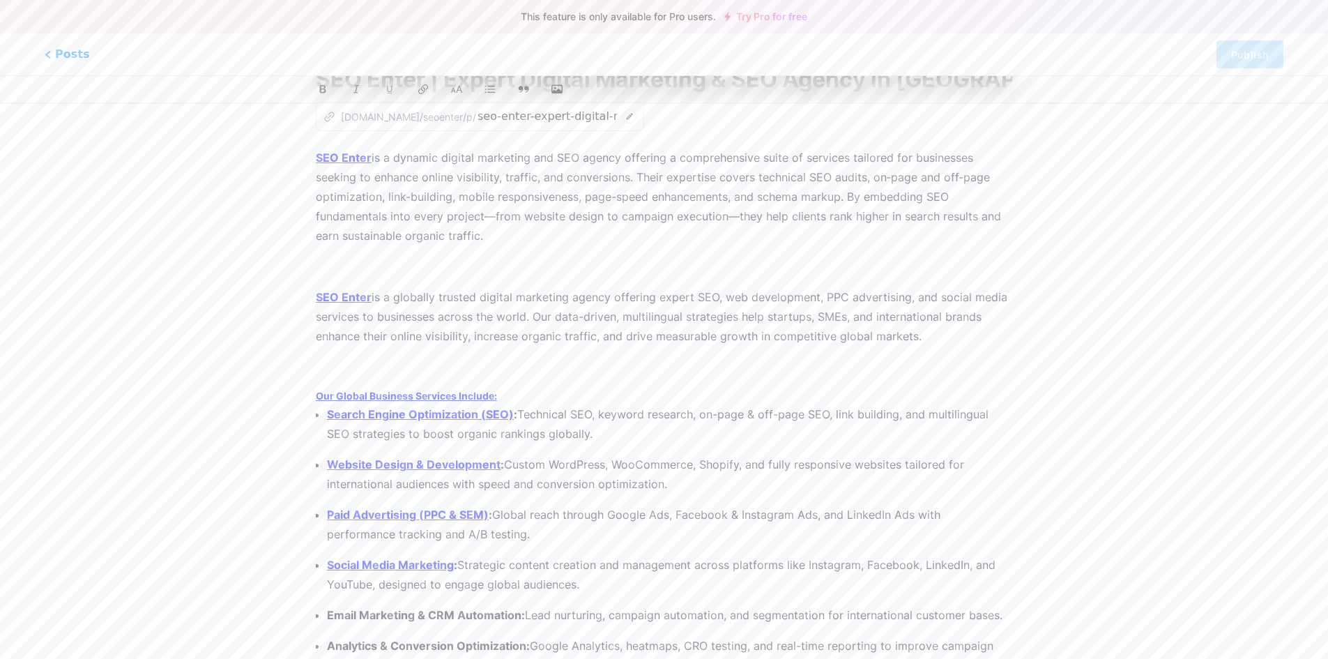
click at [365, 369] on p at bounding box center [664, 367] width 697 height 20
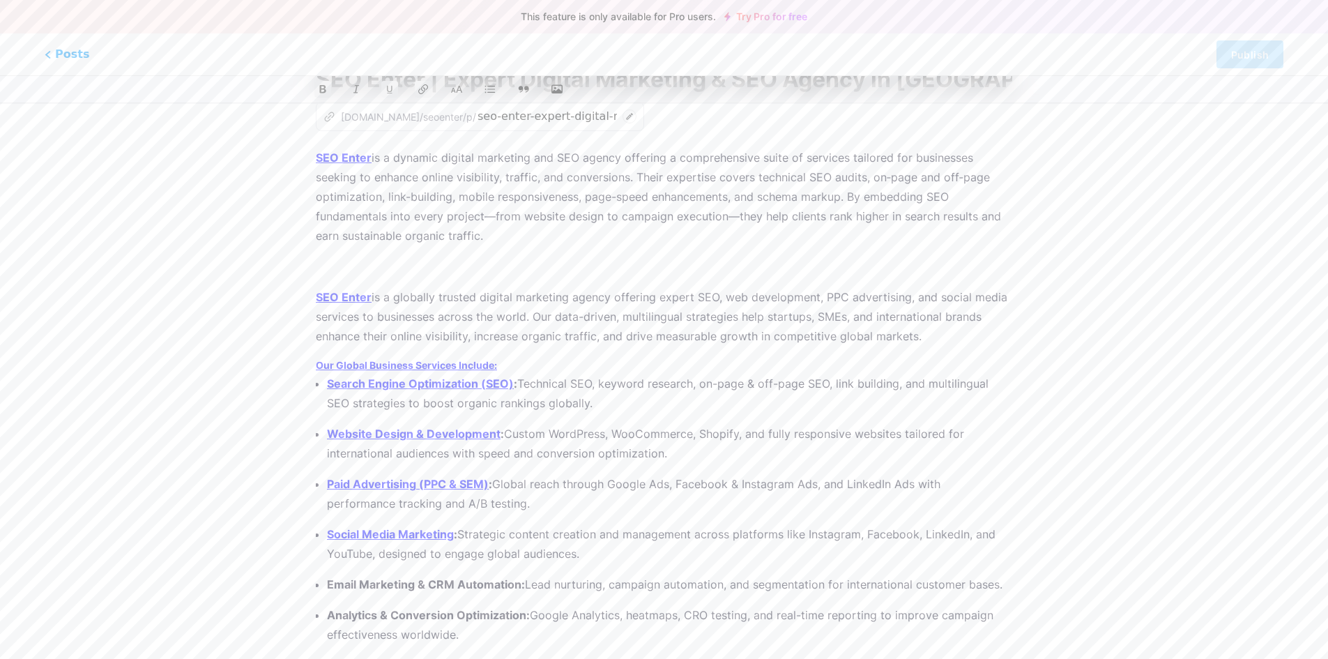
click at [537, 363] on h3 "Our Global Business Services Include:" at bounding box center [664, 365] width 697 height 17
click at [450, 89] on icon at bounding box center [457, 89] width 14 height 14
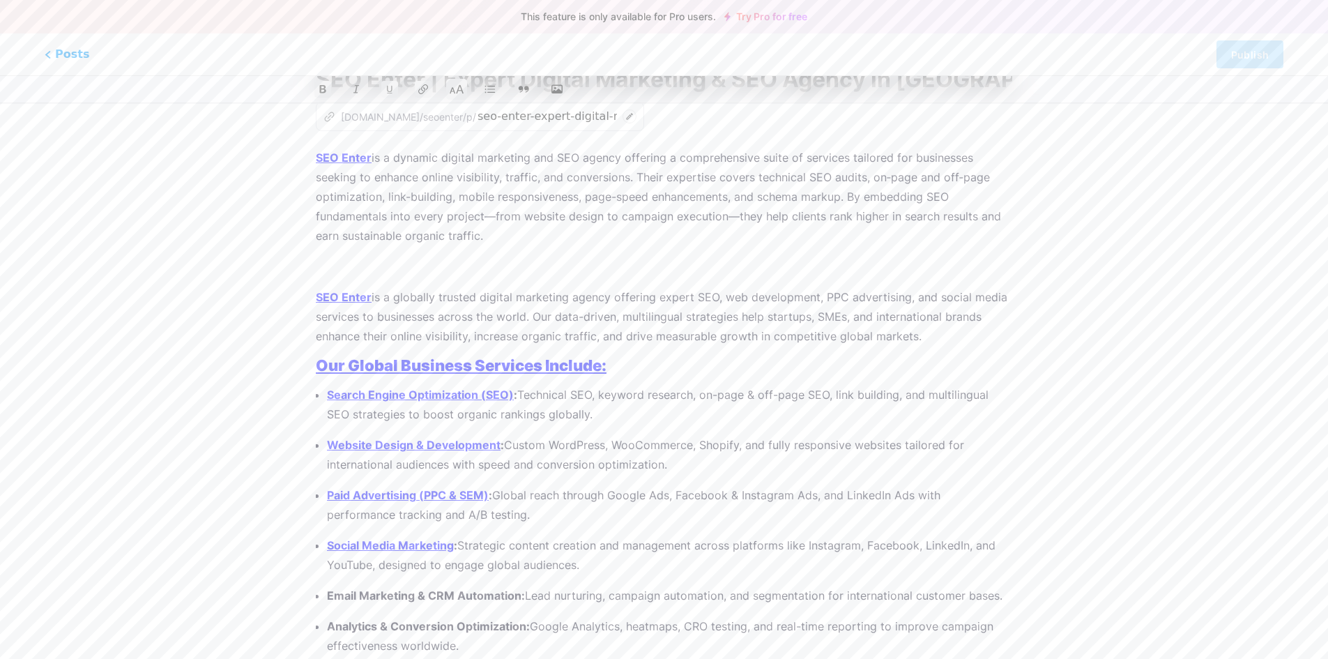
click at [450, 89] on icon at bounding box center [457, 89] width 14 height 14
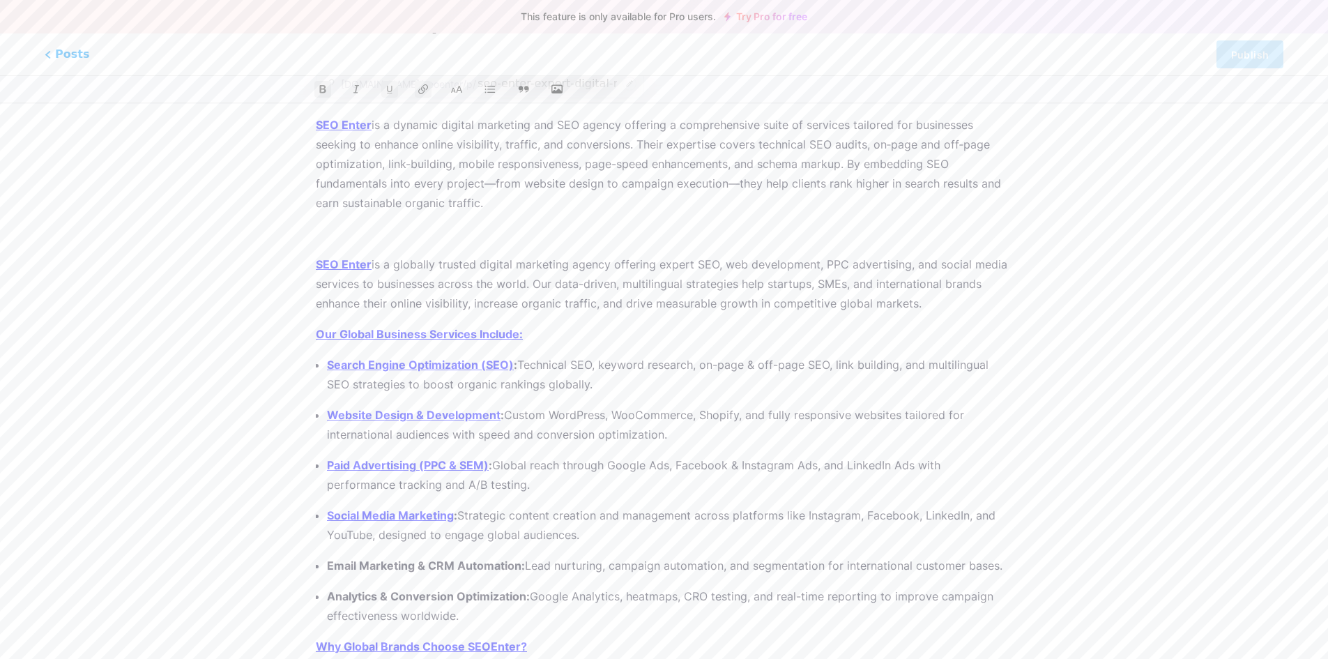
scroll to position [61, 0]
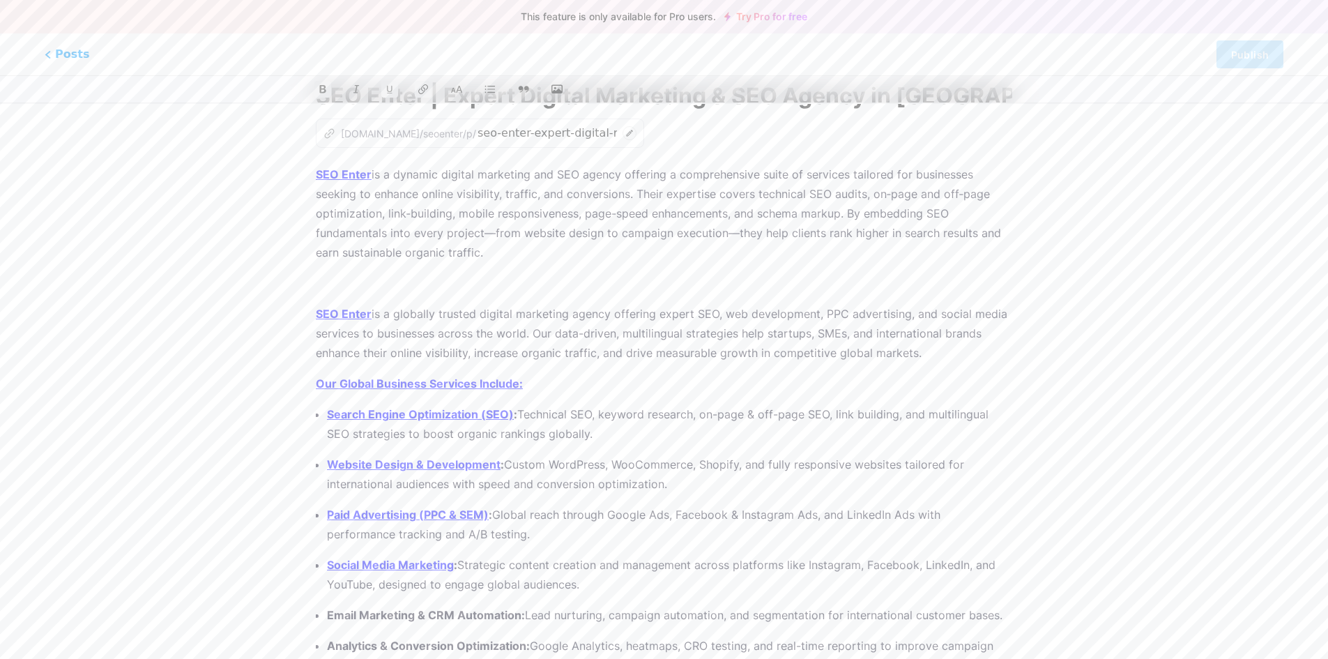
click at [387, 287] on p at bounding box center [664, 283] width 697 height 20
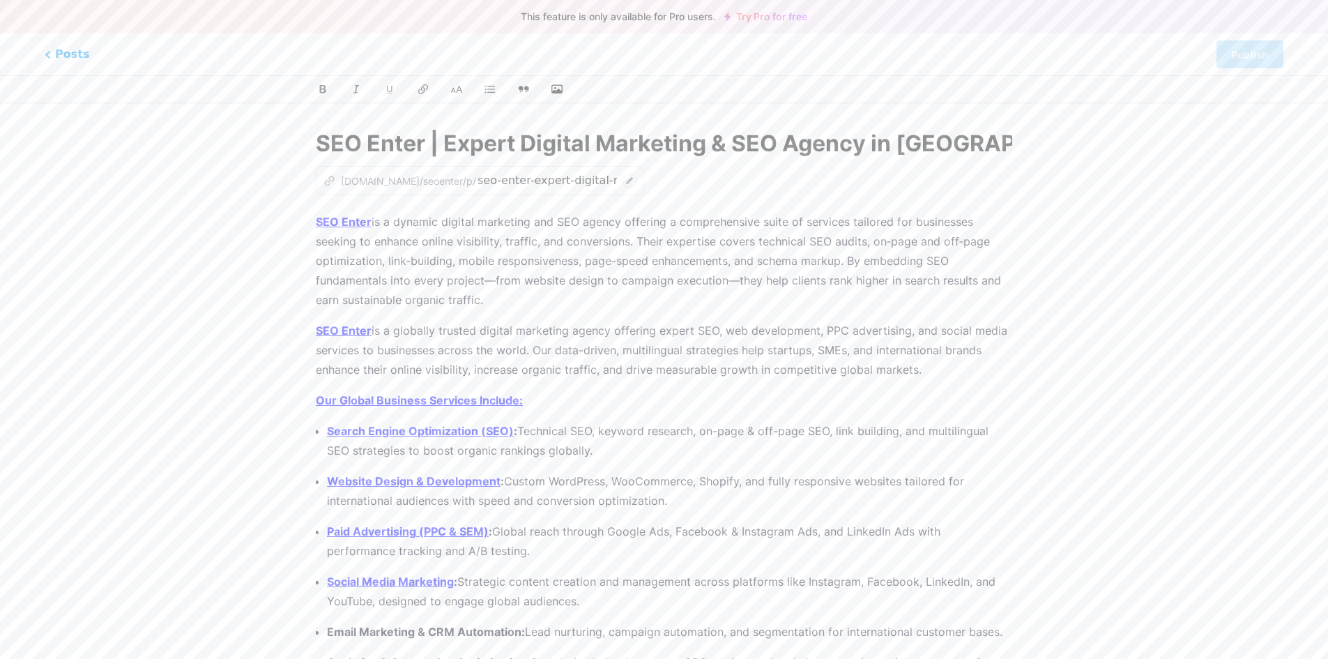
scroll to position [0, 0]
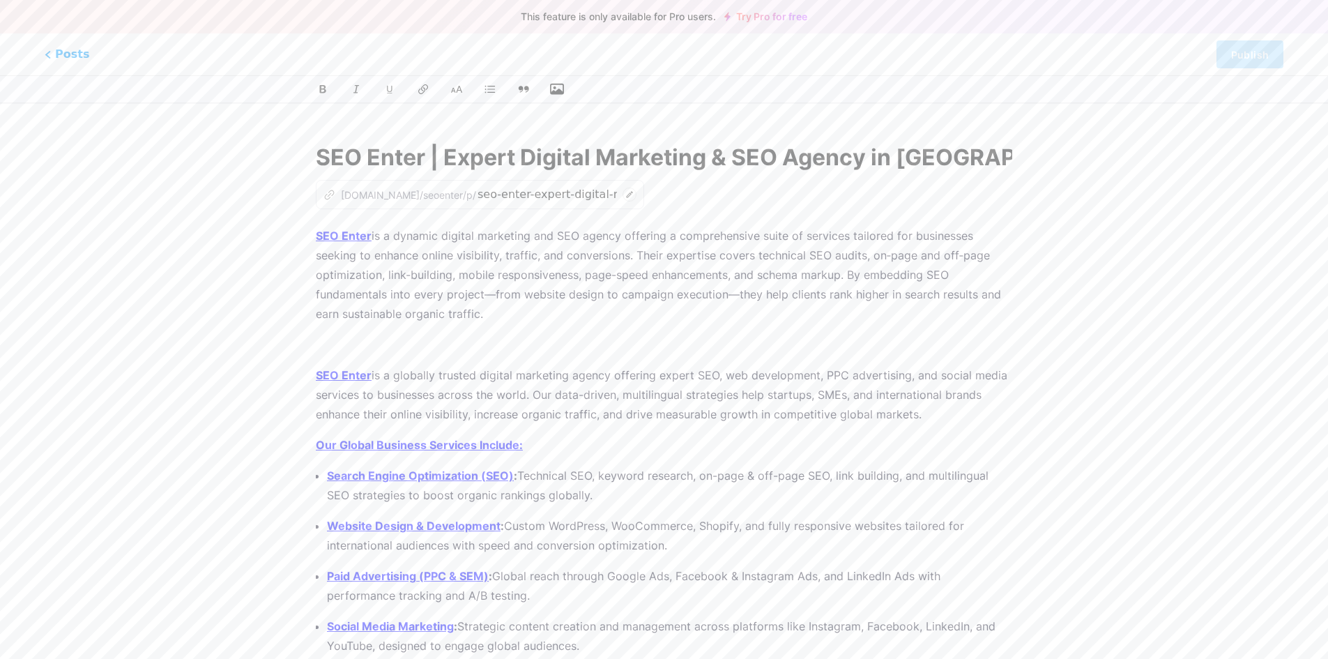
click at [550, 87] on icon "button" at bounding box center [557, 89] width 14 height 14
click at [0, 0] on input "file" at bounding box center [0, 0] width 0 height 0
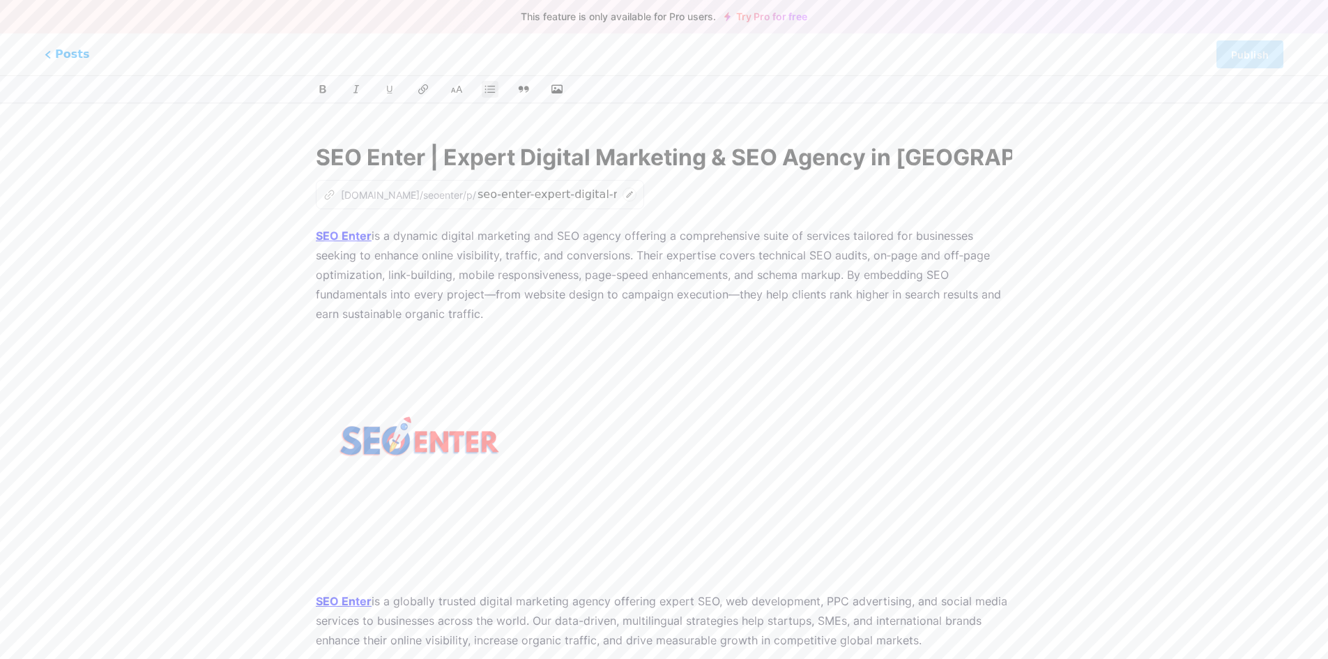
click at [416, 472] on img at bounding box center [420, 439] width 209 height 209
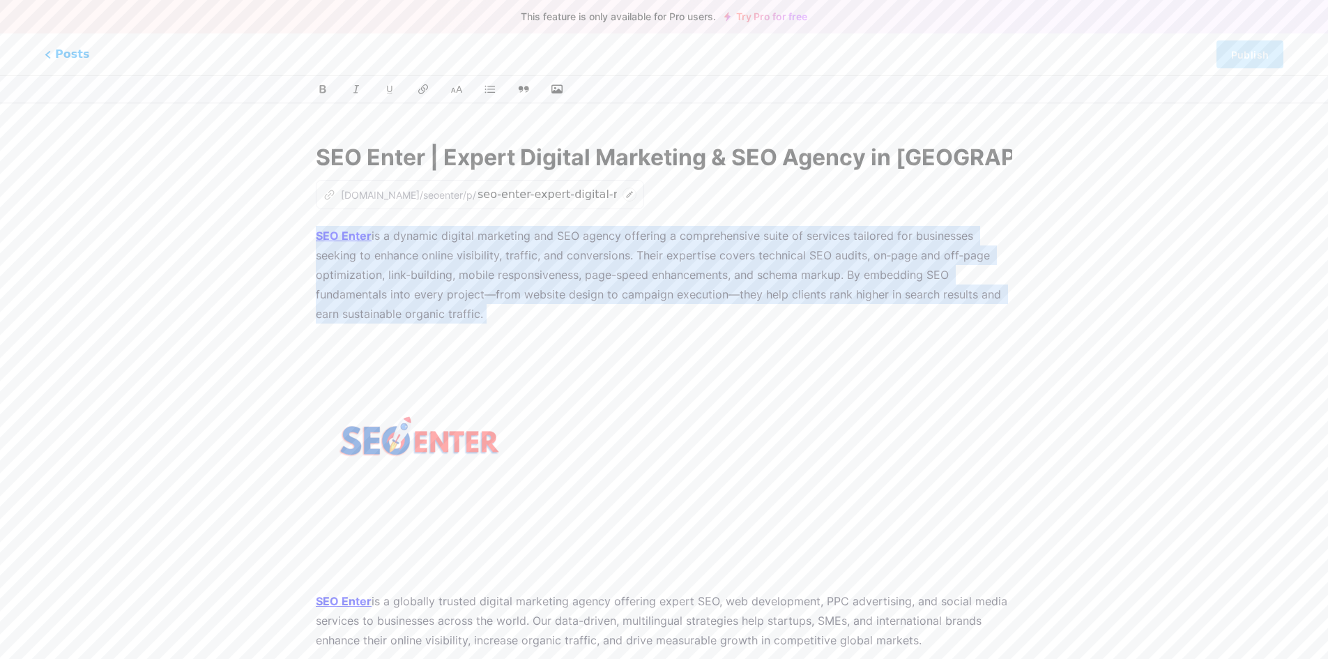
click at [443, 462] on img at bounding box center [420, 439] width 209 height 209
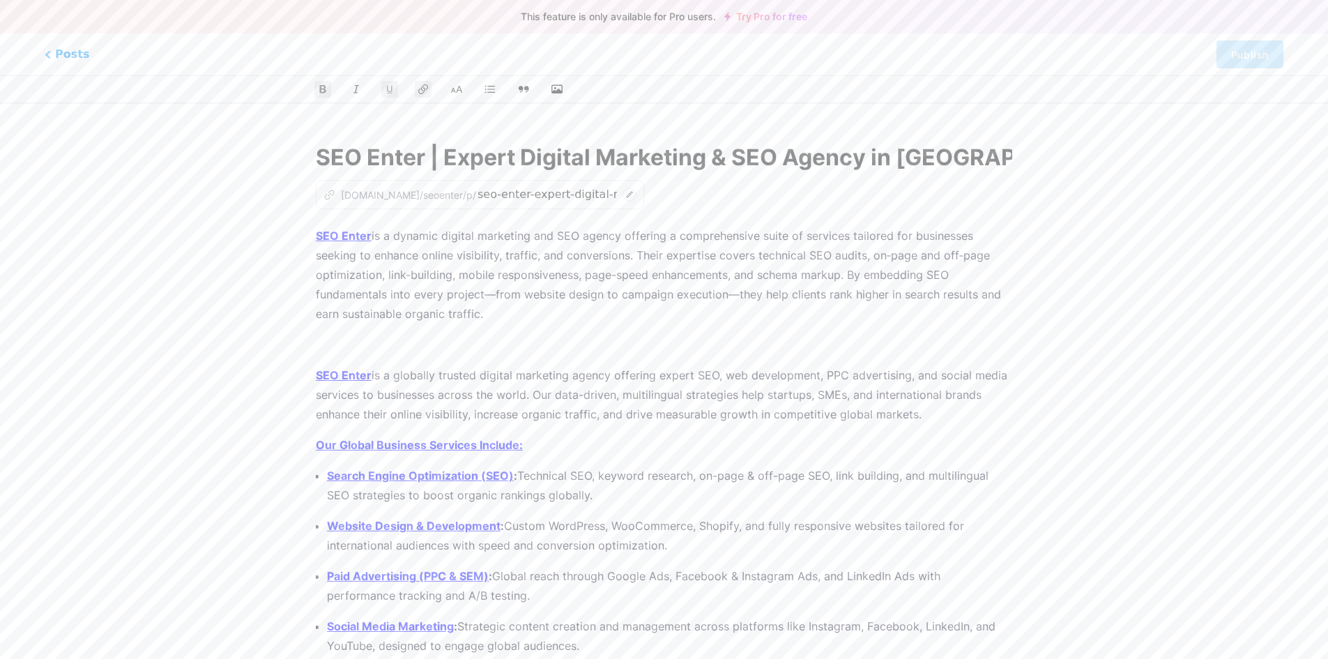
click at [421, 352] on p at bounding box center [664, 345] width 697 height 20
click at [558, 83] on icon "button" at bounding box center [557, 89] width 14 height 14
click at [0, 0] on input "file" at bounding box center [0, 0] width 0 height 0
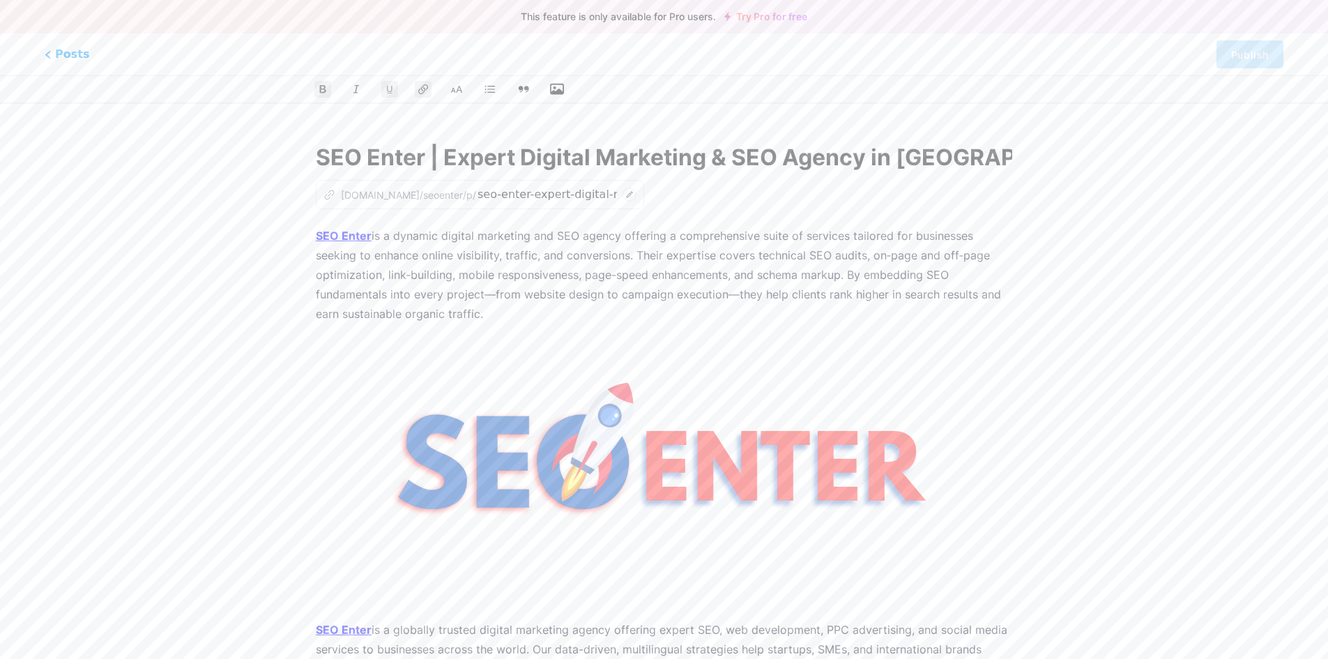
click at [350, 235] on u "SEO Enter" at bounding box center [344, 236] width 56 height 14
click at [528, 86] on icon at bounding box center [523, 89] width 13 height 8
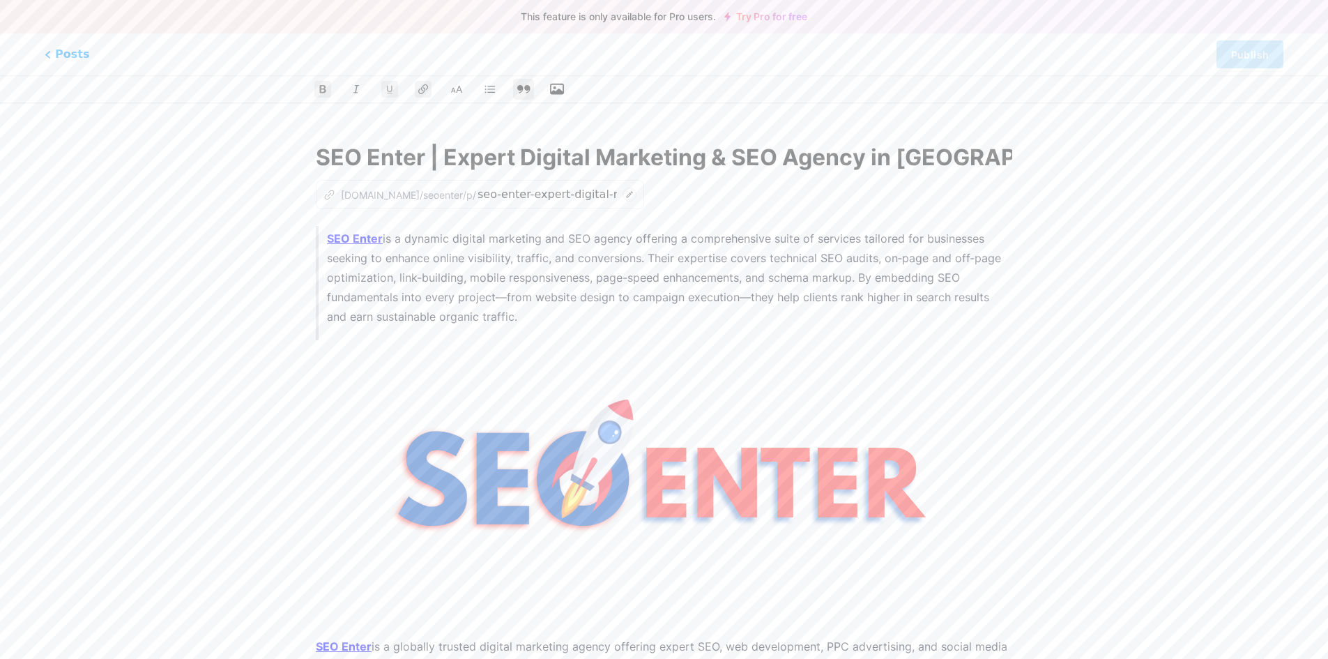
click at [526, 79] on button at bounding box center [523, 89] width 21 height 21
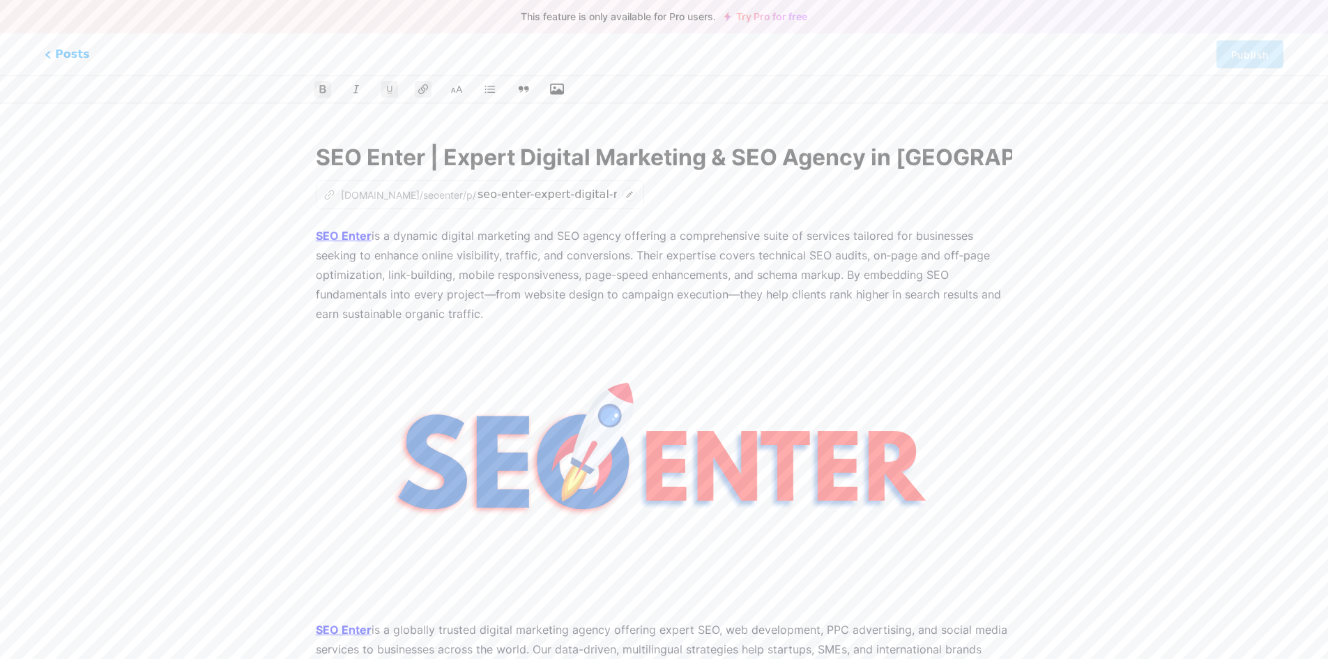
click at [756, 13] on link "Try Pro for free" at bounding box center [765, 16] width 83 height 11
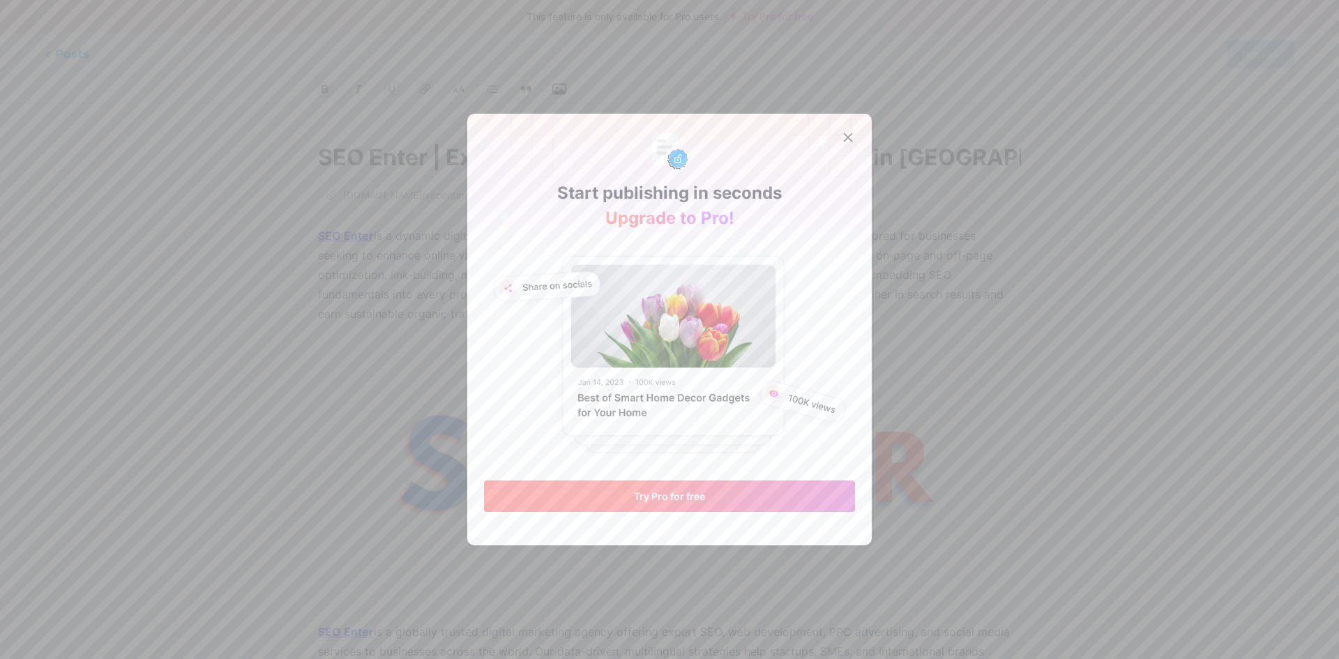
click at [627, 499] on button "Try Pro for free" at bounding box center [669, 495] width 371 height 31
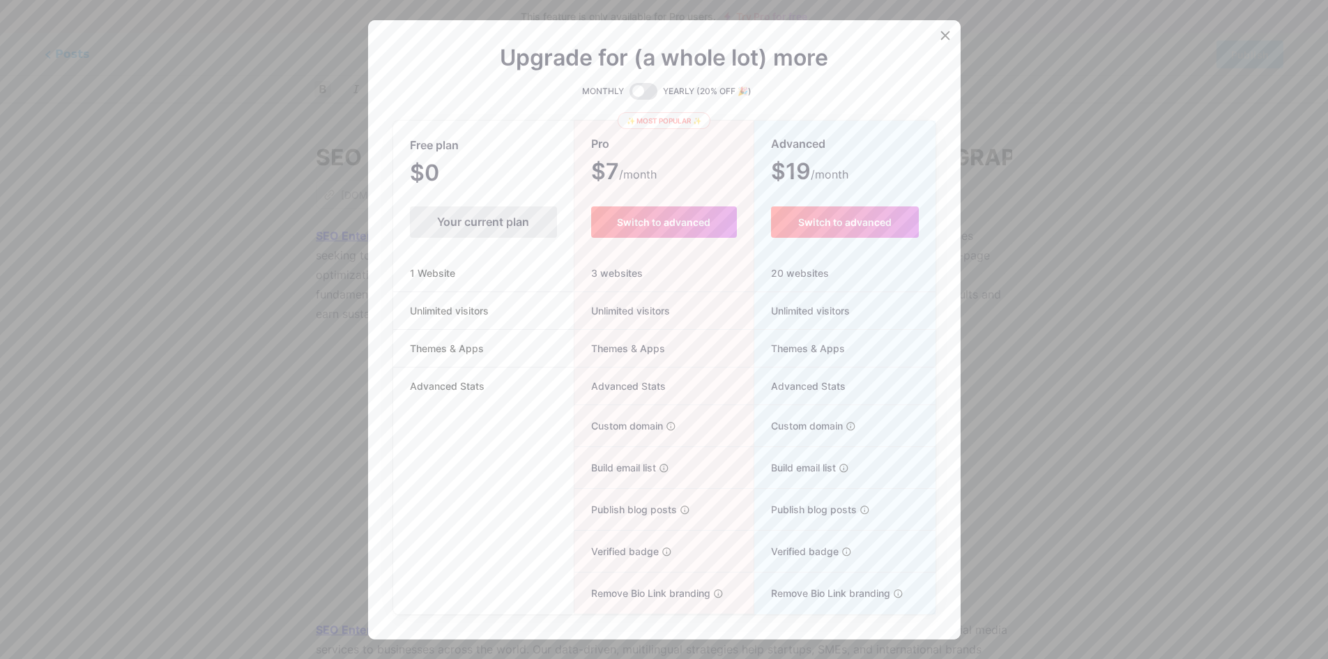
click at [452, 224] on div "Your current plan" at bounding box center [483, 221] width 147 height 31
click at [943, 33] on icon at bounding box center [945, 35] width 8 height 8
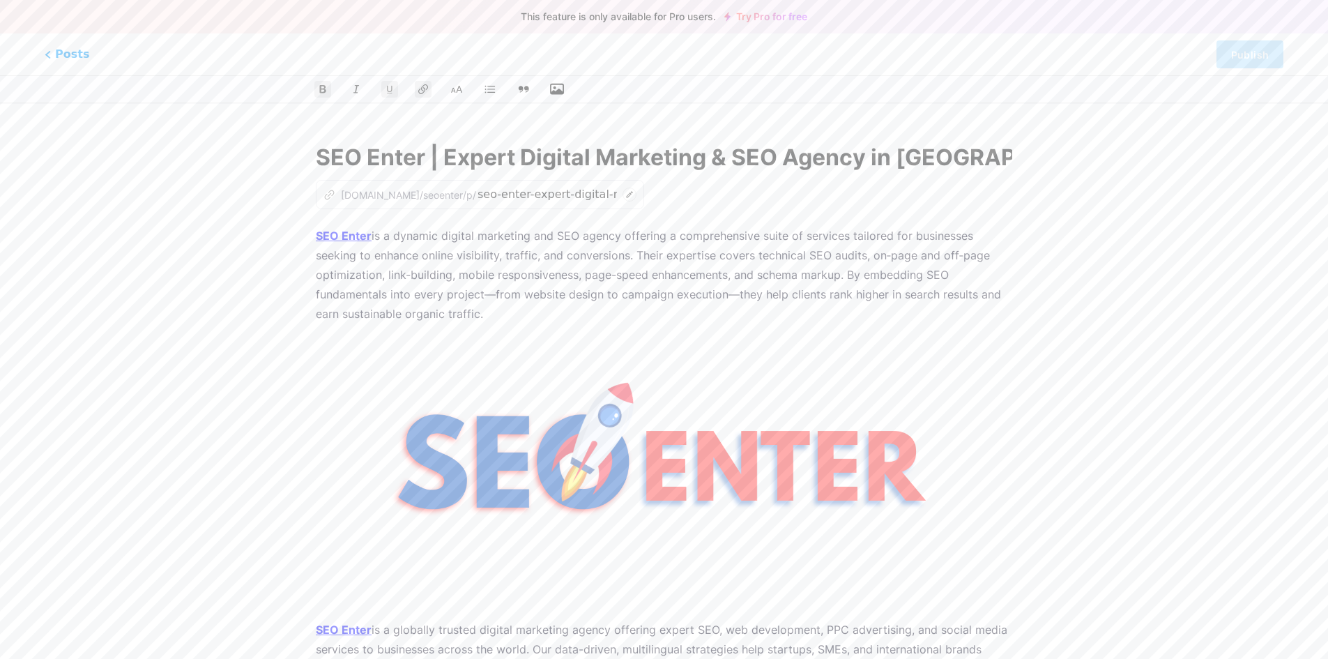
click at [627, 195] on icon at bounding box center [630, 194] width 6 height 6
click at [478, 199] on input "seo-enter-expert-digital-marketing-seo-agency-in-[GEOGRAPHIC_DATA]" at bounding box center [547, 194] width 139 height 17
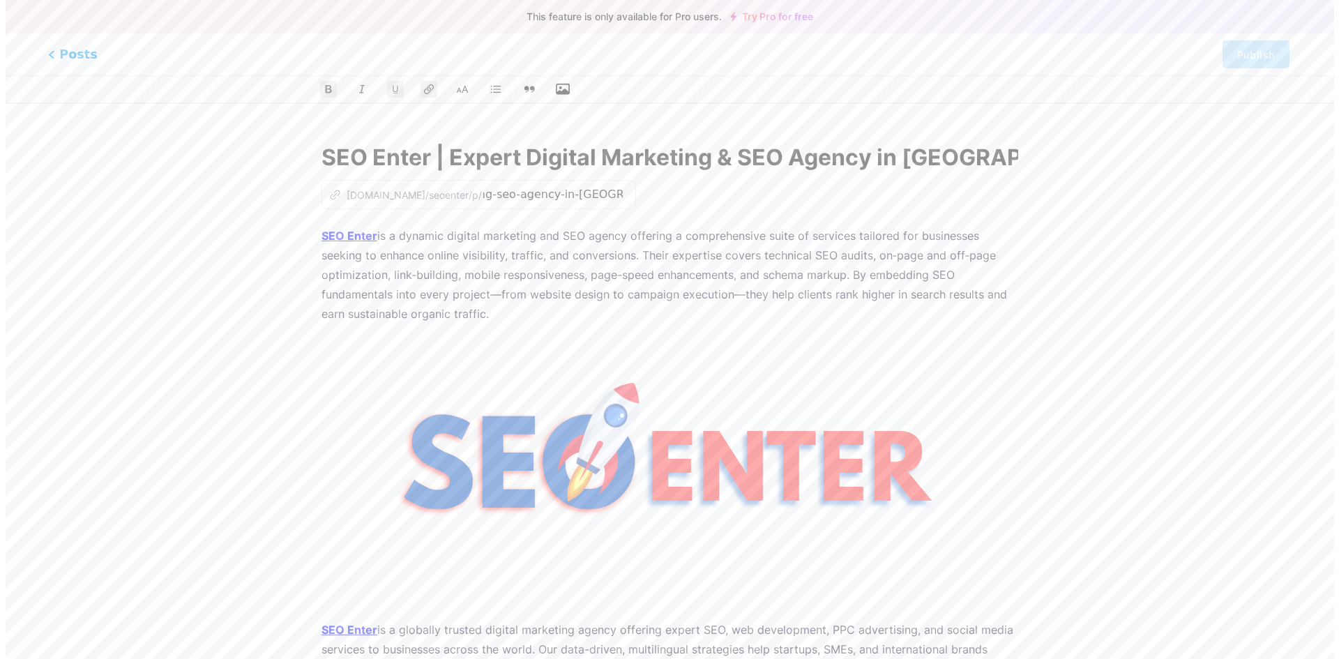
scroll to position [0, 0]
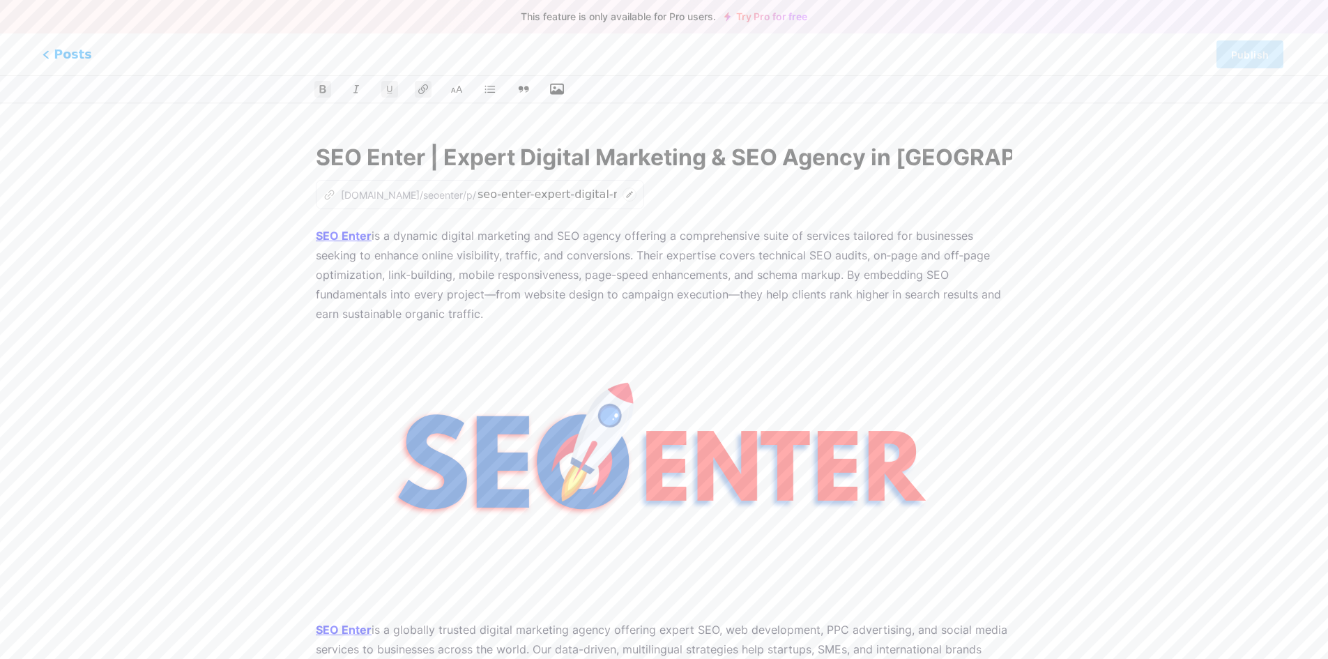
click at [59, 59] on span "Posts" at bounding box center [68, 54] width 50 height 18
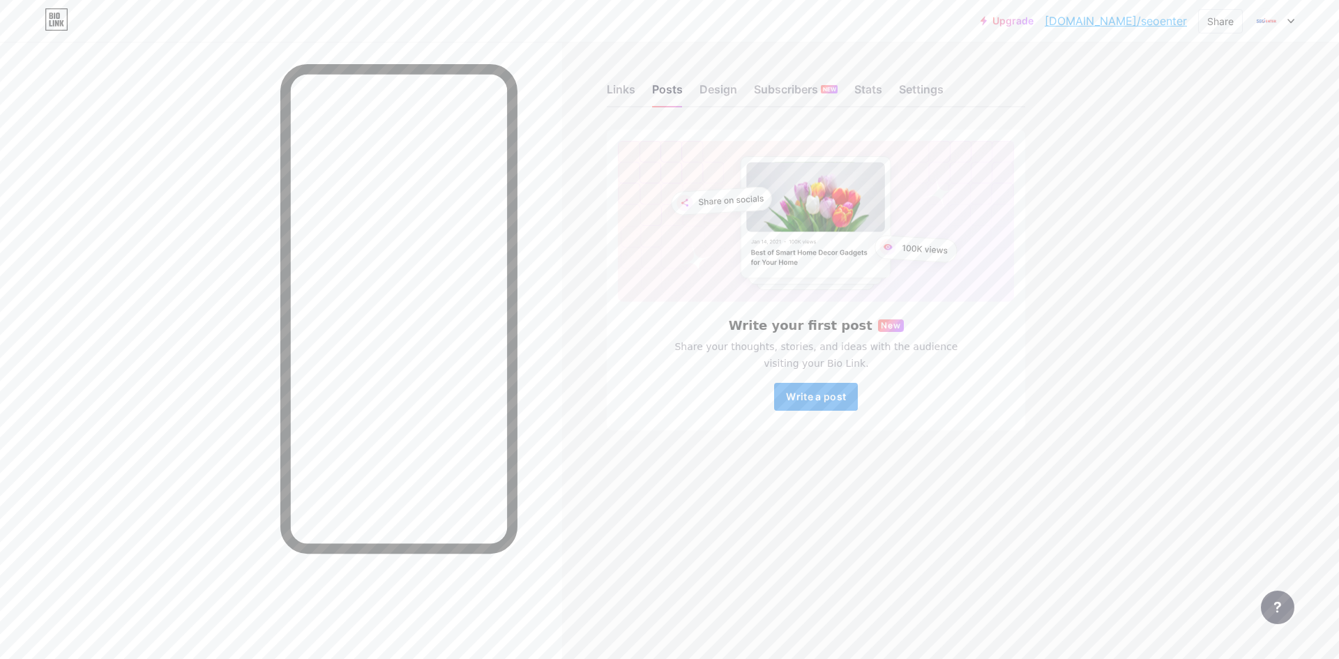
drag, startPoint x: 823, startPoint y: 406, endPoint x: 819, endPoint y: 399, distance: 8.1
click at [823, 404] on button "Write a post" at bounding box center [816, 397] width 84 height 28
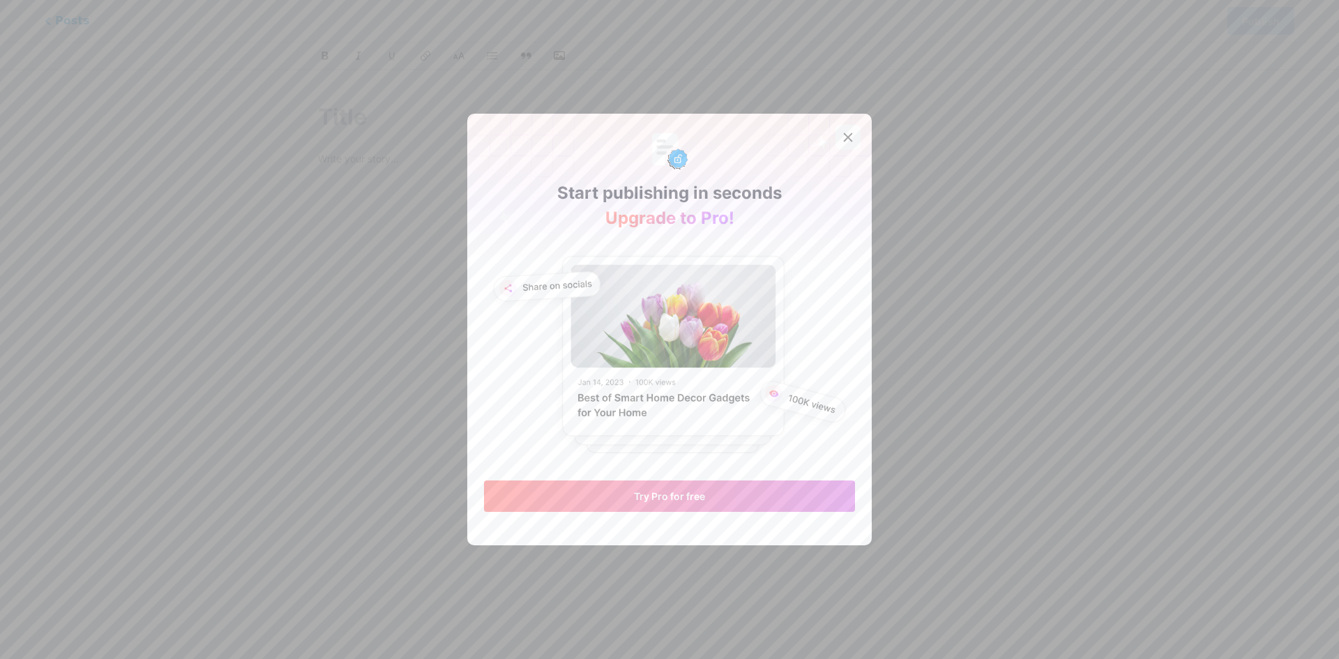
click at [849, 135] on div at bounding box center [847, 137] width 25 height 25
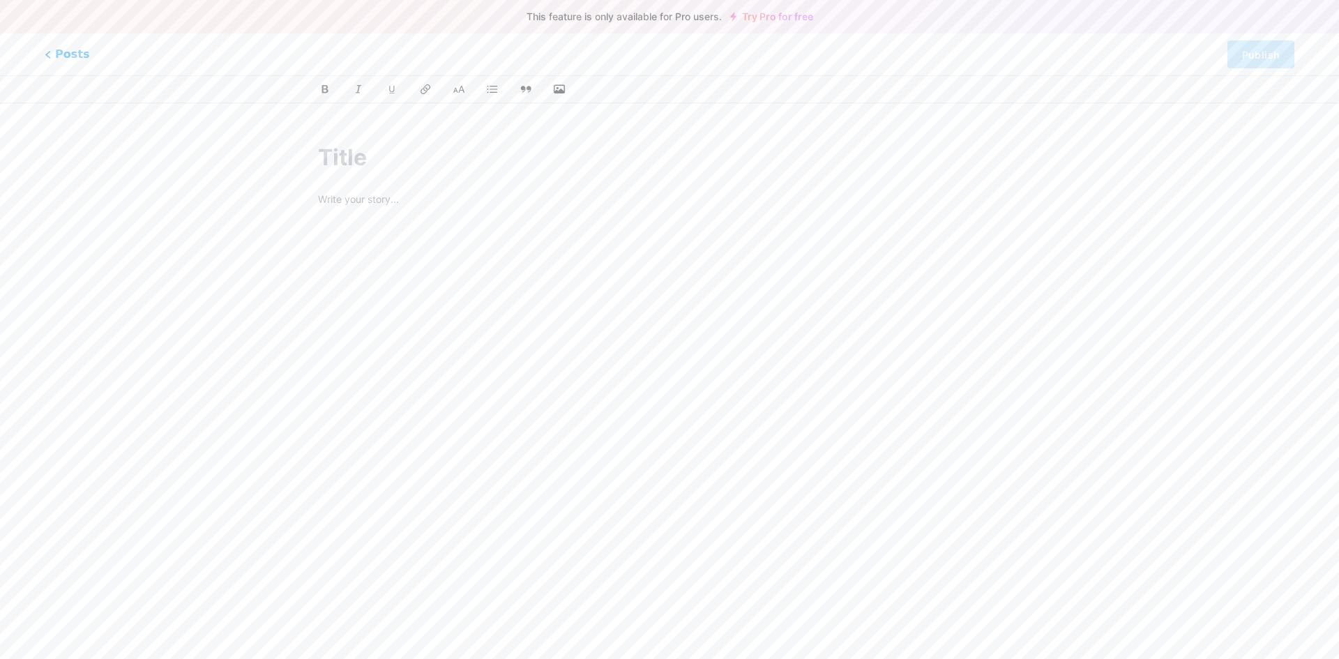
click at [51, 40] on div "Posts Publish" at bounding box center [669, 54] width 1339 height 42
click at [61, 64] on div "Posts Publish" at bounding box center [669, 54] width 1339 height 42
click at [61, 54] on span "Posts" at bounding box center [68, 54] width 50 height 18
